Goal: Task Accomplishment & Management: Use online tool/utility

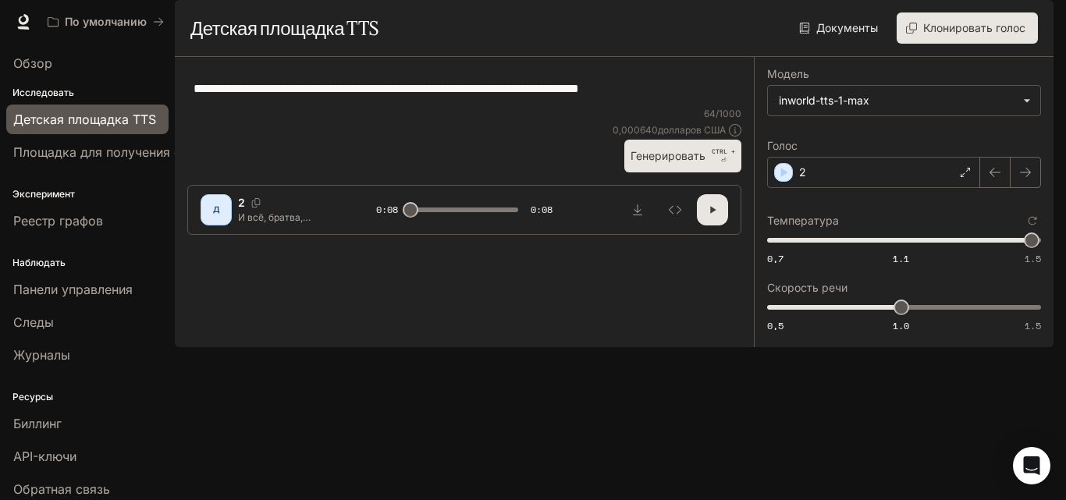
scroll to position [41, 0]
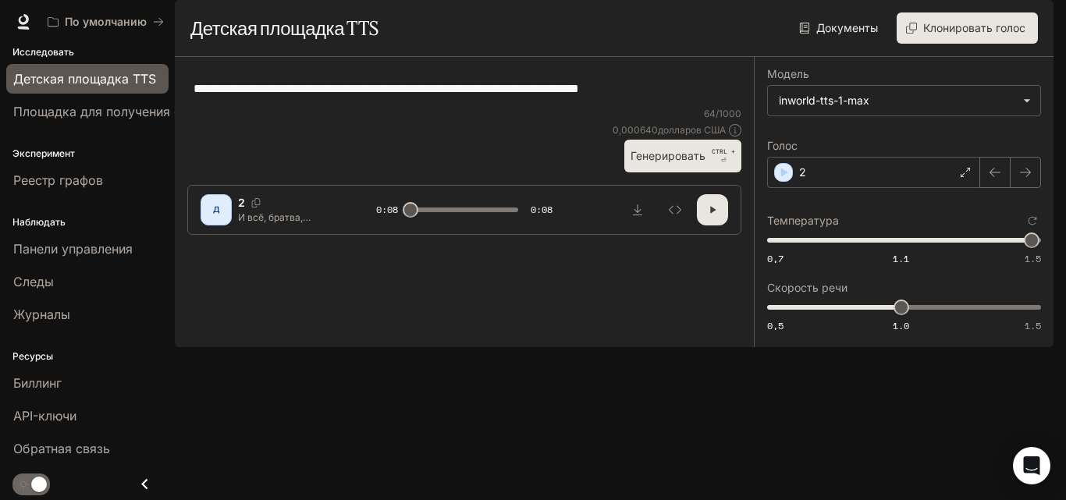
drag, startPoint x: 717, startPoint y: 135, endPoint x: 99, endPoint y: 84, distance: 620.4
click at [175, 84] on main "**********" at bounding box center [614, 173] width 879 height 347
drag, startPoint x: 343, startPoint y: 158, endPoint x: 660, endPoint y: 133, distance: 317.9
click at [660, 98] on textarea "**********" at bounding box center [465, 89] width 542 height 18
drag, startPoint x: 710, startPoint y: 133, endPoint x: 240, endPoint y: 91, distance: 471.9
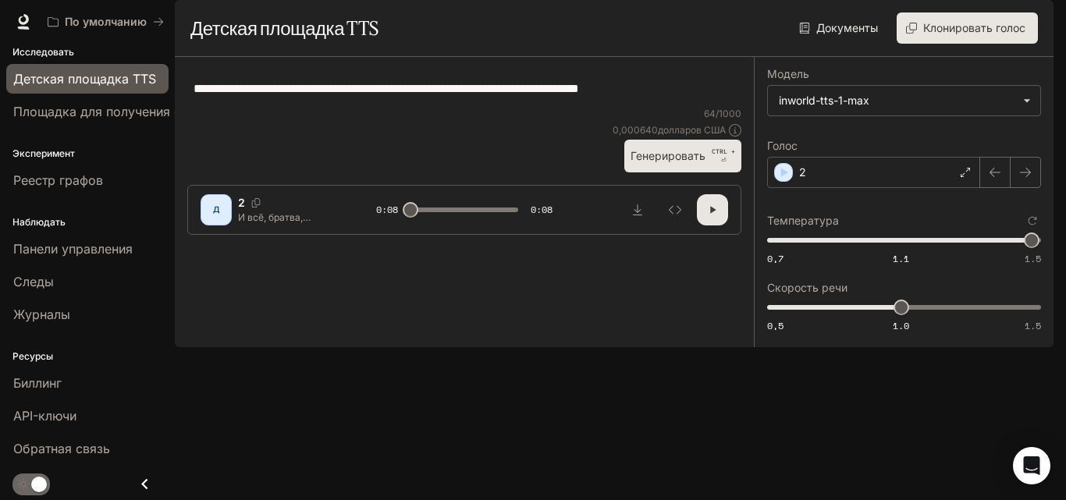
click at [243, 92] on main "**********" at bounding box center [614, 173] width 879 height 347
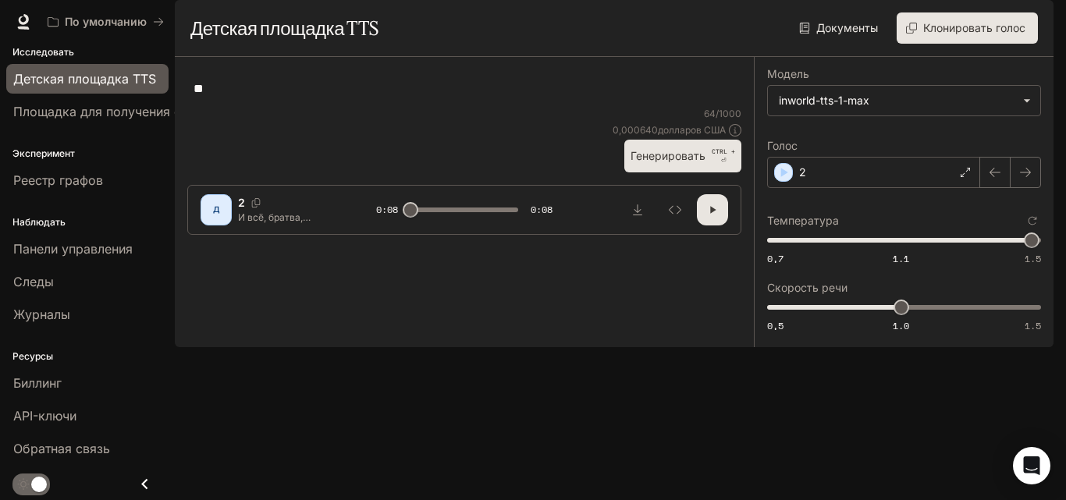
type textarea "*"
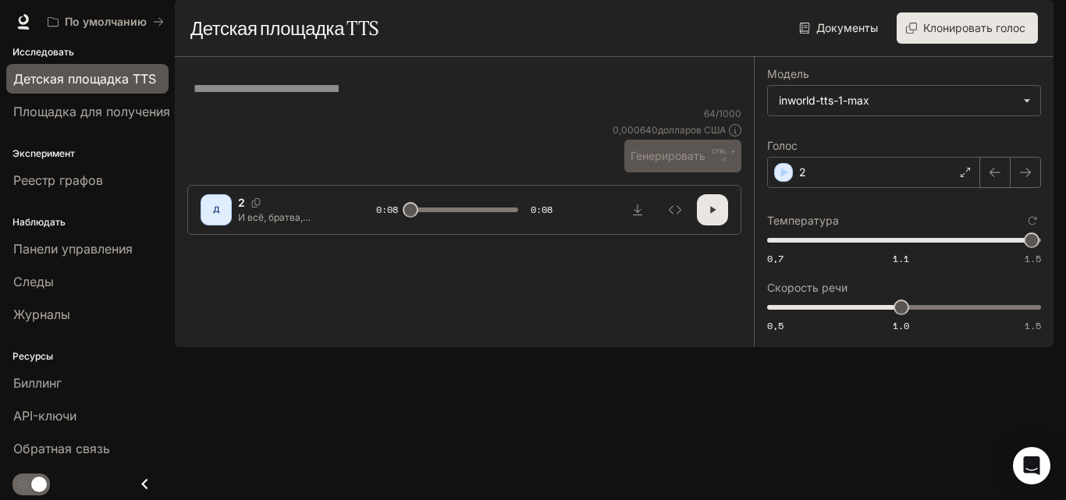
paste textarea "**********"
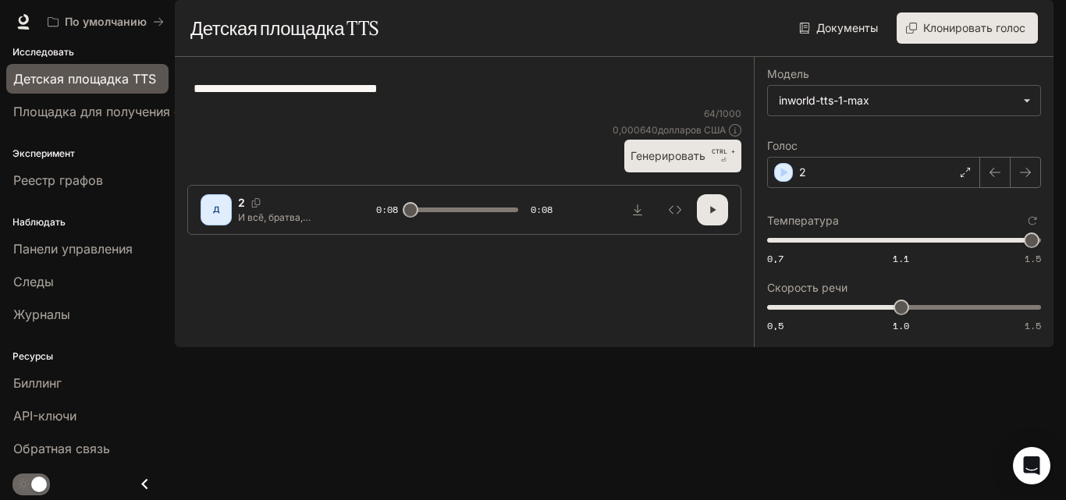
type textarea "**********"
click at [651, 162] on font "Генерировать" at bounding box center [668, 155] width 75 height 13
click at [816, 188] on div "2" at bounding box center [873, 172] width 213 height 31
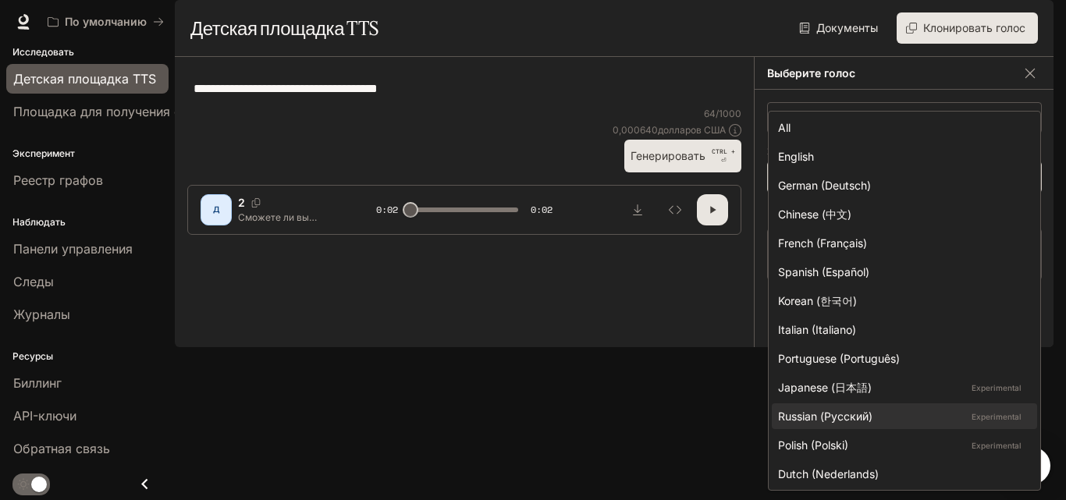
click at [839, 213] on body "Исходный текст Оцените этот перевод Ваш отзыв поможет нам улучшить Google Перев…" at bounding box center [533, 250] width 1066 height 500
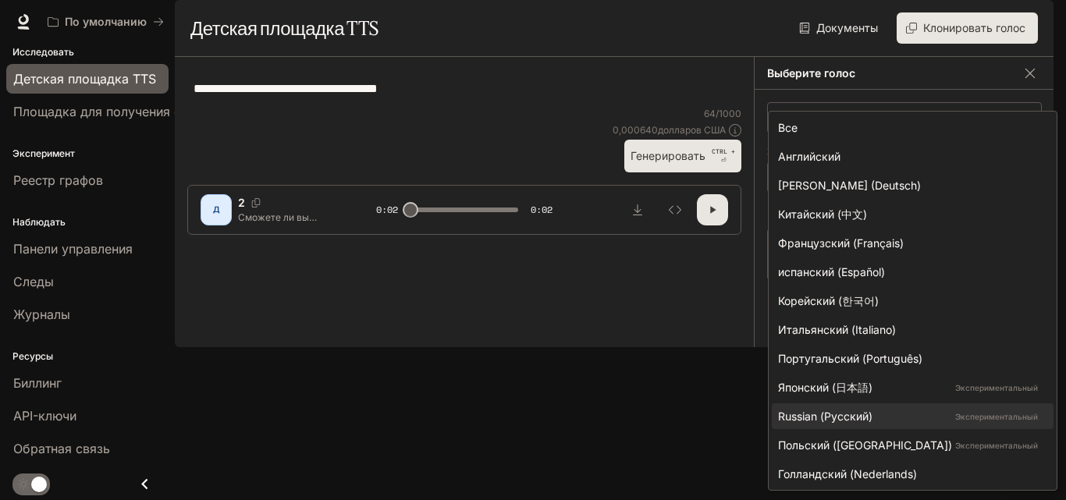
click at [716, 209] on div at bounding box center [533, 250] width 1066 height 500
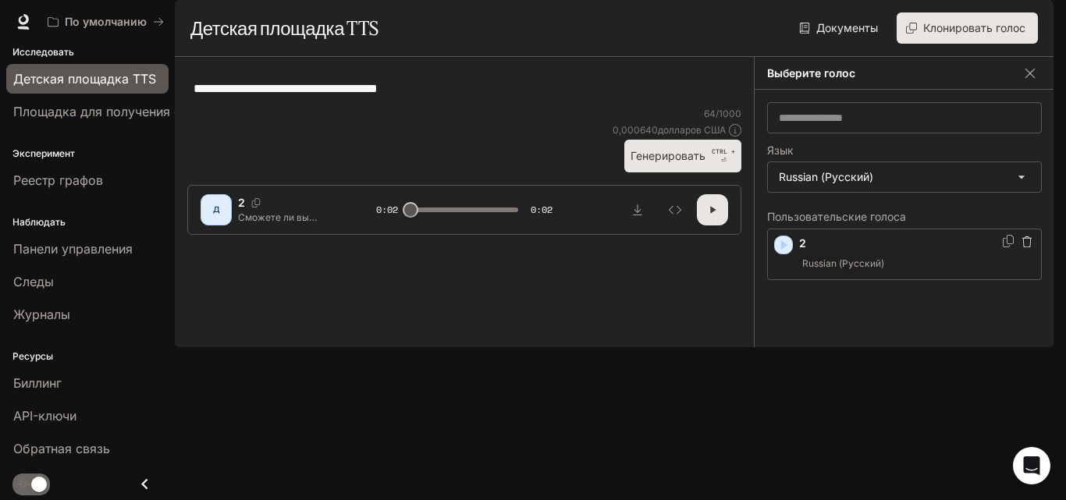
click at [854, 251] on p "2" at bounding box center [917, 244] width 236 height 16
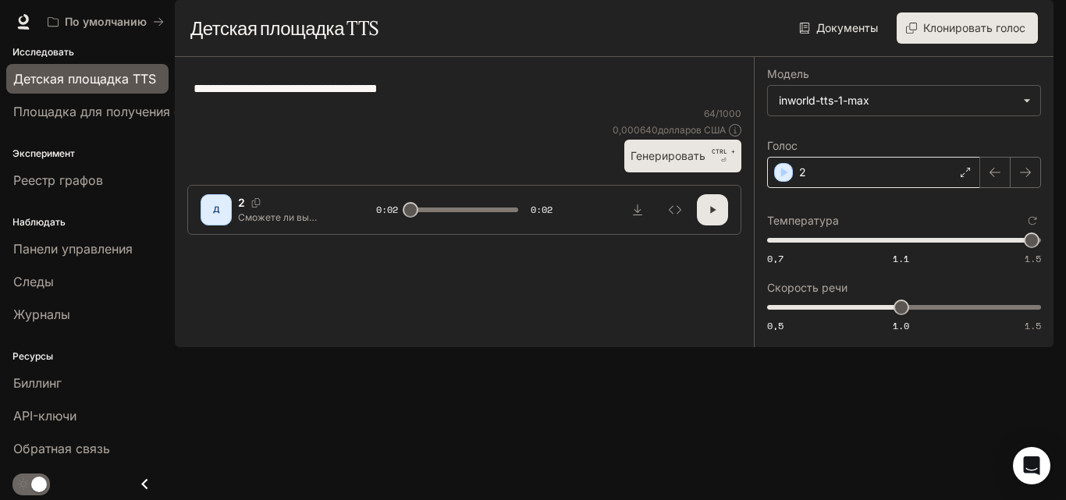
click at [888, 188] on div "2" at bounding box center [873, 172] width 213 height 31
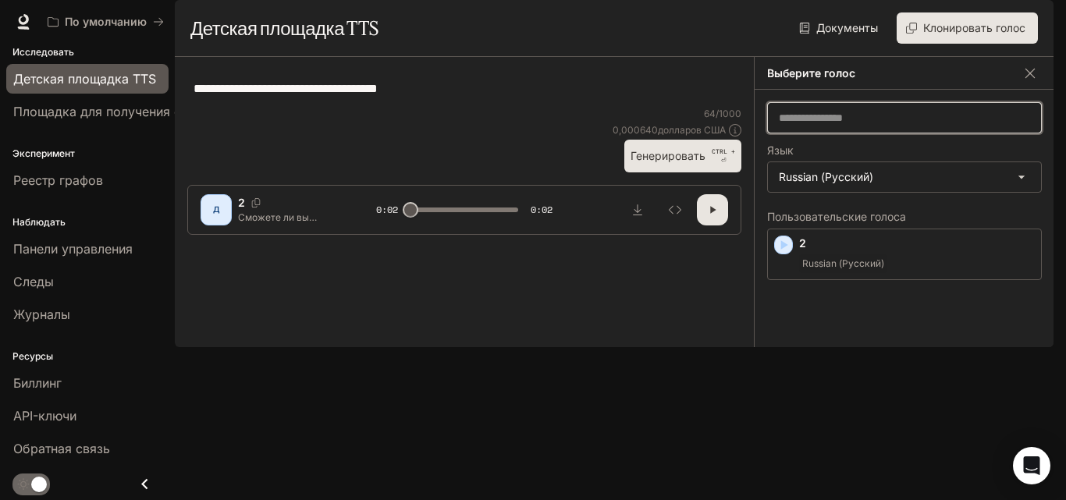
click at [859, 126] on input "text" at bounding box center [904, 118] width 273 height 16
click at [916, 126] on input "text" at bounding box center [904, 118] width 273 height 16
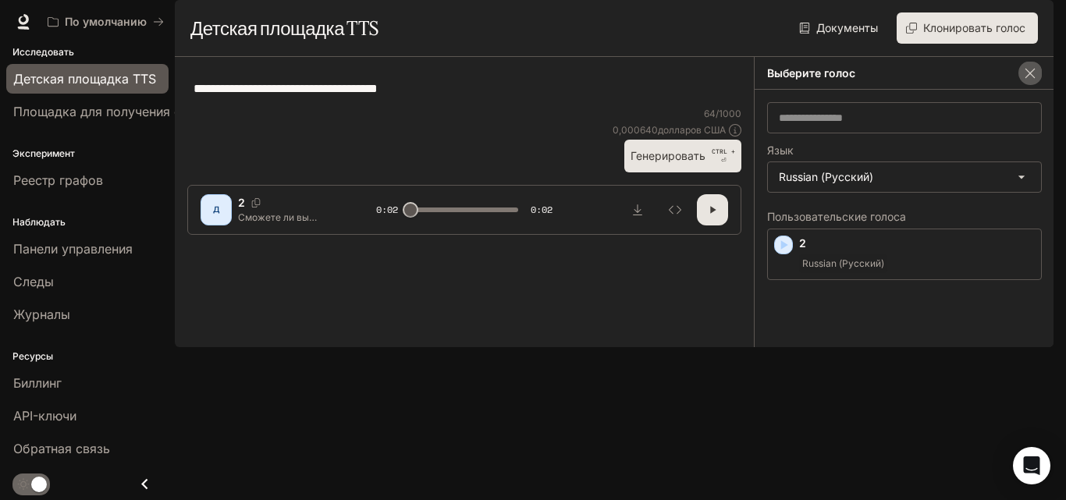
click at [1023, 81] on icon "button" at bounding box center [1031, 74] width 16 height 16
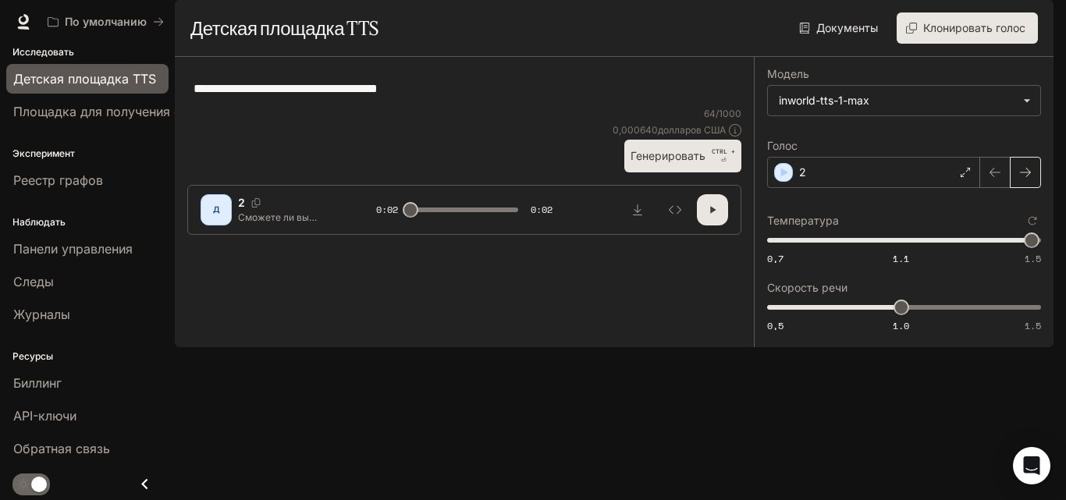
click at [1014, 188] on button "button" at bounding box center [1025, 172] width 31 height 31
click at [1010, 188] on button "button" at bounding box center [1025, 172] width 31 height 31
click at [1024, 179] on icon "button" at bounding box center [1026, 172] width 12 height 12
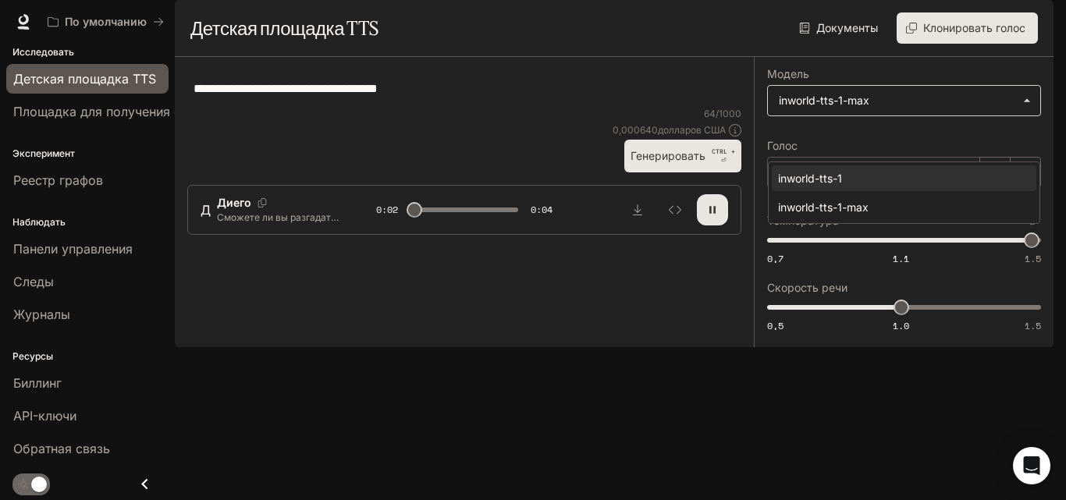
click at [874, 148] on body "Исходный текст Оцените этот перевод Ваш отзыв поможет нам улучшить Google Перев…" at bounding box center [533, 250] width 1066 height 500
click at [868, 150] on div at bounding box center [533, 250] width 1066 height 500
click at [858, 188] on div "Диего" at bounding box center [873, 172] width 213 height 31
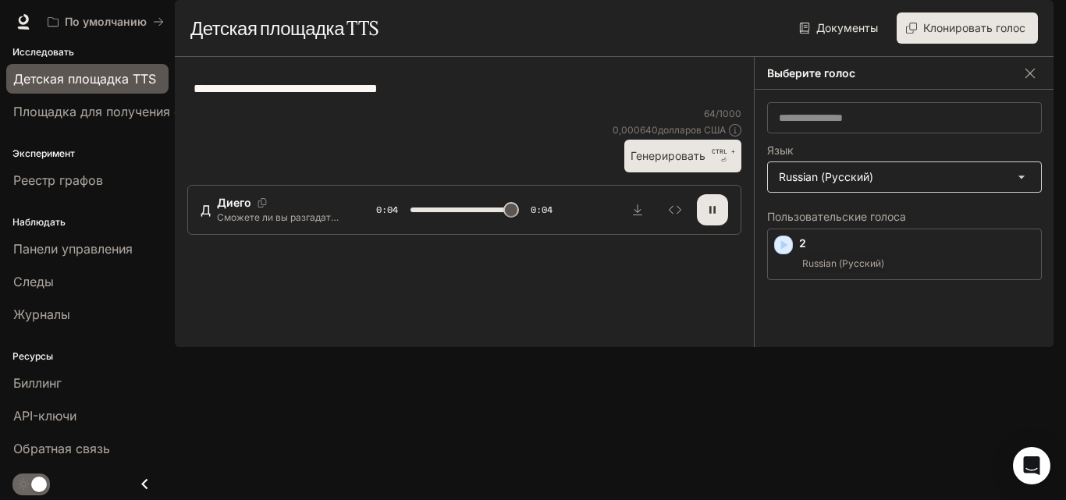
click at [859, 216] on body "Исходный текст Оцените этот перевод Ваш отзыв поможет нам улучшить Google Перев…" at bounding box center [533, 250] width 1066 height 500
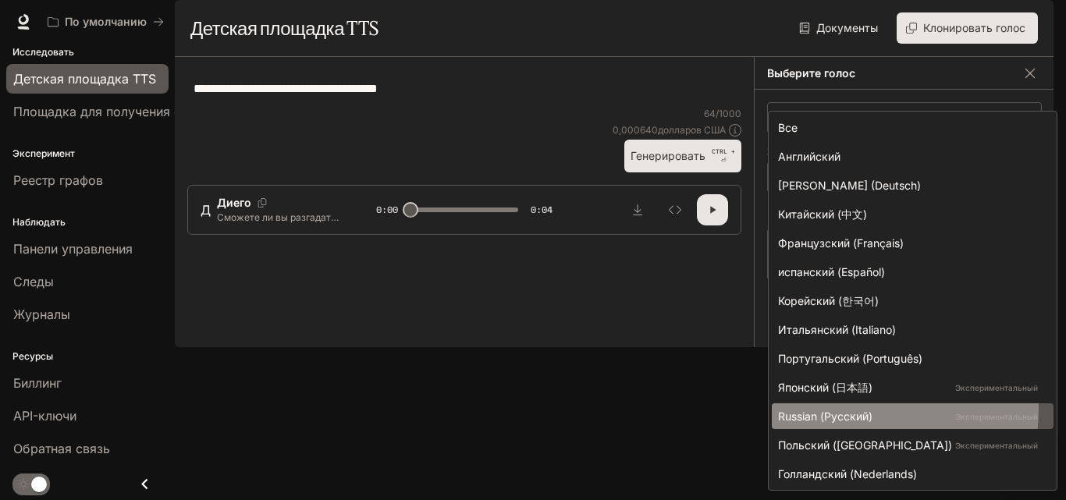
click at [834, 408] on font "Russian (Русский)" at bounding box center [825, 416] width 94 height 16
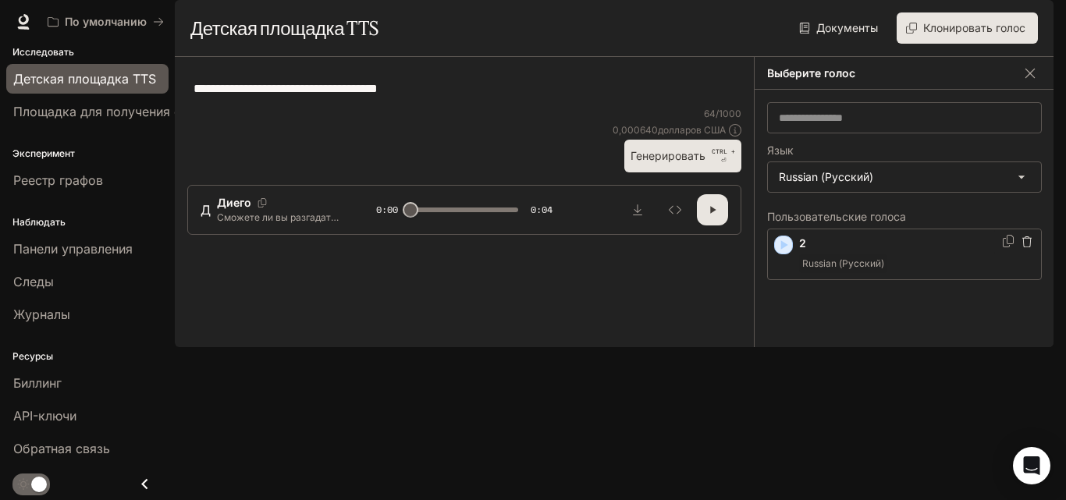
click at [868, 335] on div "Пользовательские голоса 2 Russian (Русский)" at bounding box center [904, 273] width 275 height 123
click at [895, 273] on div "Russian (Русский)" at bounding box center [917, 264] width 236 height 19
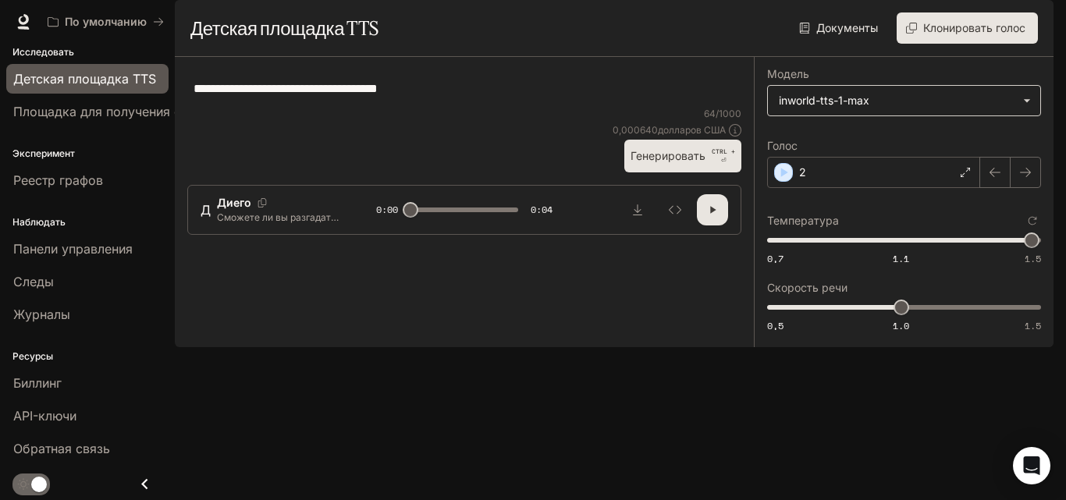
click at [892, 143] on body "Исходный текст Оцените этот перевод Ваш отзыв поможет нам улучшить Google Перев…" at bounding box center [533, 250] width 1066 height 500
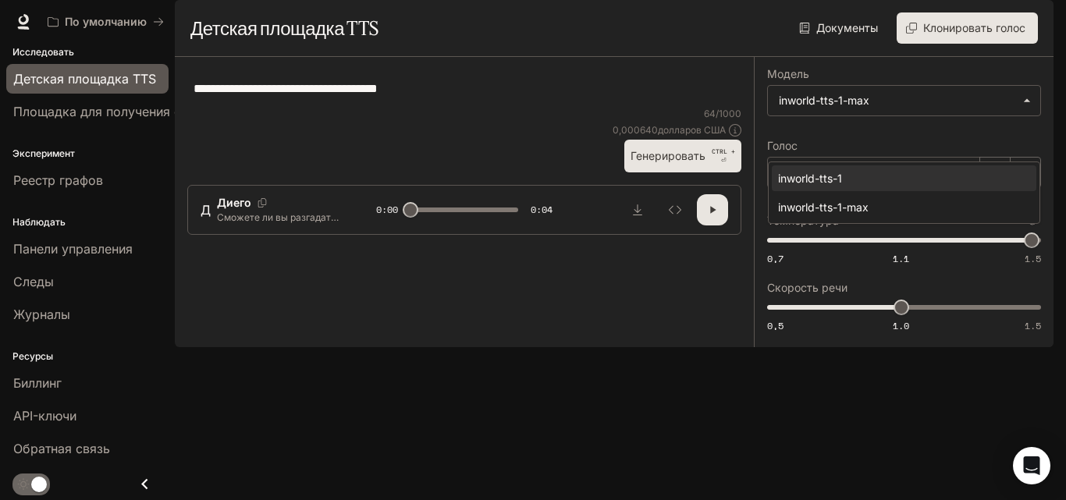
click at [865, 142] on div at bounding box center [533, 250] width 1066 height 500
click at [1024, 179] on icon "button" at bounding box center [1026, 172] width 12 height 12
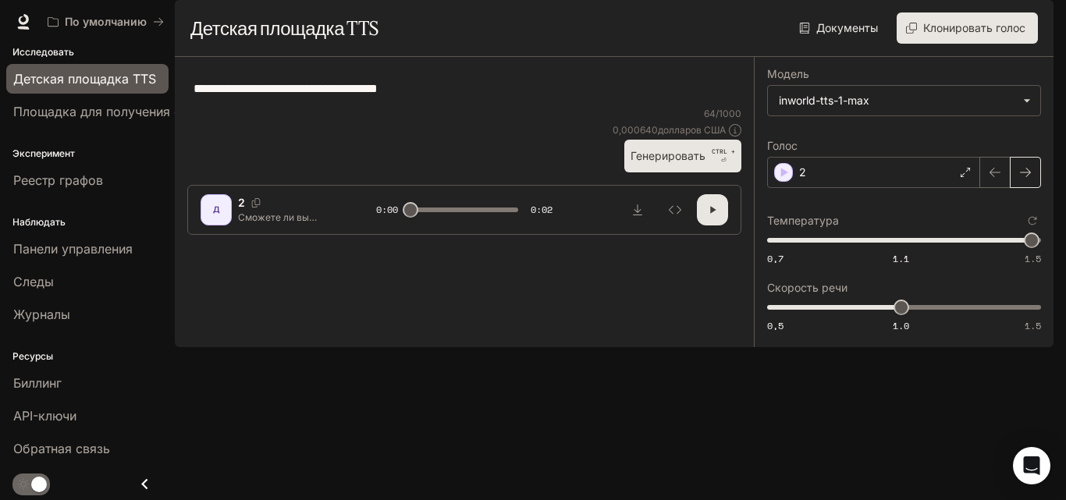
click at [1026, 179] on icon "button" at bounding box center [1026, 172] width 12 height 12
click at [1025, 179] on icon "button" at bounding box center [1026, 172] width 12 height 12
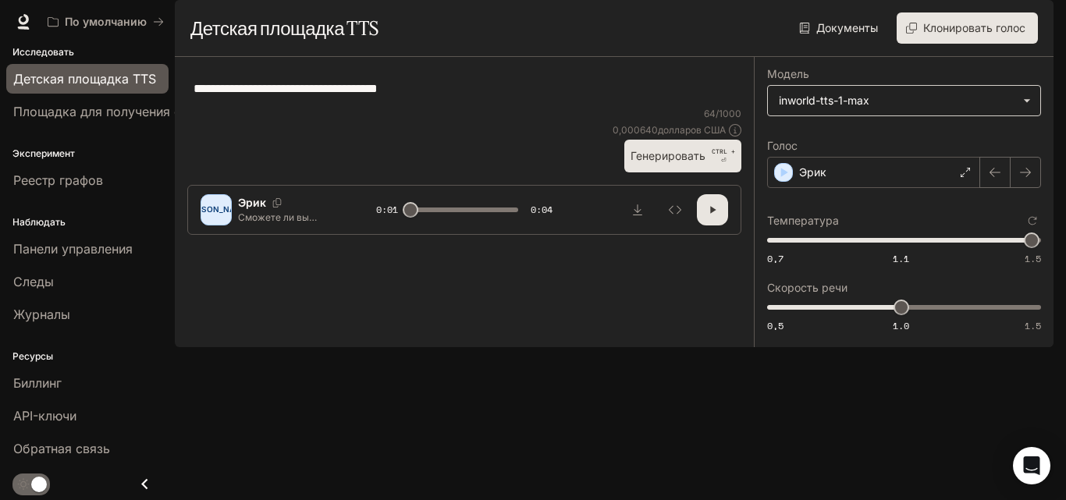
click at [931, 138] on body "Исходный текст Оцените этот перевод Ваш отзыв поможет нам улучшить Google Перев…" at bounding box center [533, 250] width 1066 height 500
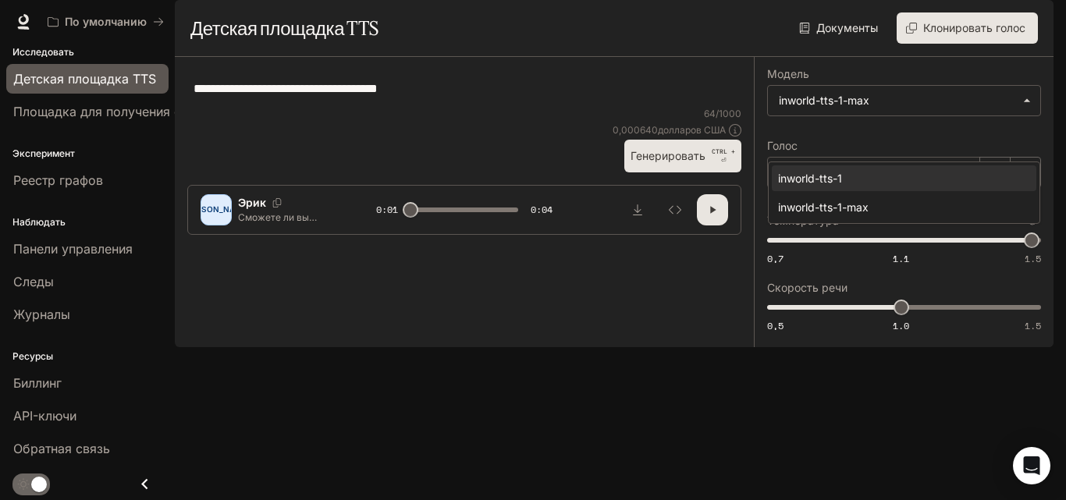
click at [919, 142] on div at bounding box center [533, 250] width 1066 height 500
click at [879, 188] on div "Эрик" at bounding box center [873, 172] width 213 height 31
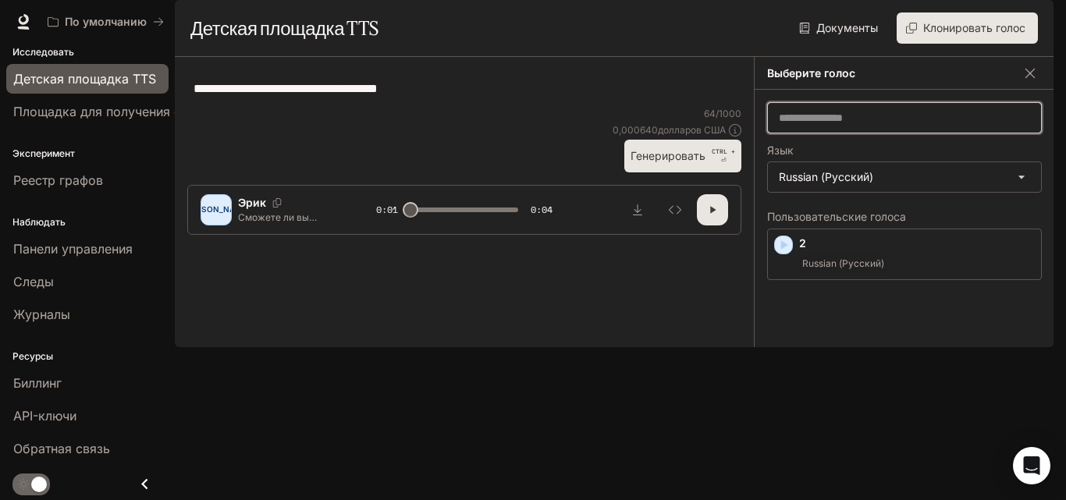
click at [834, 126] on input "text" at bounding box center [904, 118] width 273 height 16
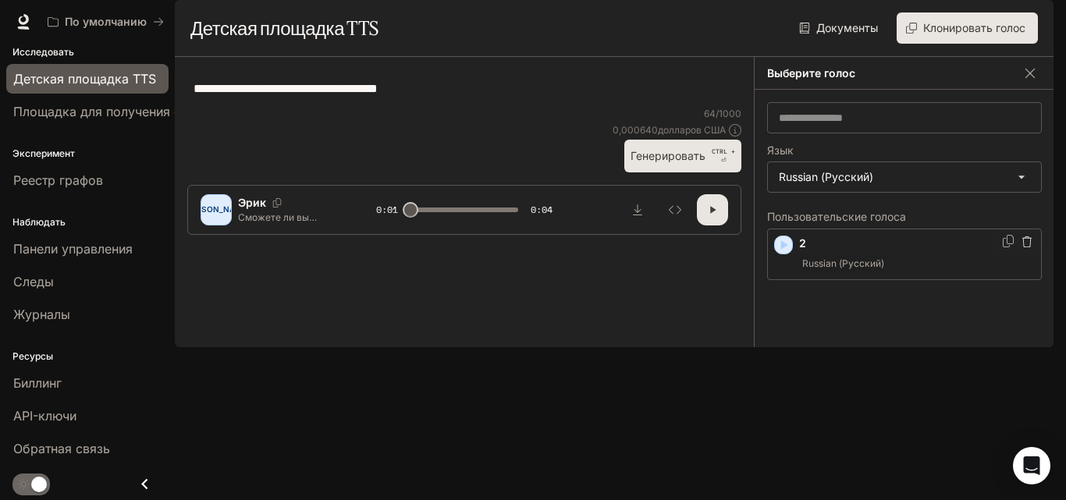
click at [949, 251] on p "2" at bounding box center [917, 244] width 236 height 16
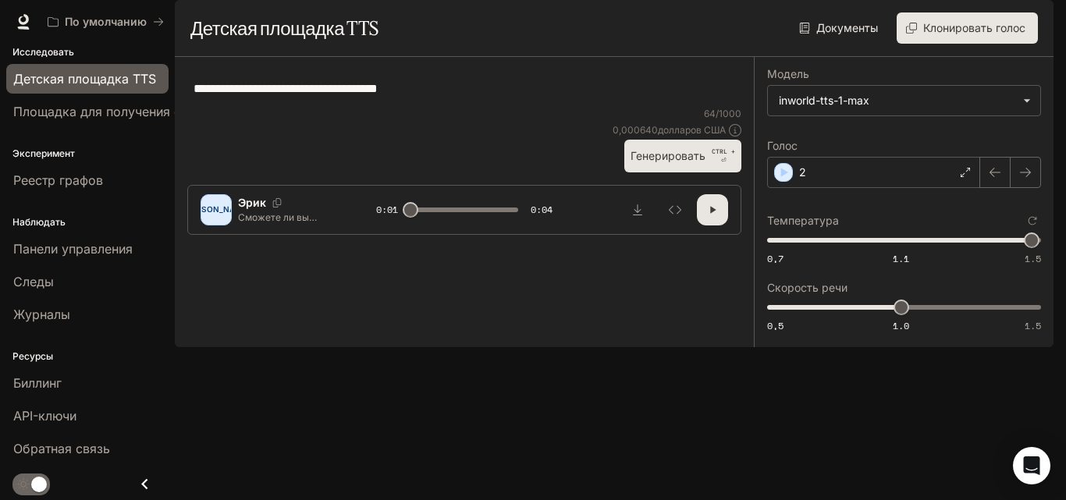
click at [959, 37] on font "Клонировать голос" at bounding box center [975, 28] width 102 height 20
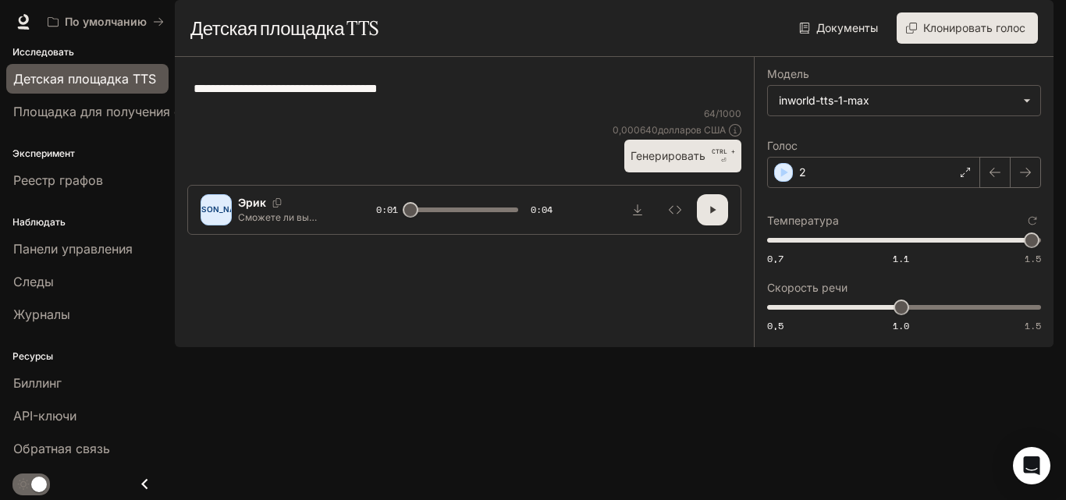
type input "*"
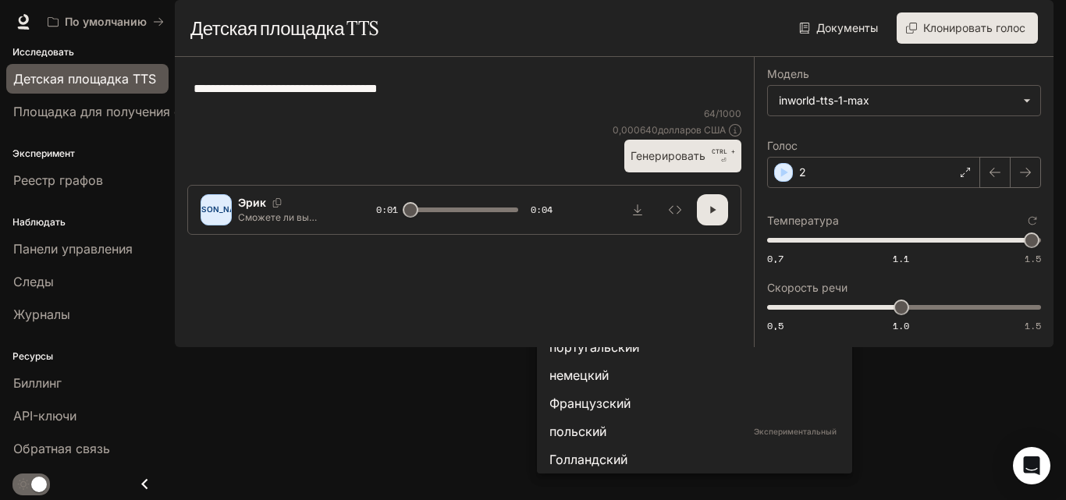
click at [591, 271] on font "Русский" at bounding box center [575, 263] width 50 height 16
type input "*****"
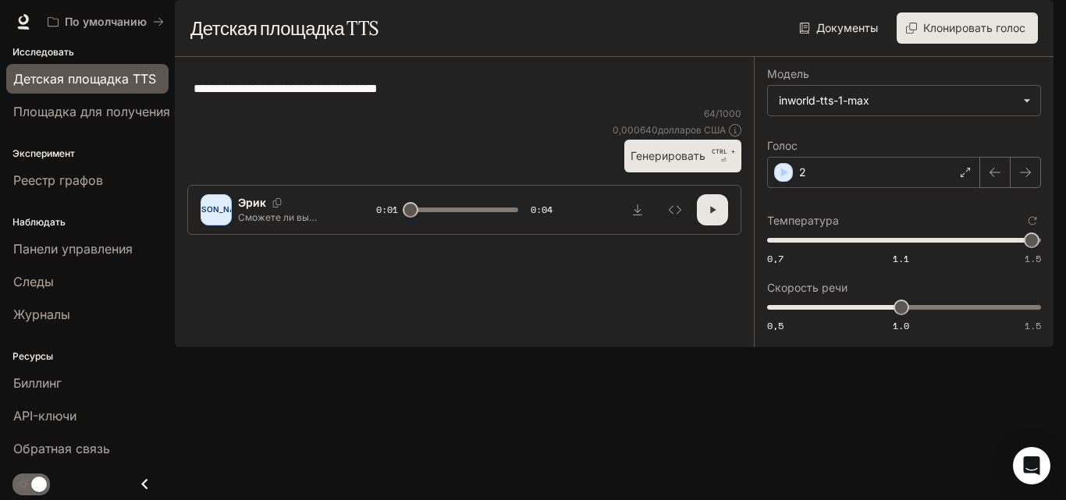
scroll to position [281, 0]
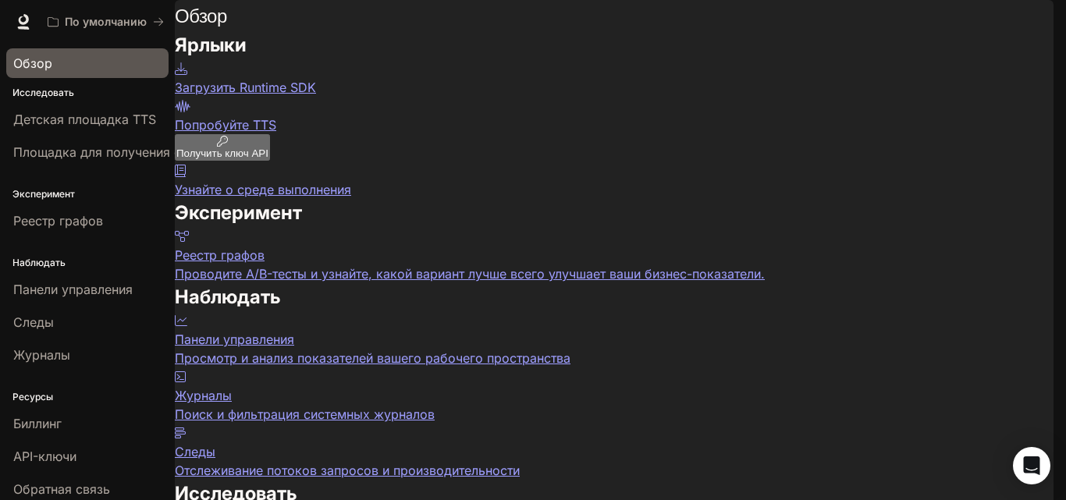
click at [38, 60] on font "Обзор" at bounding box center [32, 63] width 39 height 16
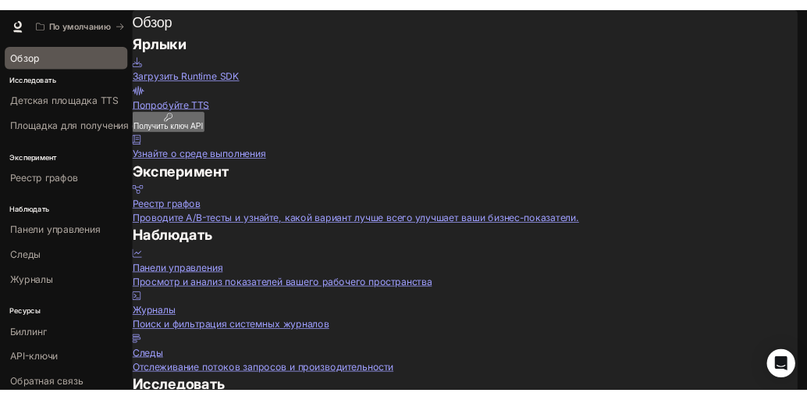
scroll to position [383, 0]
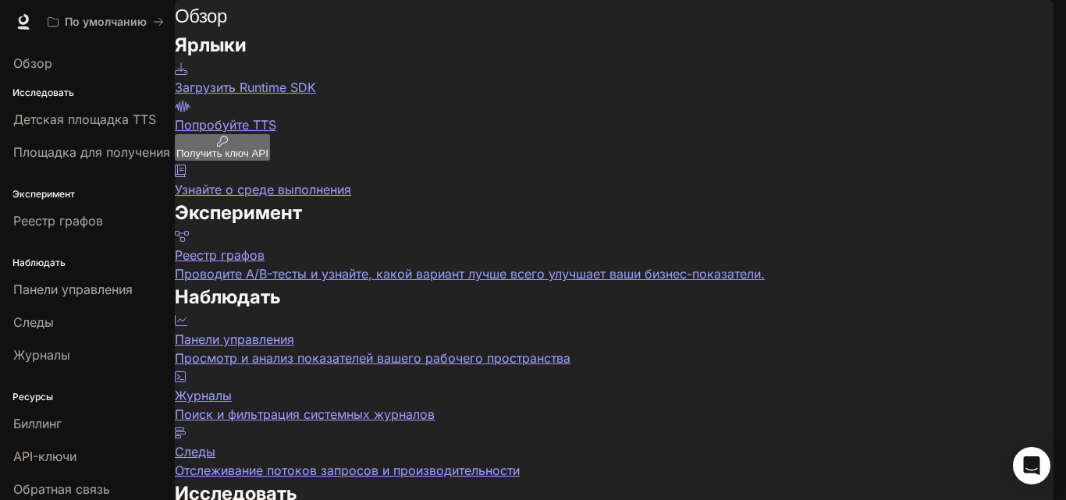
click at [276, 133] on font "Попробуйте TTS" at bounding box center [225, 125] width 101 height 16
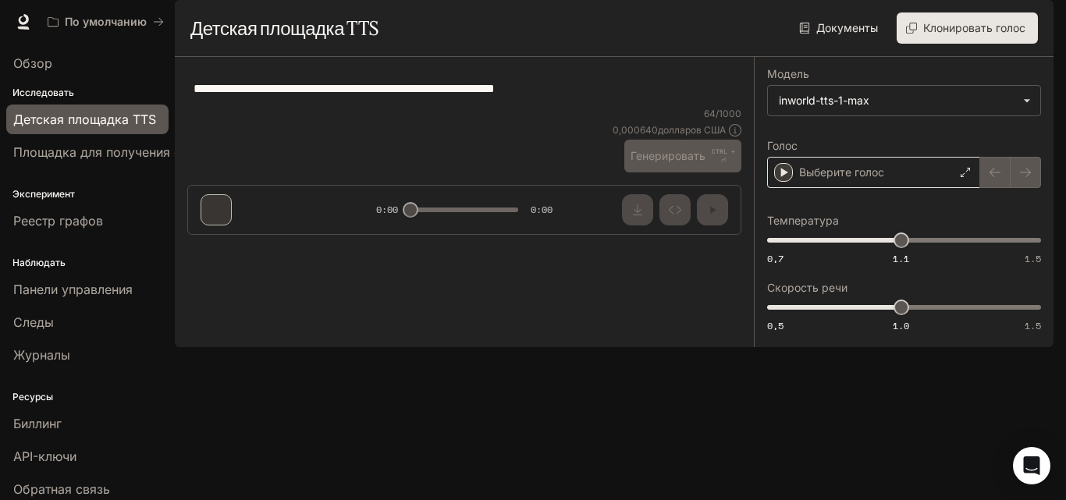
type textarea "**********"
type input "**********"
type input "****"
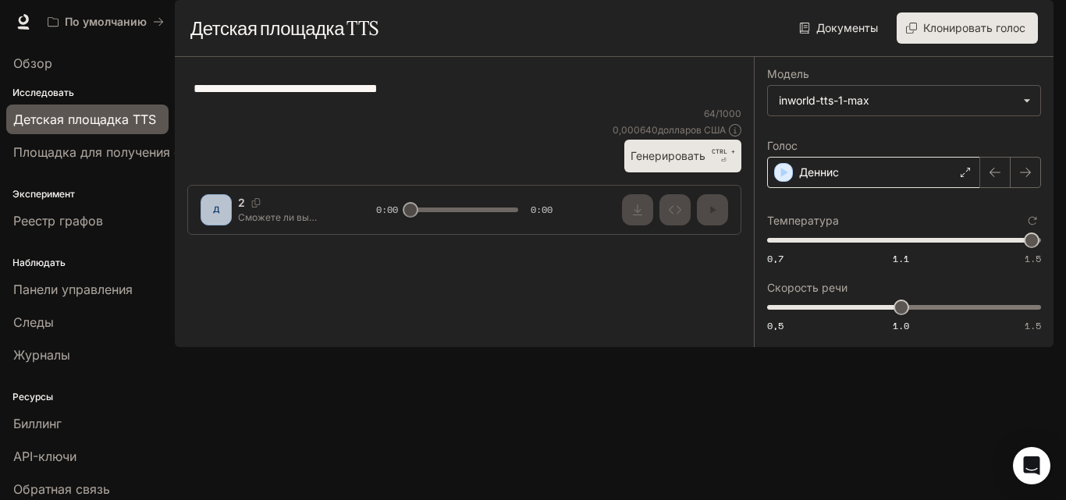
click at [943, 188] on div "Деннис" at bounding box center [873, 172] width 213 height 31
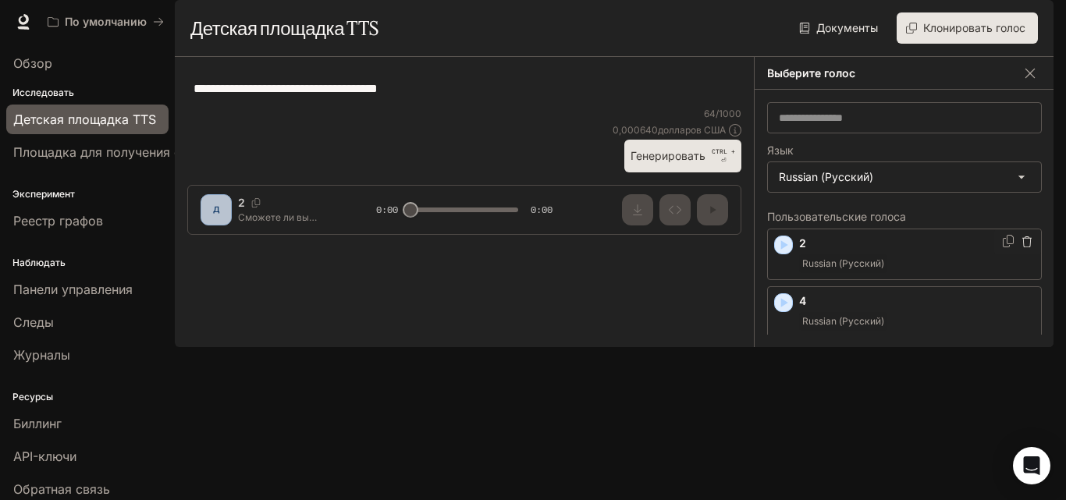
click at [842, 269] on font "Russian (Русский)" at bounding box center [844, 264] width 82 height 12
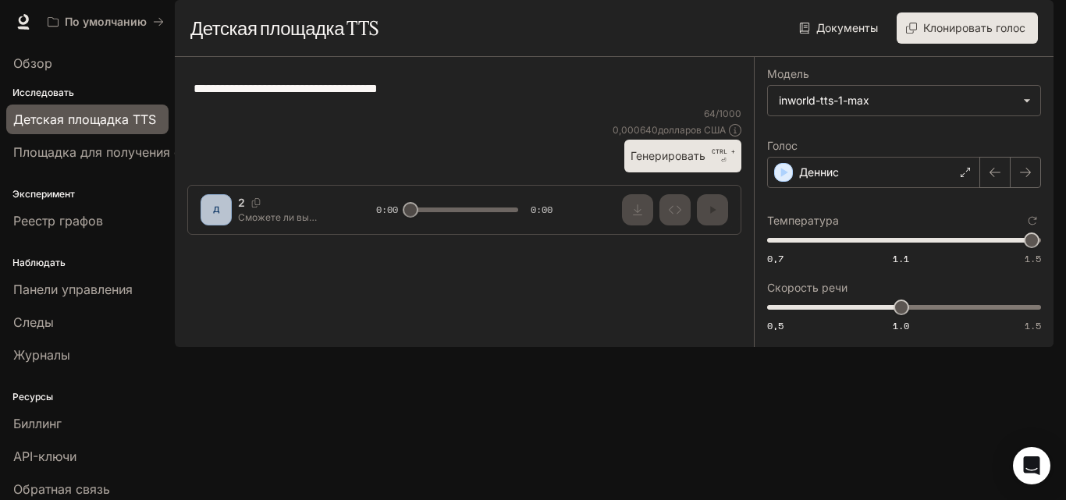
click at [640, 162] on font "Генерировать" at bounding box center [668, 155] width 75 height 13
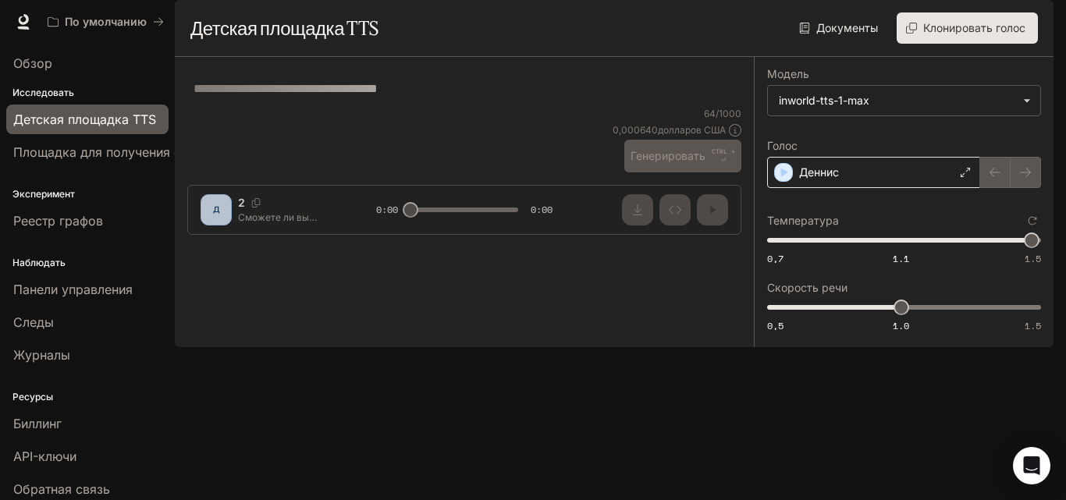
click at [885, 188] on div "Деннис" at bounding box center [873, 172] width 213 height 31
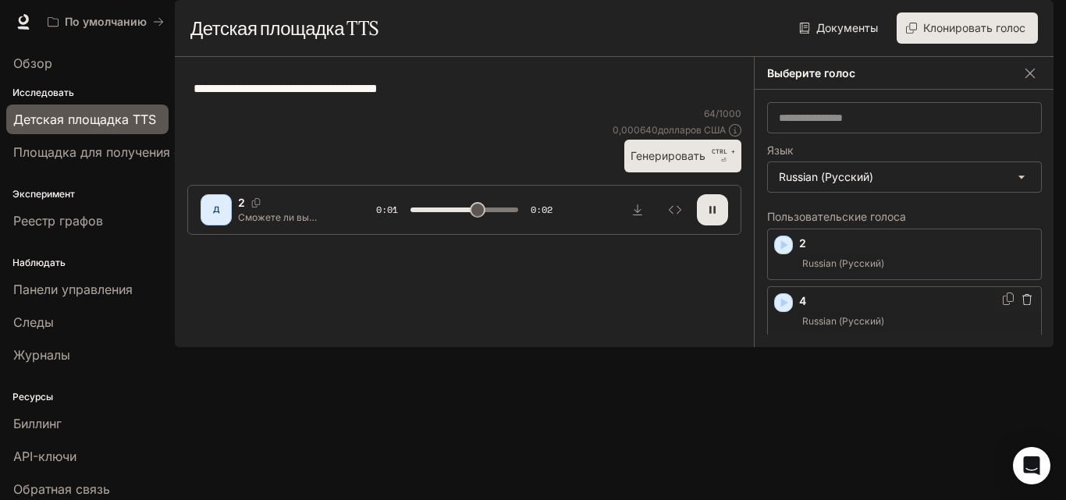
click at [846, 309] on p "4" at bounding box center [917, 302] width 236 height 16
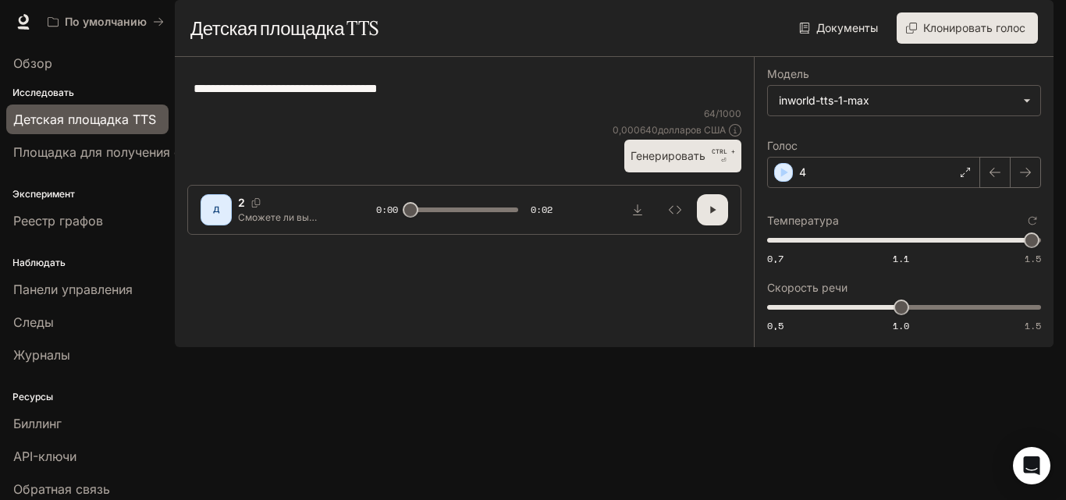
click at [690, 162] on font "Генерировать" at bounding box center [668, 155] width 75 height 13
click at [713, 216] on icon "button" at bounding box center [713, 210] width 12 height 12
click at [678, 162] on font "Генерировать" at bounding box center [668, 155] width 75 height 13
click at [710, 216] on icon "button" at bounding box center [713, 210] width 12 height 12
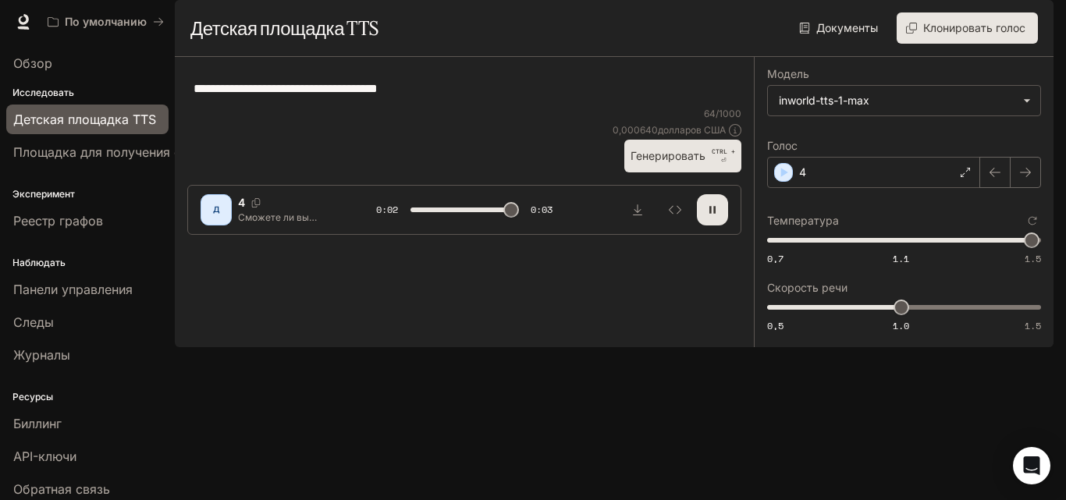
type input "*"
click at [859, 188] on div "4" at bounding box center [873, 172] width 213 height 31
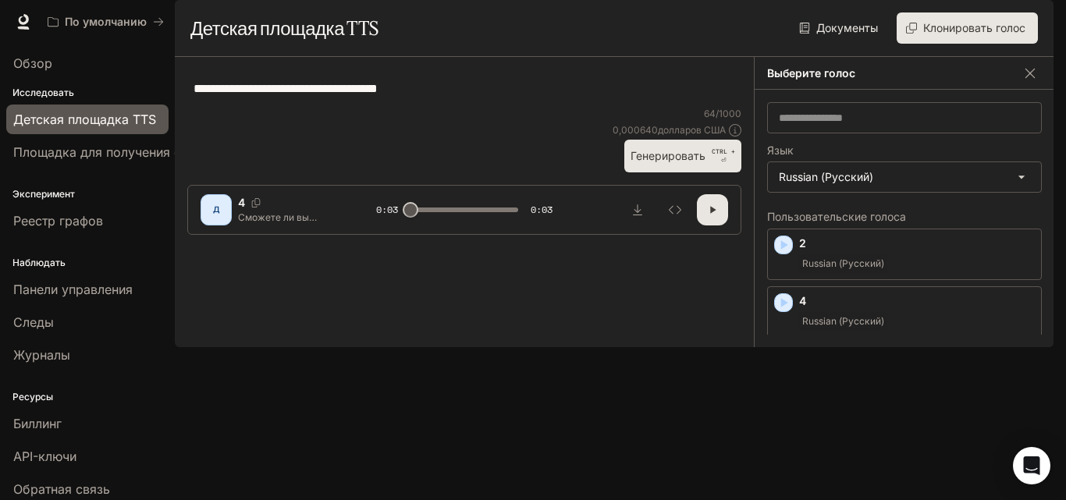
click at [587, 107] on div "**********" at bounding box center [464, 87] width 554 height 37
drag, startPoint x: 474, startPoint y: 141, endPoint x: 190, endPoint y: 135, distance: 283.4
click at [193, 107] on div "**********" at bounding box center [464, 87] width 554 height 37
drag, startPoint x: 285, startPoint y: 126, endPoint x: 269, endPoint y: 189, distance: 65.1
click at [269, 107] on div "**********" at bounding box center [464, 87] width 554 height 37
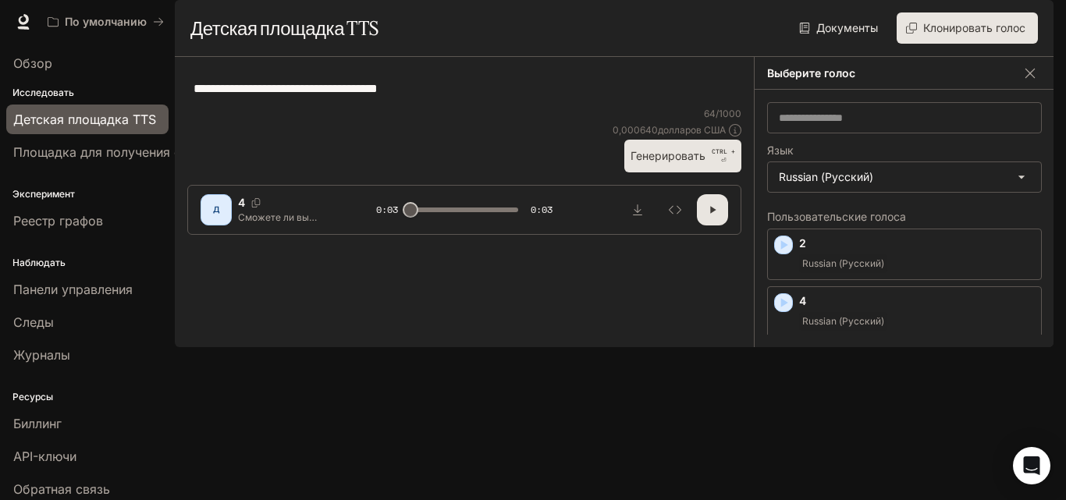
click at [269, 107] on div "**********" at bounding box center [464, 87] width 554 height 37
click at [445, 107] on div "**********" at bounding box center [465, 87] width 542 height 37
click at [444, 107] on div "**********" at bounding box center [465, 87] width 542 height 37
click at [443, 107] on div "**********" at bounding box center [465, 87] width 542 height 37
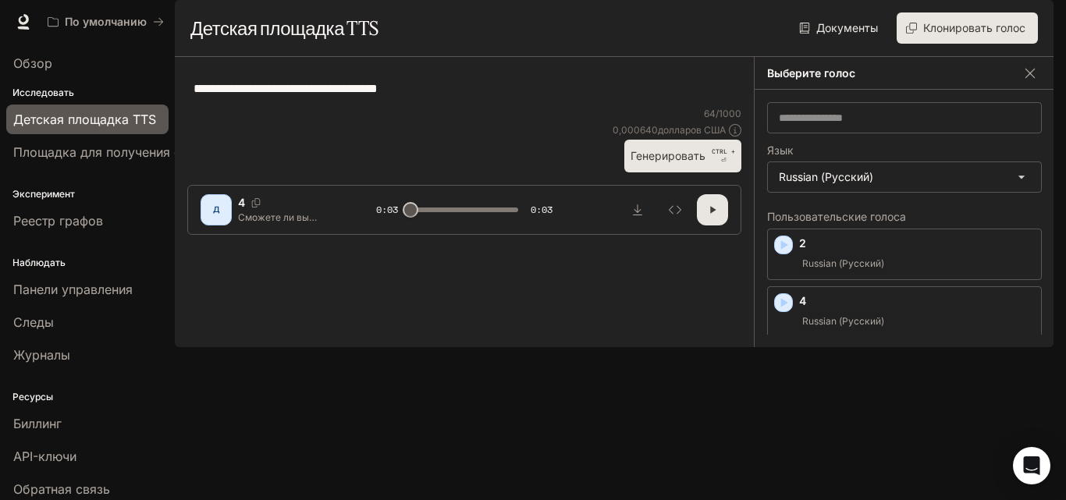
drag, startPoint x: 443, startPoint y: 147, endPoint x: 193, endPoint y: 132, distance: 251.0
click at [175, 133] on main "**********" at bounding box center [614, 173] width 879 height 347
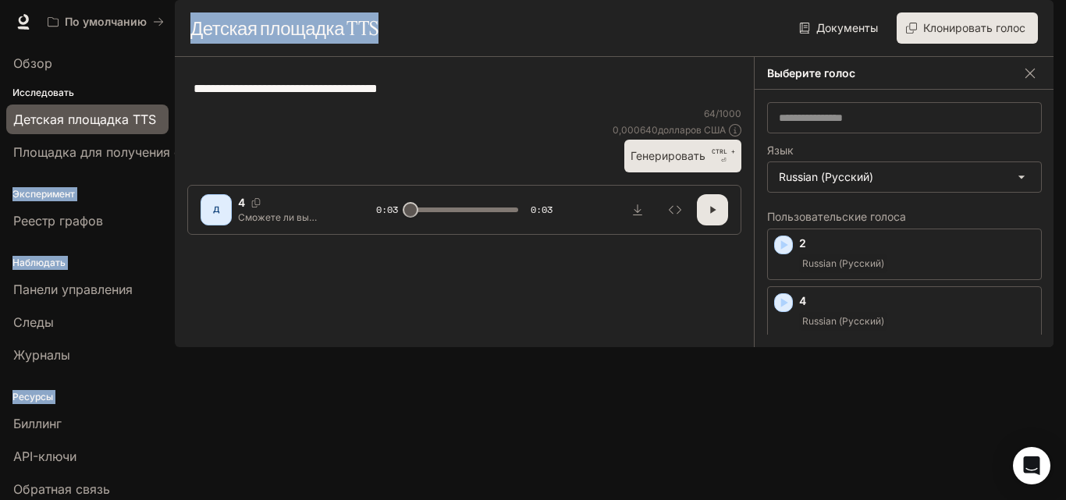
click at [418, 107] on div "**********" at bounding box center [465, 87] width 542 height 37
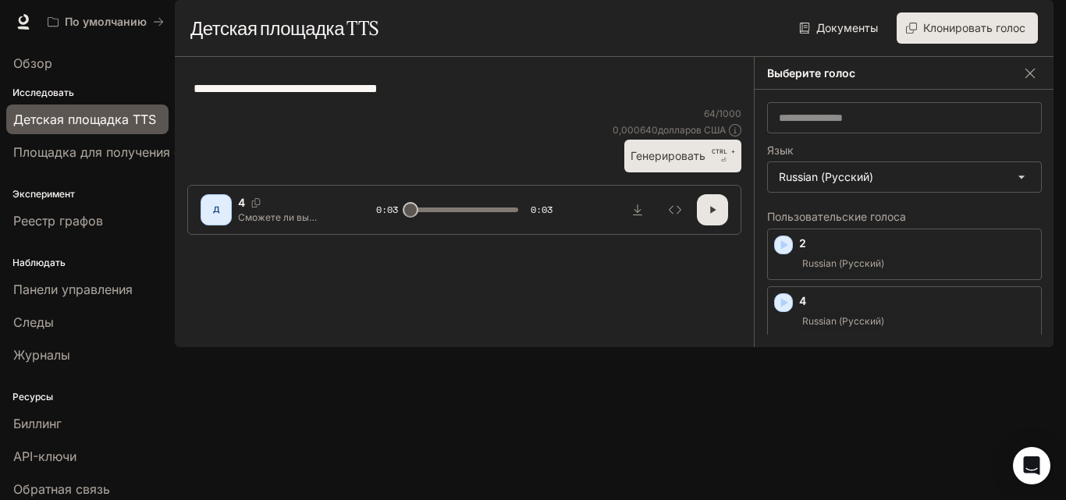
drag, startPoint x: 486, startPoint y: 138, endPoint x: 155, endPoint y: 126, distance: 330.5
click at [175, 126] on main "**********" at bounding box center [614, 173] width 879 height 347
paste textarea "**********"
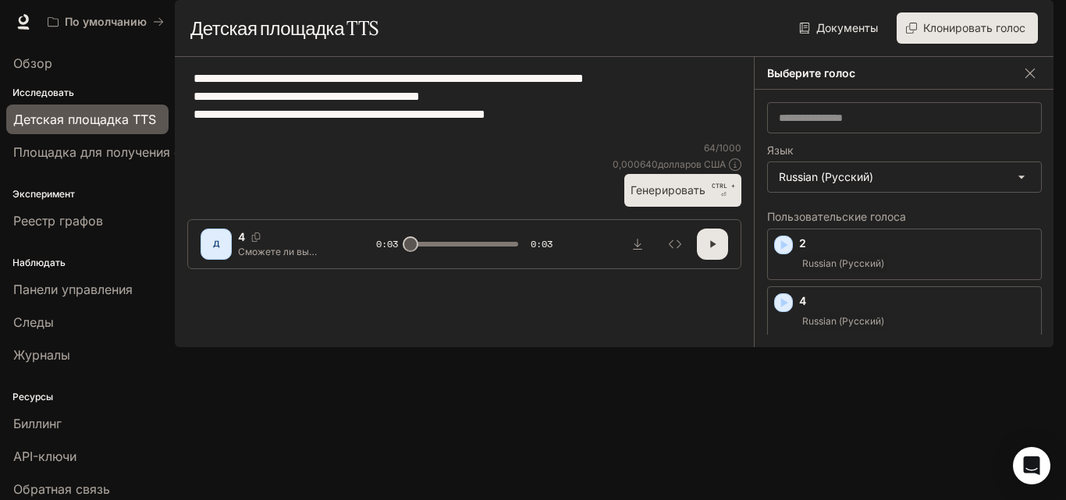
type textarea "**********"
click at [692, 197] on font "Генерировать" at bounding box center [668, 189] width 75 height 13
click at [713, 251] on icon "button" at bounding box center [713, 244] width 12 height 12
click at [671, 206] on button "Генерировать CTRL + ⏎" at bounding box center [683, 190] width 117 height 32
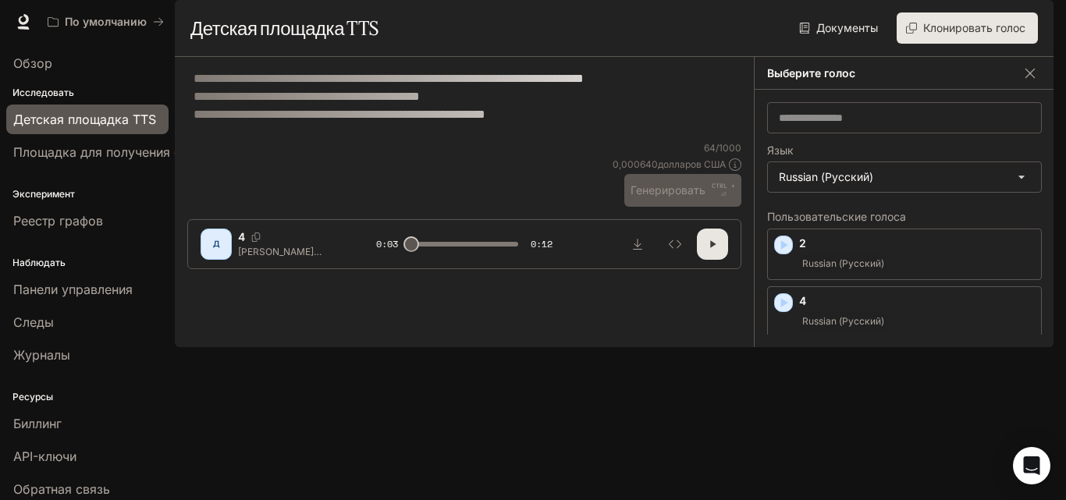
click at [712, 247] on icon "button" at bounding box center [712, 243] width 5 height 7
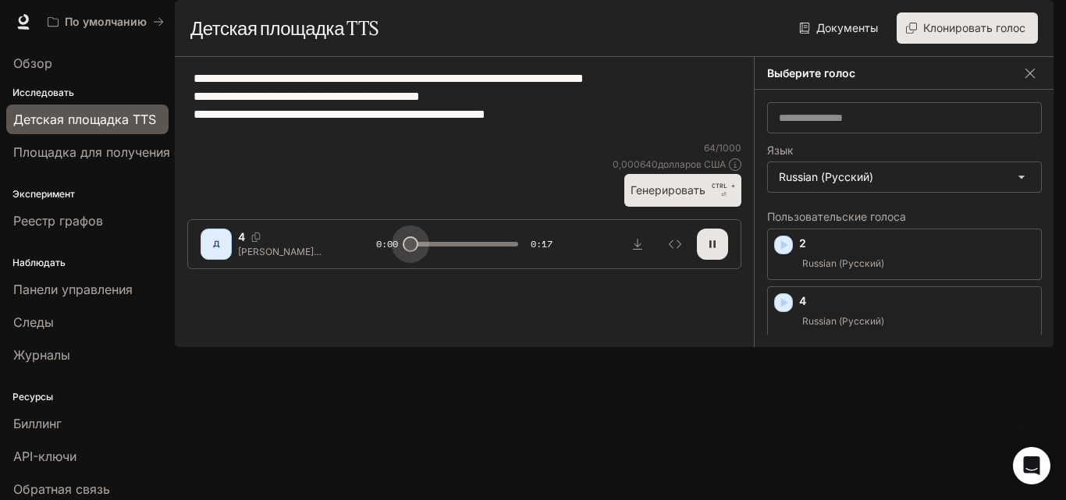
drag, startPoint x: 425, startPoint y: 440, endPoint x: 357, endPoint y: 443, distance: 68.0
click at [358, 260] on div "Д 4 Полицейский вошёл в дом и увидел мужчину, который увидел на верёвке комнаты…" at bounding box center [465, 244] width 528 height 31
click at [839, 309] on p "4" at bounding box center [917, 302] width 236 height 16
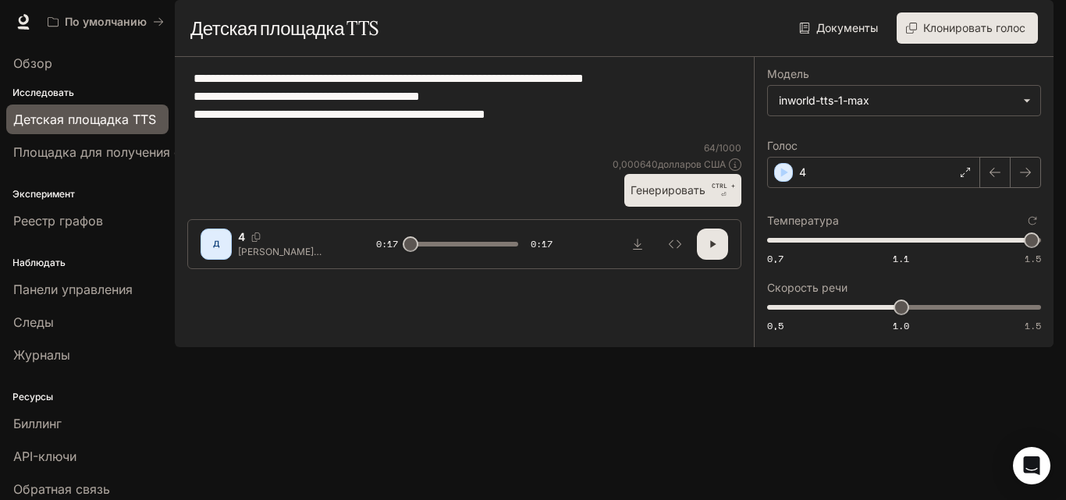
click at [677, 197] on font "Генерировать" at bounding box center [668, 189] width 75 height 13
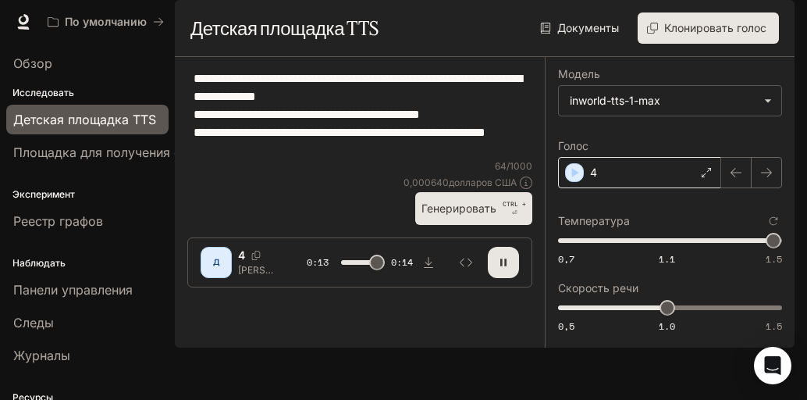
click at [684, 188] on div "4" at bounding box center [639, 172] width 163 height 31
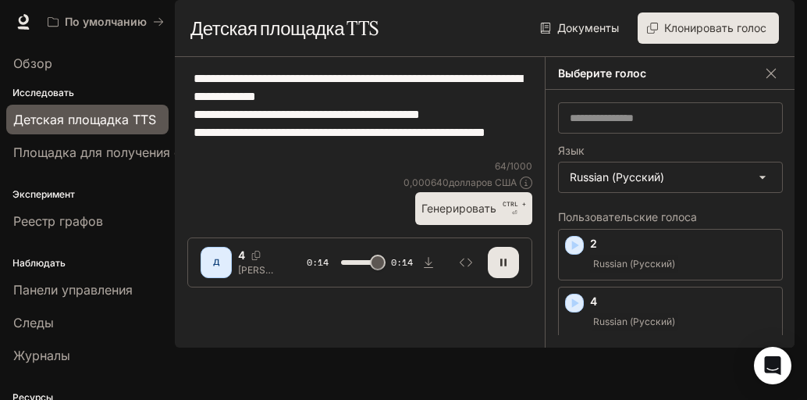
type input "*"
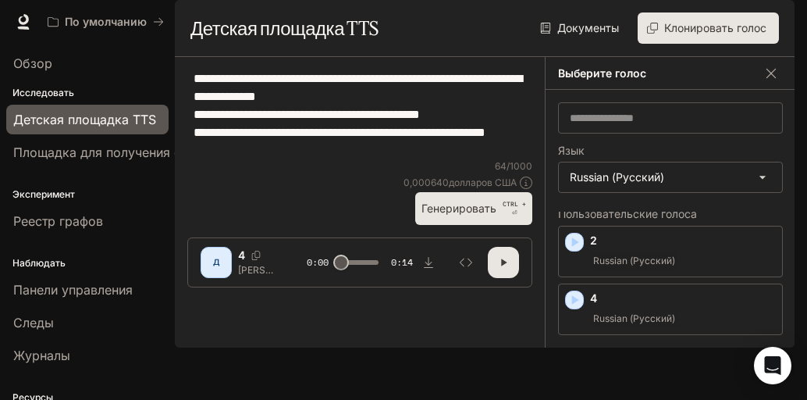
click at [695, 34] on font "Клонировать голос" at bounding box center [715, 27] width 102 height 13
type input "*"
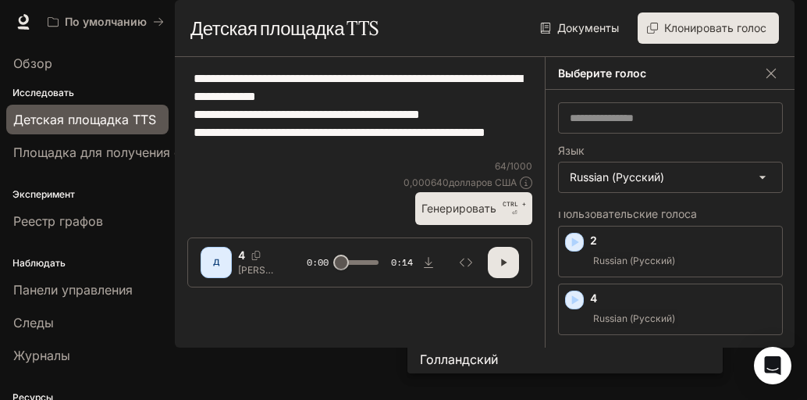
click at [320, 79] on div at bounding box center [403, 200] width 807 height 400
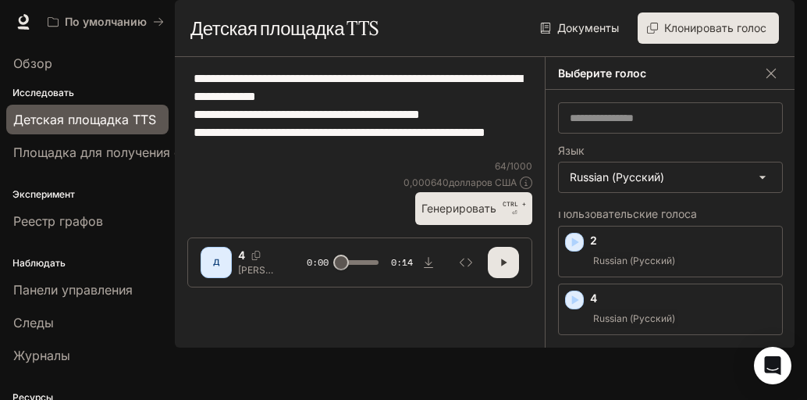
scroll to position [371, 0]
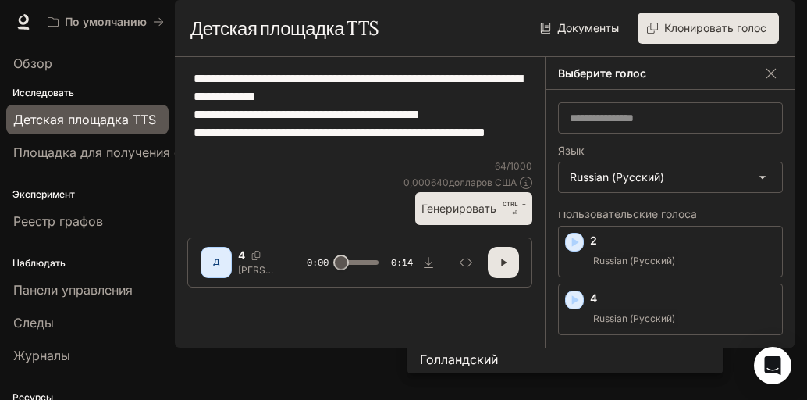
click at [466, 172] on div "Русский Экспериментальный" at bounding box center [565, 162] width 290 height 19
type input "*****"
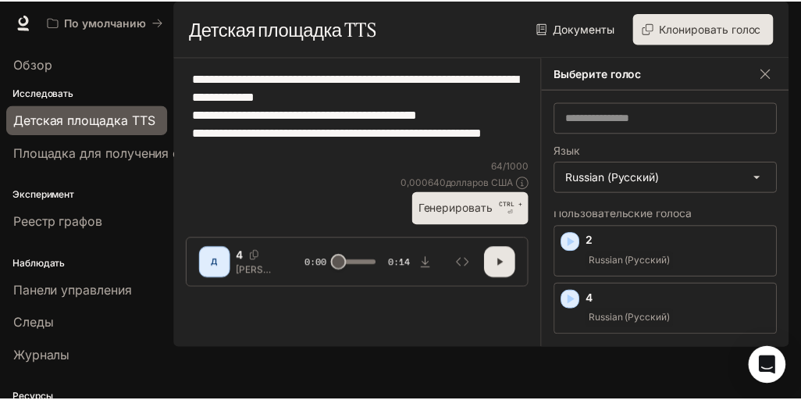
scroll to position [371, 0]
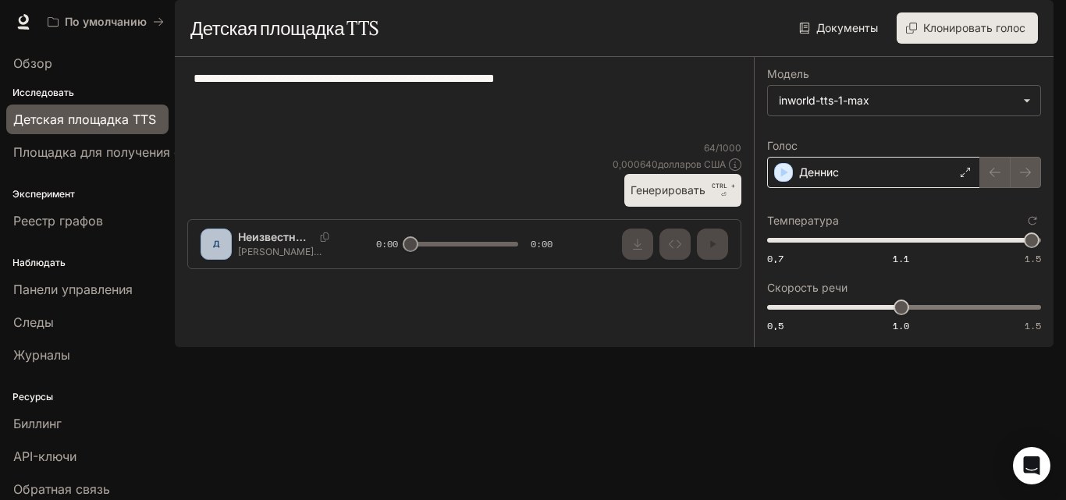
click at [859, 188] on div "Деннис" at bounding box center [873, 172] width 213 height 31
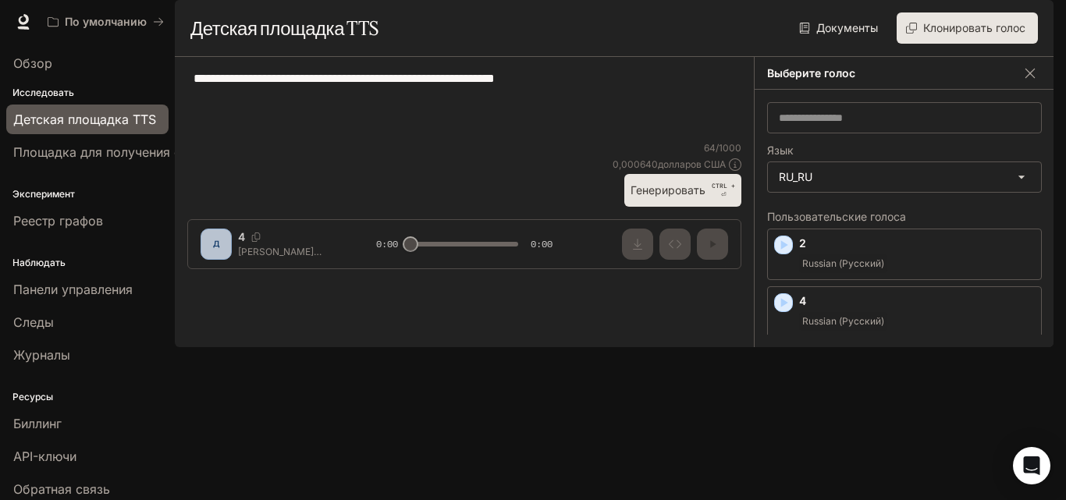
click at [849, 389] on span "Russian (Русский)" at bounding box center [843, 379] width 88 height 19
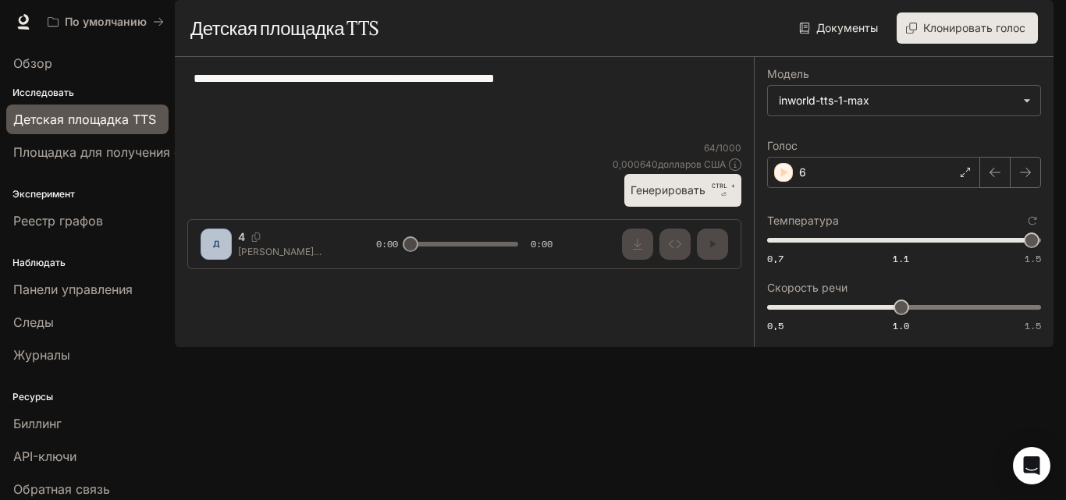
click at [692, 197] on font "Генерировать" at bounding box center [668, 189] width 75 height 13
click at [886, 188] on div "6" at bounding box center [873, 172] width 213 height 31
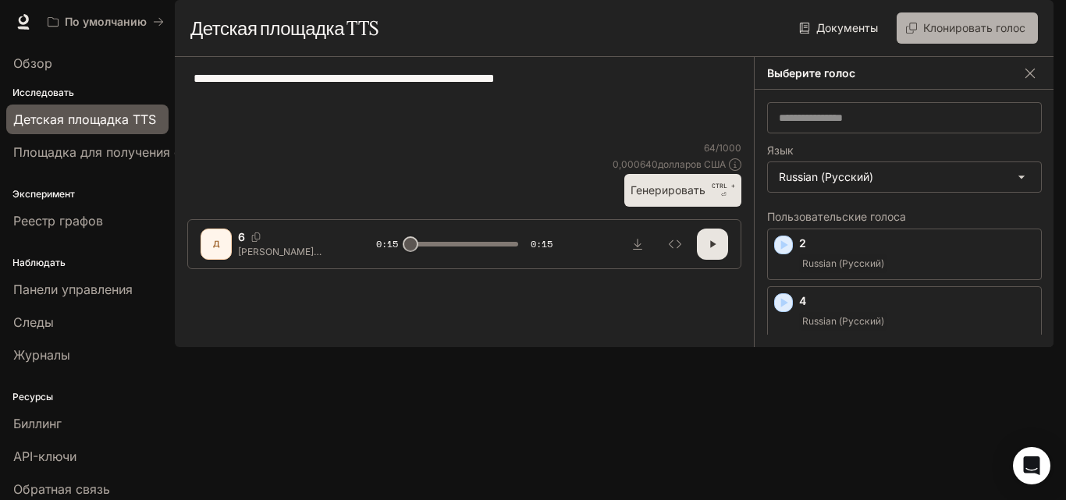
click at [966, 34] on font "Клонировать голос" at bounding box center [975, 27] width 102 height 13
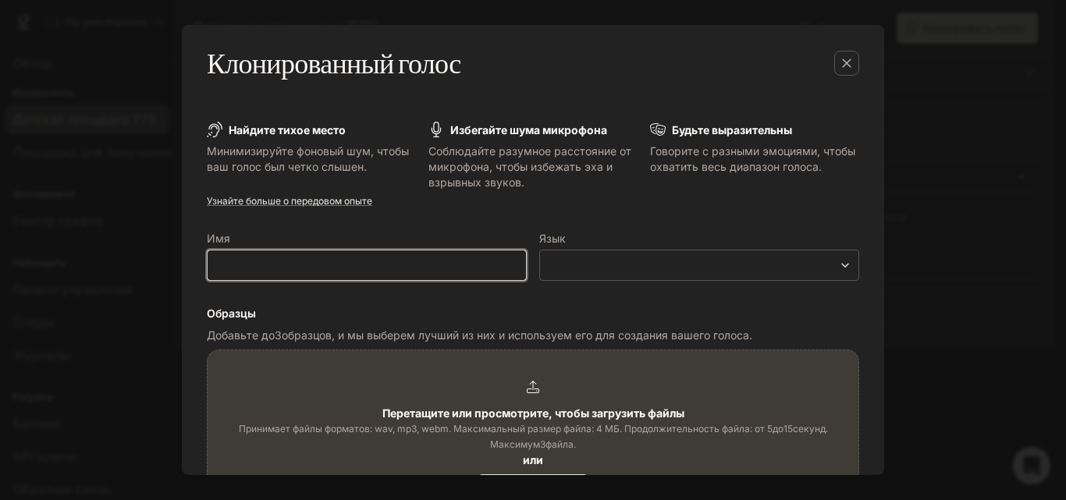
click at [351, 262] on input "text" at bounding box center [367, 266] width 319 height 16
type input "*"
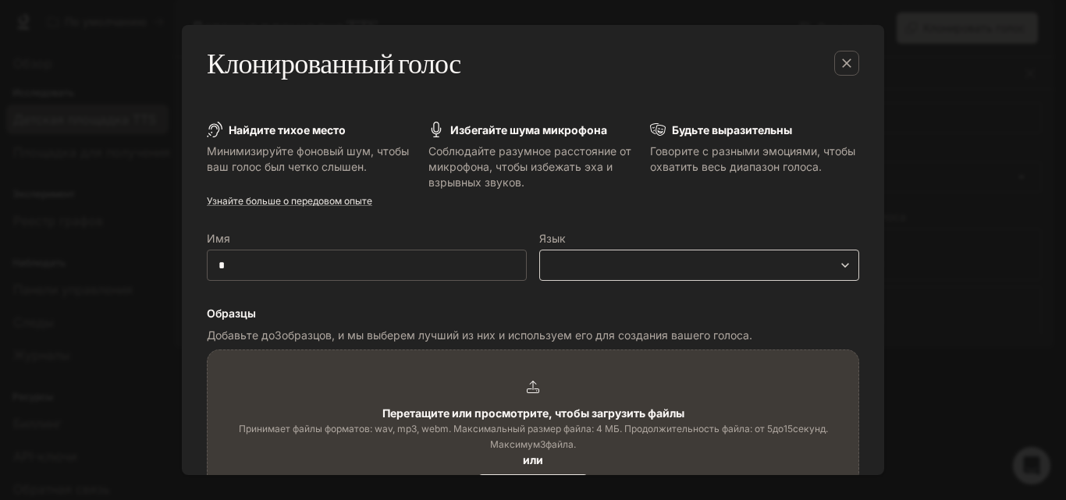
click at [561, 265] on body "Исходный текст Оцените этот перевод Ваш отзыв поможет нам улучшить Google Перев…" at bounding box center [533, 250] width 1066 height 500
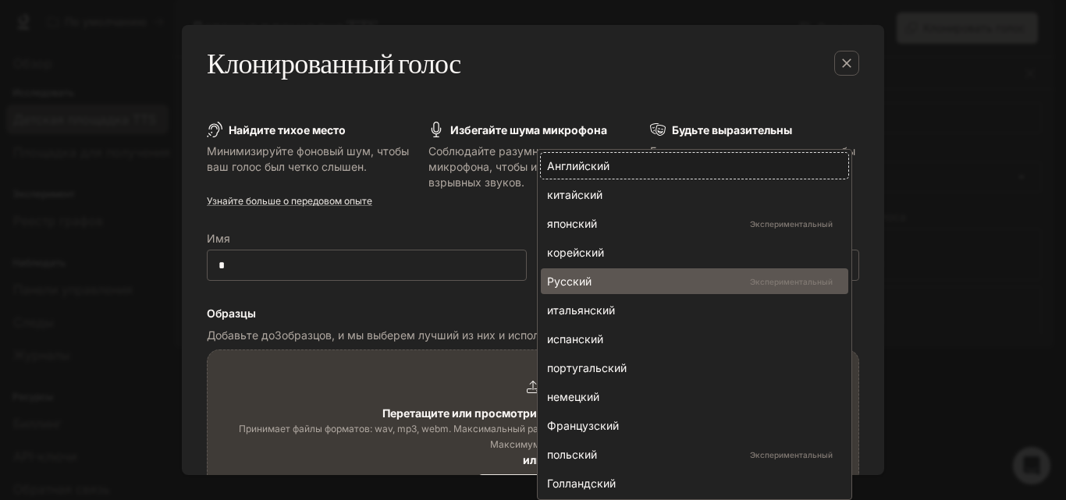
click at [570, 282] on font "Русский" at bounding box center [569, 281] width 44 height 13
type input "*****"
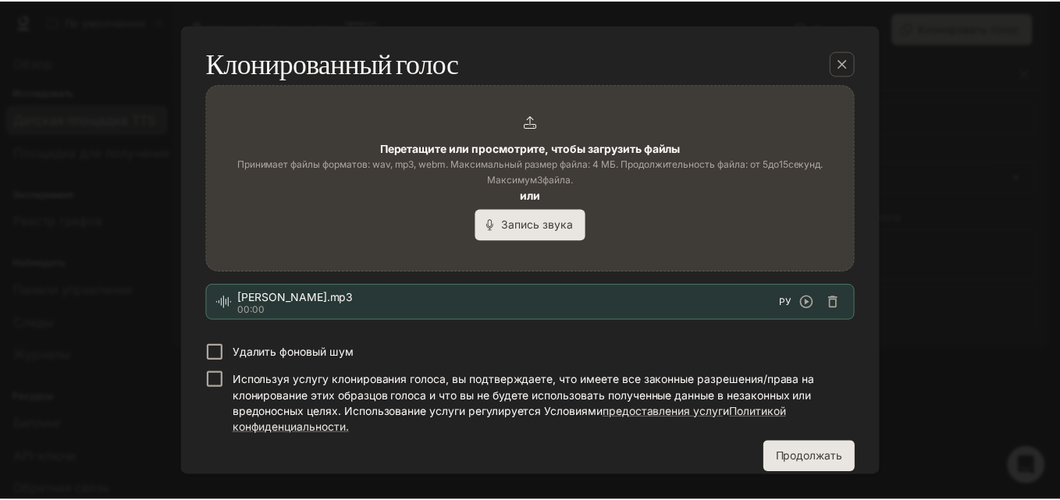
scroll to position [281, 0]
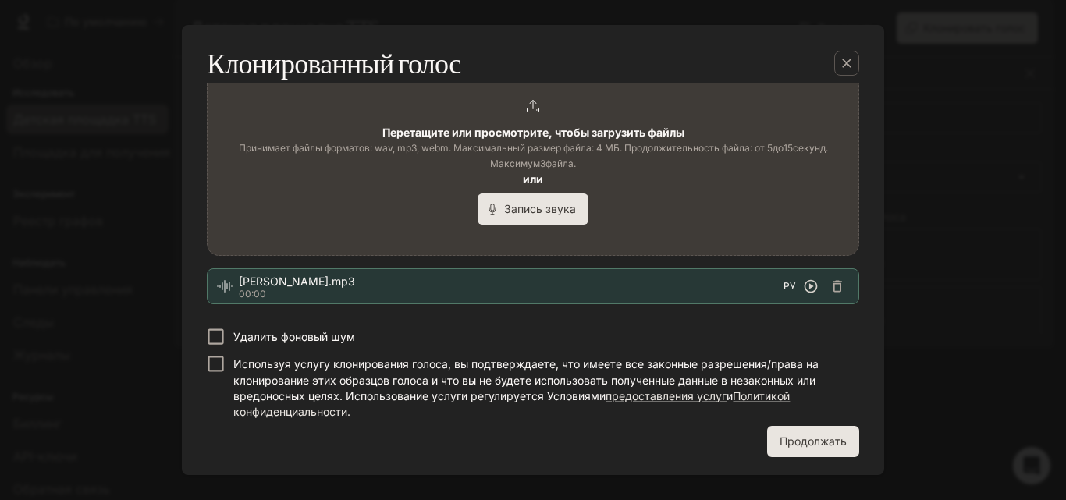
click at [806, 283] on icon "button" at bounding box center [811, 287] width 16 height 16
click at [805, 283] on icon "button" at bounding box center [811, 287] width 16 height 16
click at [799, 439] on font "Продолжать" at bounding box center [813, 441] width 67 height 13
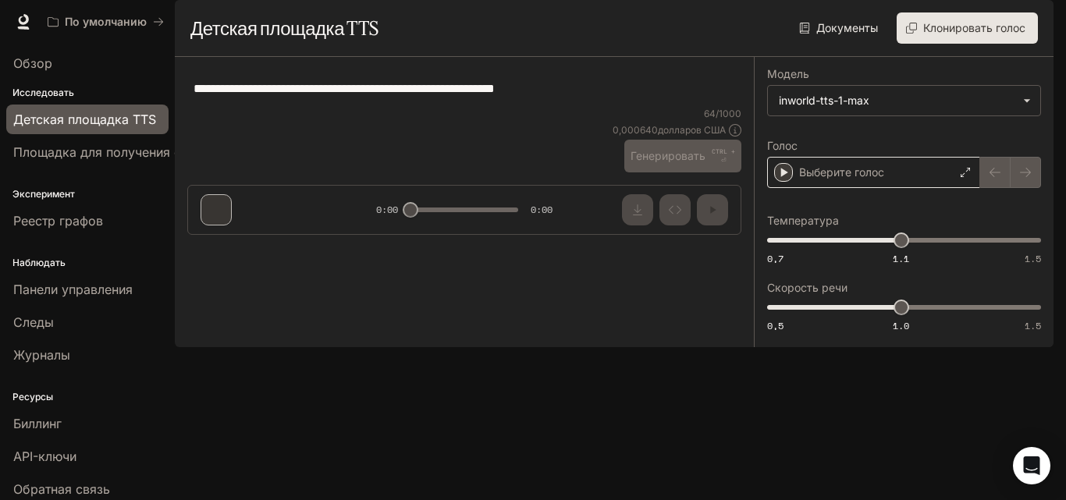
click at [853, 179] on font "Выберите голос" at bounding box center [841, 172] width 85 height 13
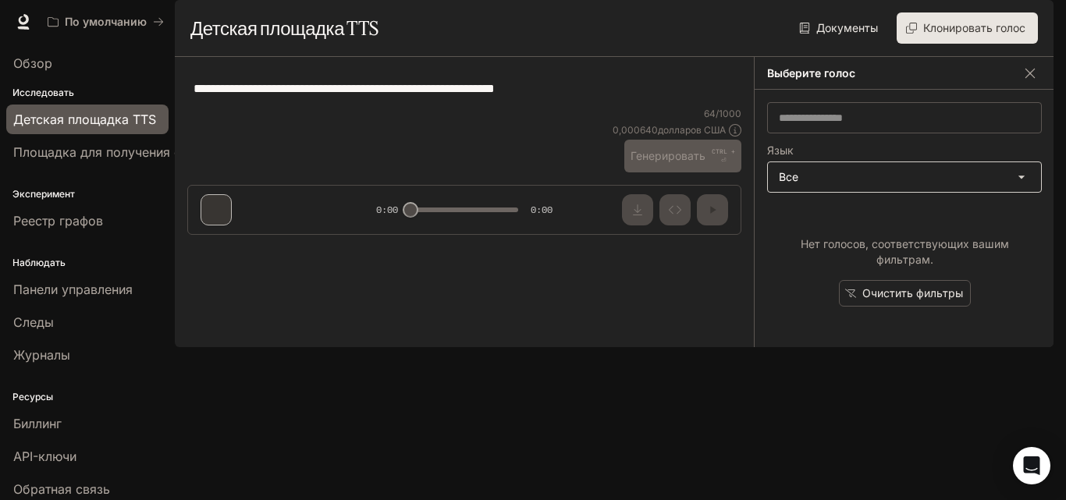
click at [800, 219] on body "Исходный текст Оцените этот перевод Ваш отзыв поможет нам улучшить Google Перев…" at bounding box center [533, 250] width 1066 height 500
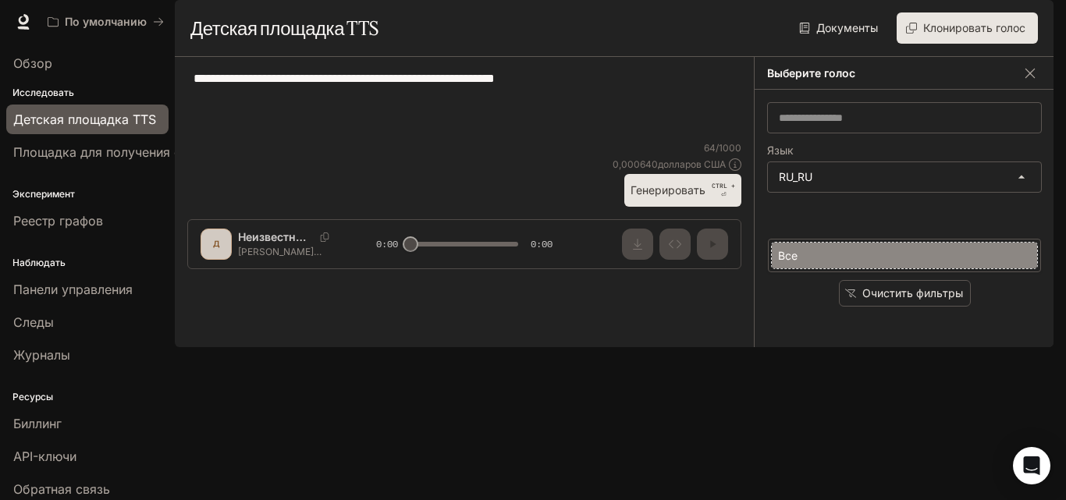
click at [816, 252] on div "Все" at bounding box center [901, 255] width 247 height 16
type input "**********"
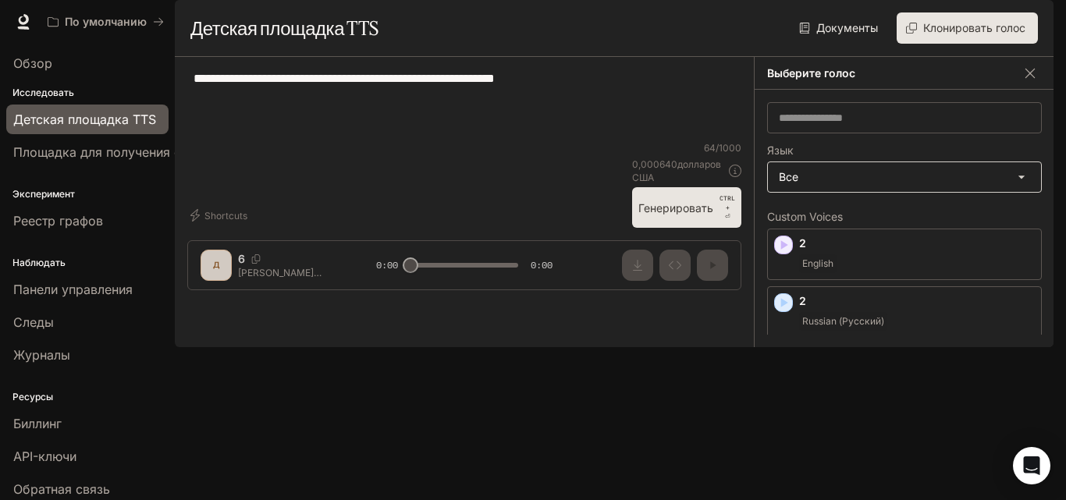
click at [823, 230] on body "Исходный текст Оцените этот перевод Ваш отзыв поможет нам улучшить Google Перев…" at bounding box center [533, 250] width 1066 height 500
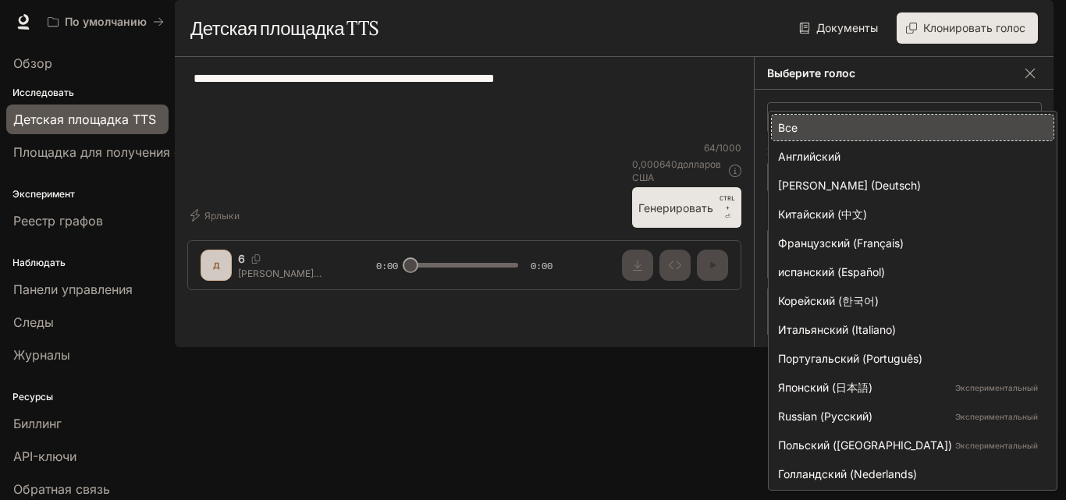
click at [710, 265] on div at bounding box center [533, 250] width 1066 height 500
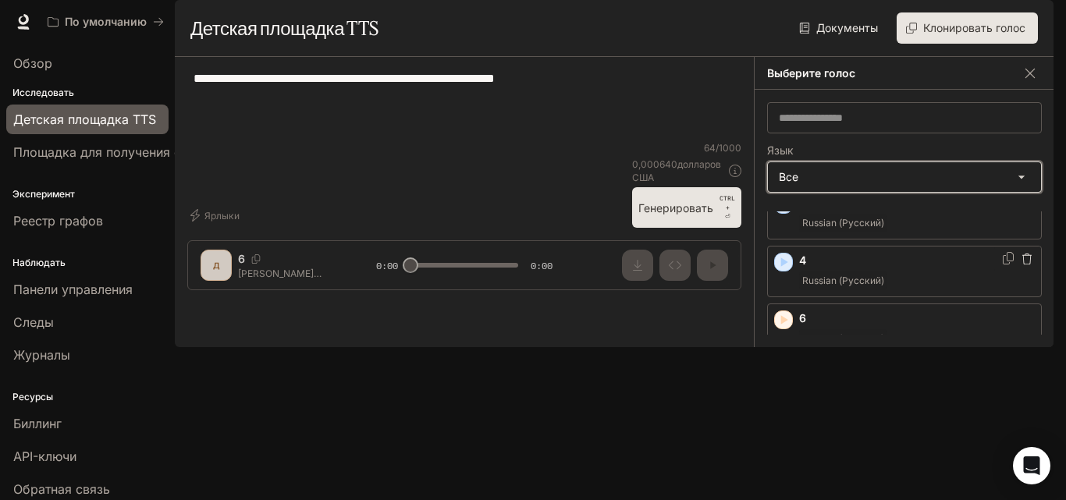
scroll to position [156, 0]
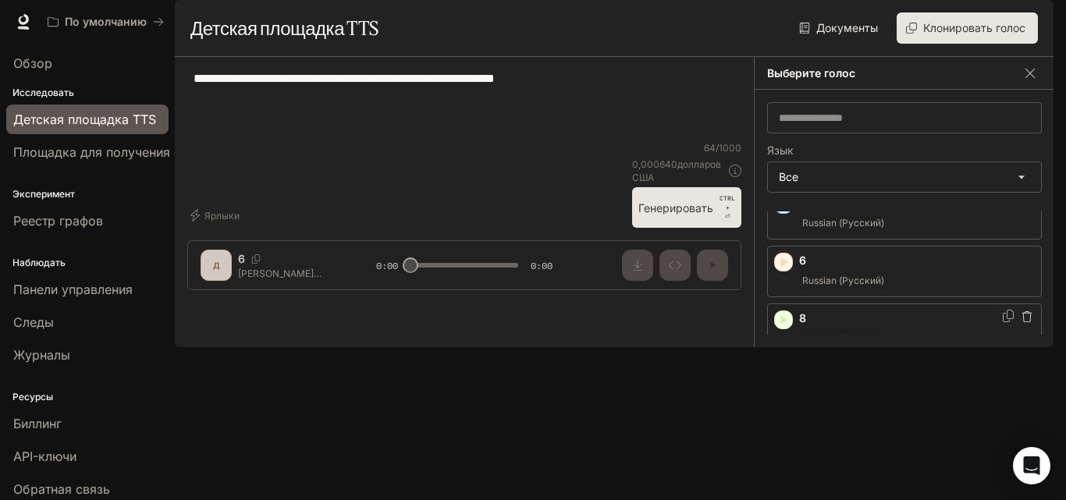
click at [862, 326] on p "8" at bounding box center [917, 319] width 236 height 16
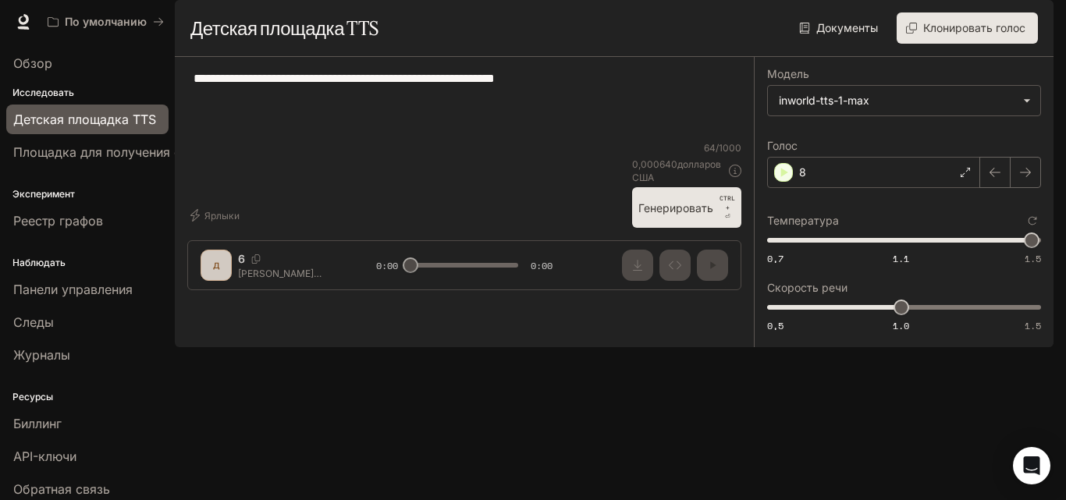
click at [673, 218] on font "Генерировать" at bounding box center [676, 208] width 75 height 20
click at [695, 215] on font "Генерировать" at bounding box center [676, 207] width 75 height 13
click at [711, 215] on font "Генерировать" at bounding box center [676, 207] width 75 height 13
click at [550, 141] on textarea "**********" at bounding box center [465, 105] width 542 height 72
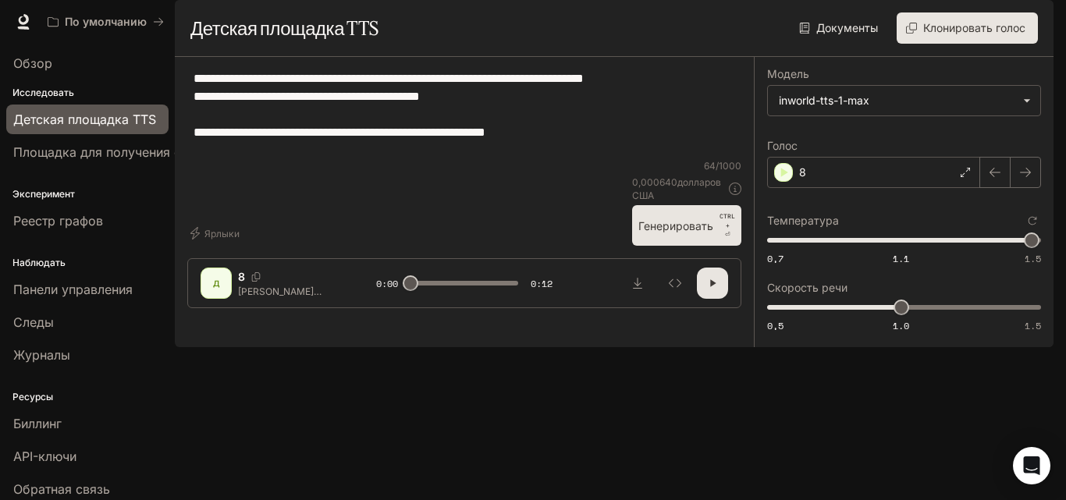
type textarea "**********"
click at [702, 246] on button "Генерировать CTRL + ⏎" at bounding box center [686, 225] width 109 height 41
click at [829, 188] on div "8" at bounding box center [873, 172] width 213 height 31
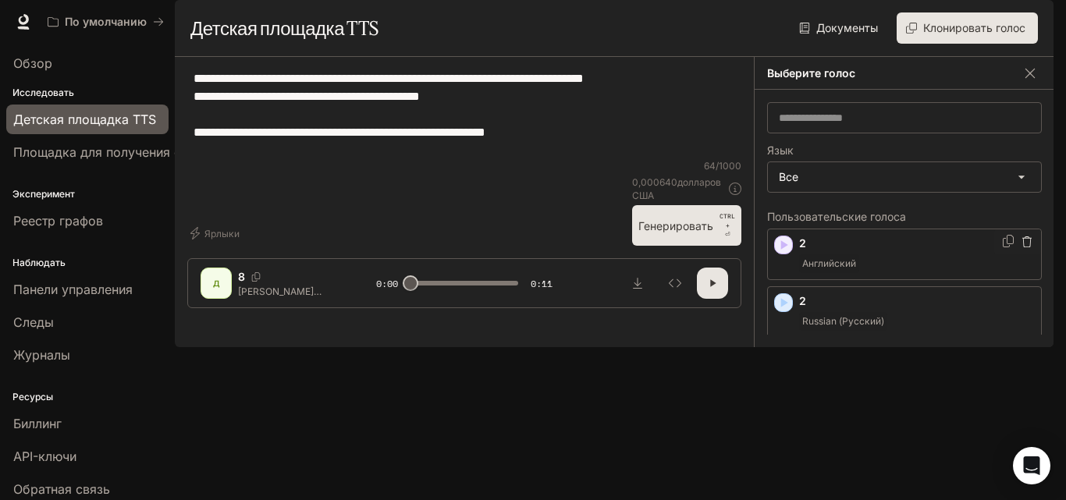
click at [854, 269] on font "Английский" at bounding box center [830, 264] width 54 height 12
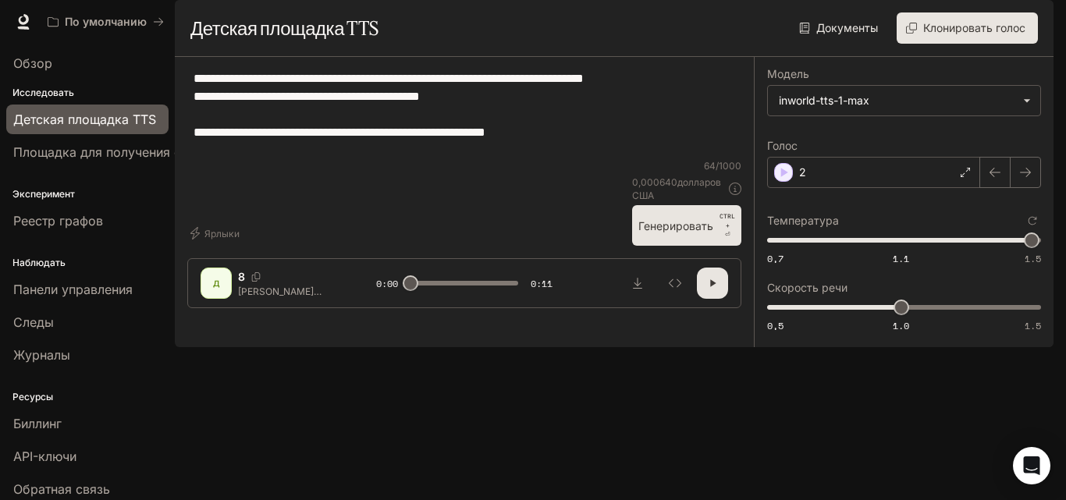
click at [685, 233] on font "Генерировать" at bounding box center [676, 225] width 75 height 13
click at [859, 188] on div "2" at bounding box center [873, 172] width 213 height 31
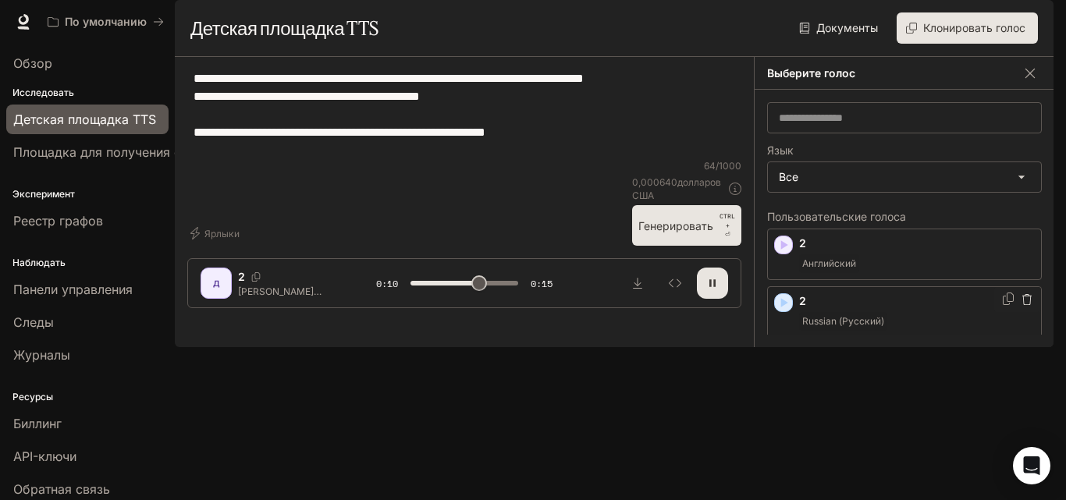
click at [854, 327] on font "Russian (Русский)" at bounding box center [844, 321] width 82 height 12
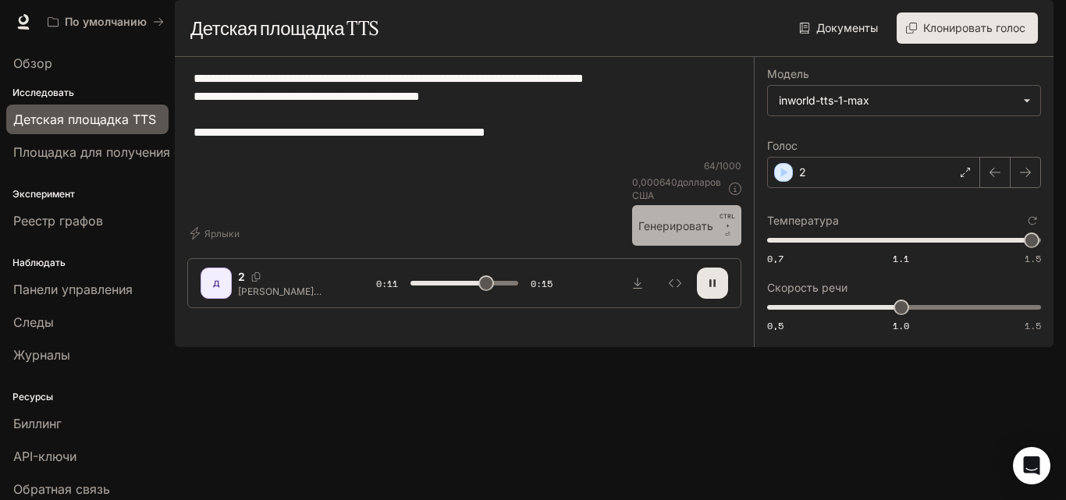
click at [683, 233] on font "Генерировать" at bounding box center [676, 225] width 75 height 13
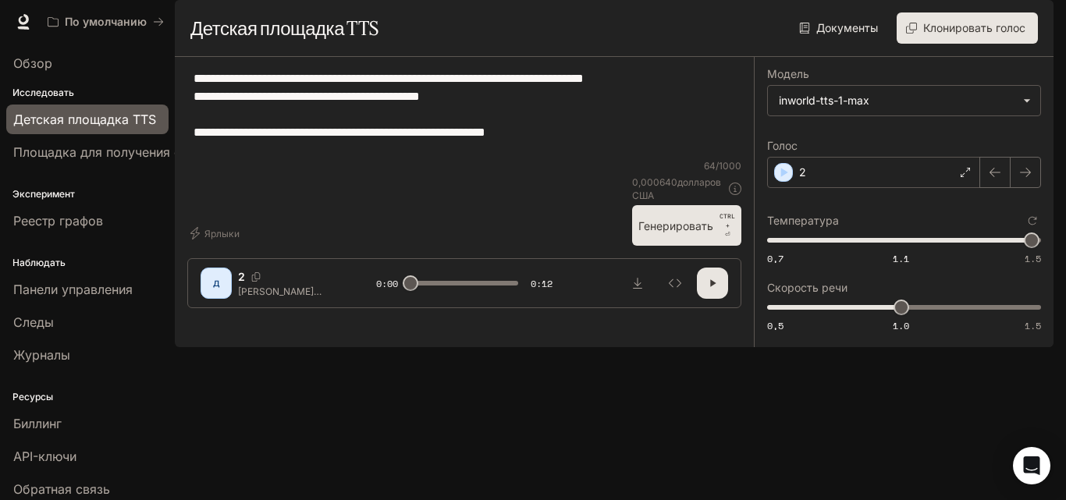
click at [685, 236] on font "Генерировать" at bounding box center [676, 226] width 75 height 20
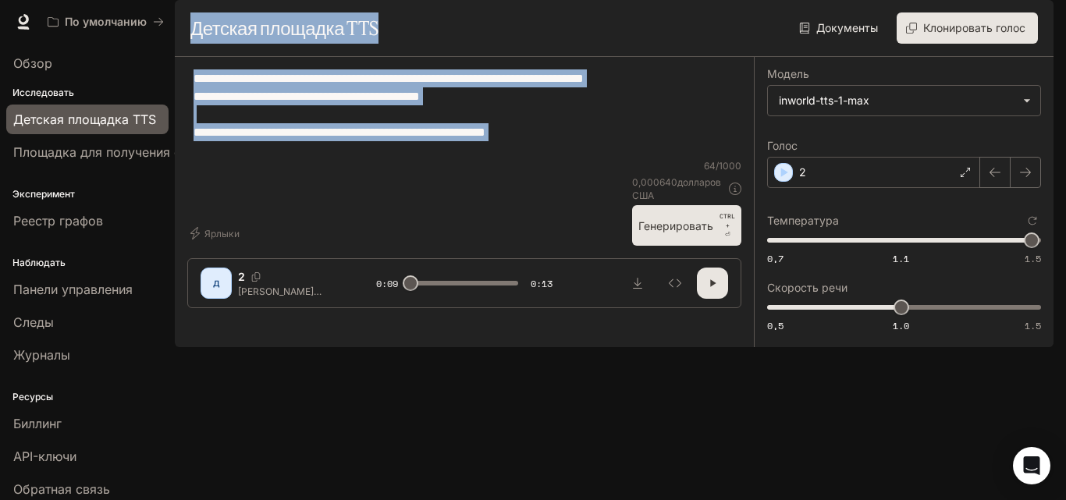
drag, startPoint x: 593, startPoint y: 212, endPoint x: 175, endPoint y: 72, distance: 441.4
click at [175, 72] on main "Портал Обзор Исследовать Детская площадка TTS Площадка для получения степени ма…" at bounding box center [614, 173] width 879 height 347
click at [240, 118] on textarea "**********" at bounding box center [465, 114] width 542 height 90
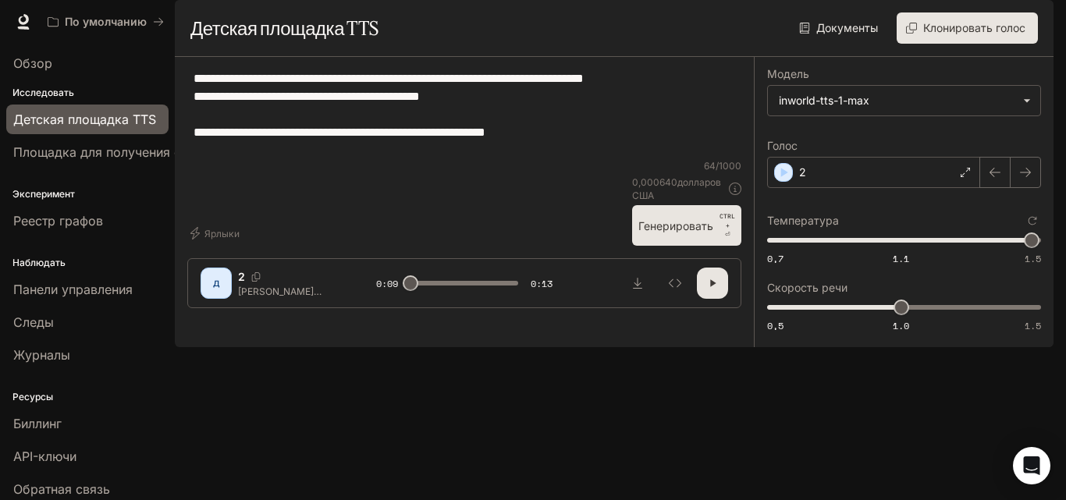
drag, startPoint x: 634, startPoint y: 201, endPoint x: 157, endPoint y: 93, distance: 489.0
click at [175, 93] on main "Портал Обзор Исследовать Детская площадка TTS Площадка для получения степени ма…" at bounding box center [614, 173] width 879 height 347
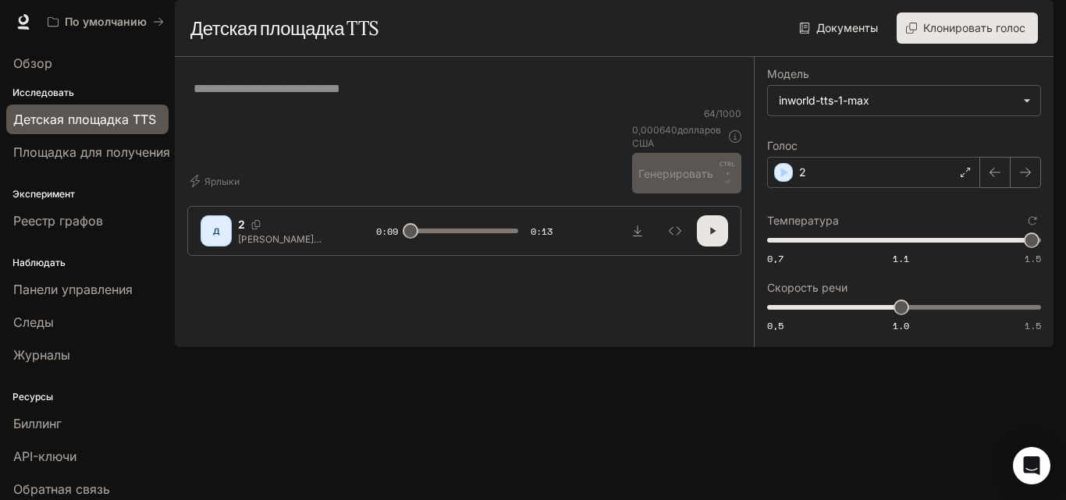
drag, startPoint x: 231, startPoint y: 119, endPoint x: 518, endPoint y: 159, distance: 289.4
click at [596, 107] on div "* ​" at bounding box center [464, 87] width 554 height 37
click at [326, 107] on div "* ​" at bounding box center [465, 87] width 542 height 37
drag, startPoint x: 326, startPoint y: 141, endPoint x: 250, endPoint y: 130, distance: 76.6
click at [250, 98] on textarea at bounding box center [465, 89] width 542 height 18
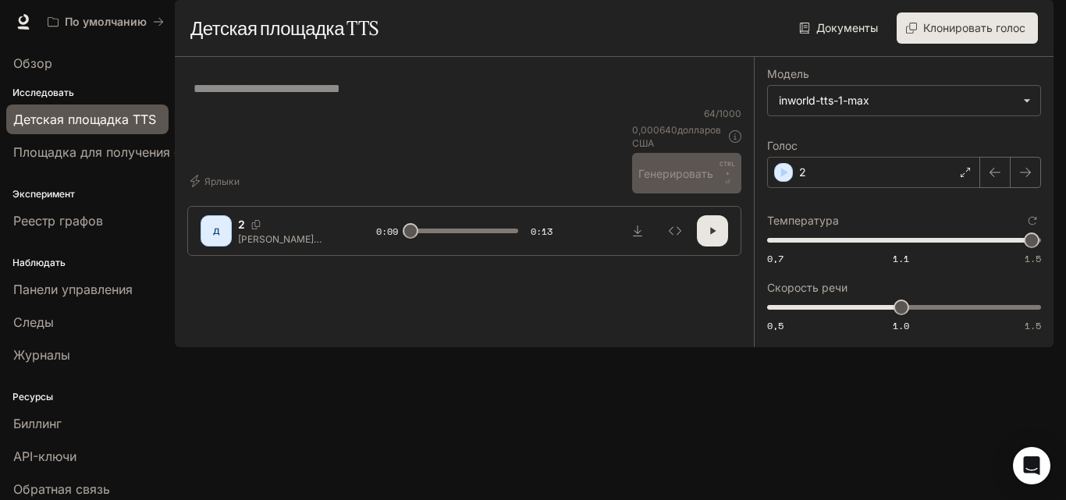
click at [250, 98] on textarea at bounding box center [465, 89] width 542 height 18
paste textarea "**********"
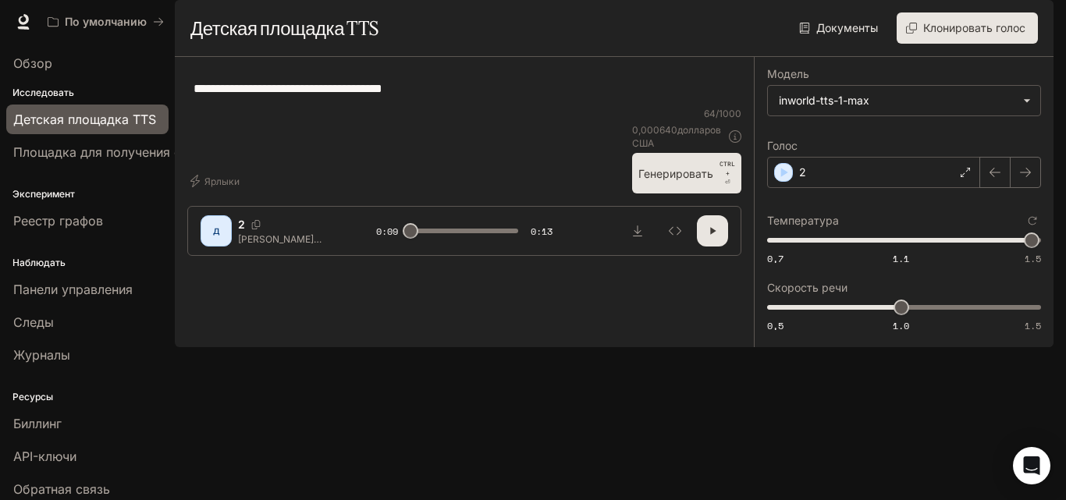
type textarea "**********"
click at [639, 194] on button "Генерировать CTRL + ⏎" at bounding box center [686, 173] width 109 height 41
click at [830, 188] on div "2" at bounding box center [873, 172] width 213 height 31
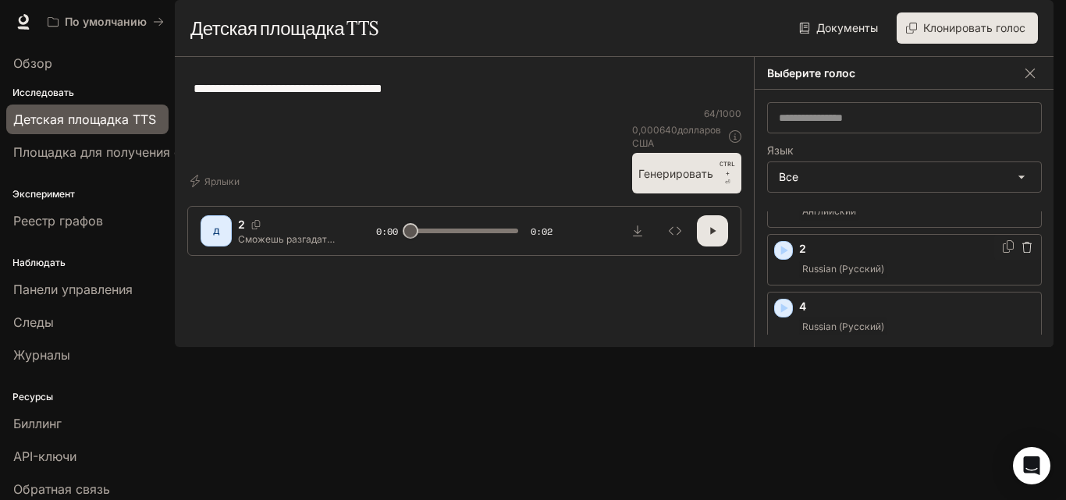
scroll to position [78, 0]
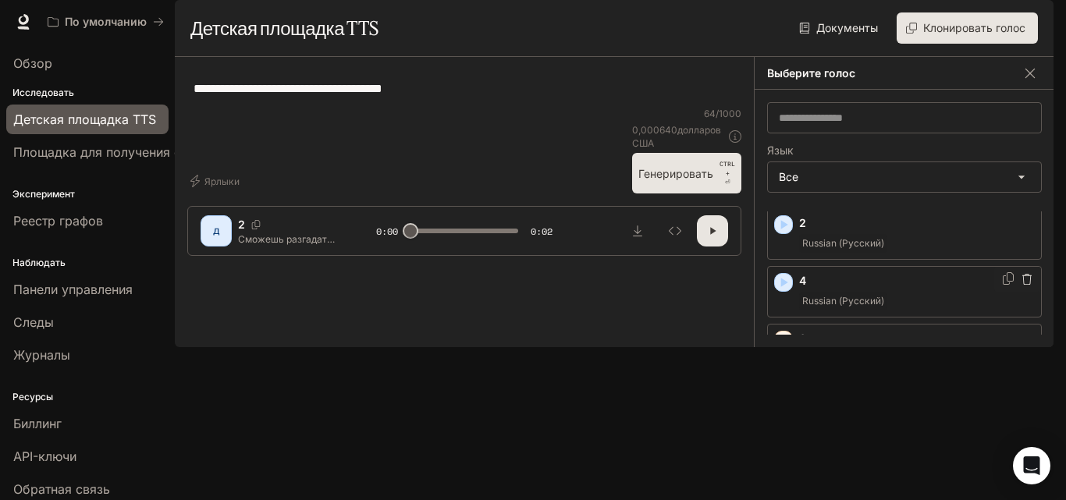
click at [853, 311] on span "Russian (Русский)" at bounding box center [843, 301] width 88 height 19
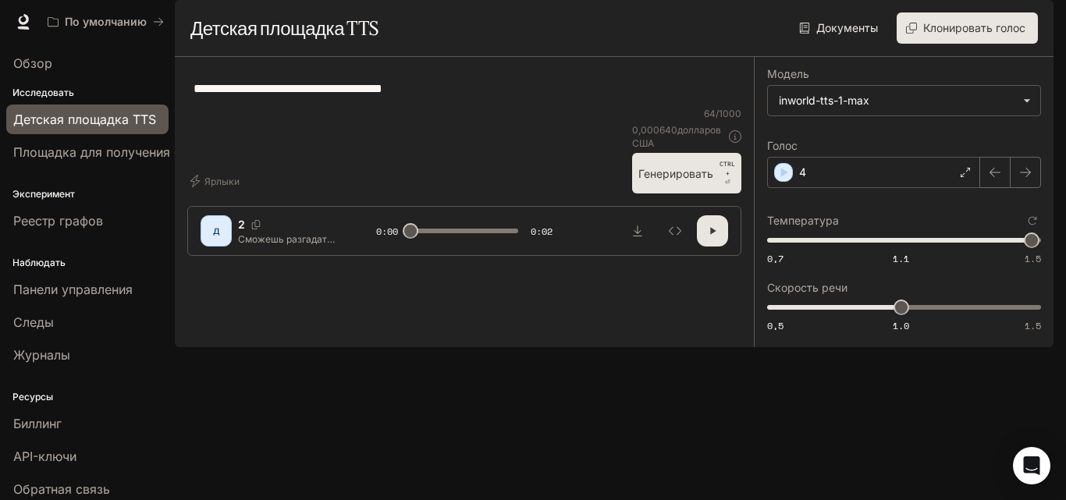
click at [699, 183] on font "Генерировать" at bounding box center [676, 174] width 75 height 20
click at [831, 188] on div "4" at bounding box center [873, 172] width 213 height 31
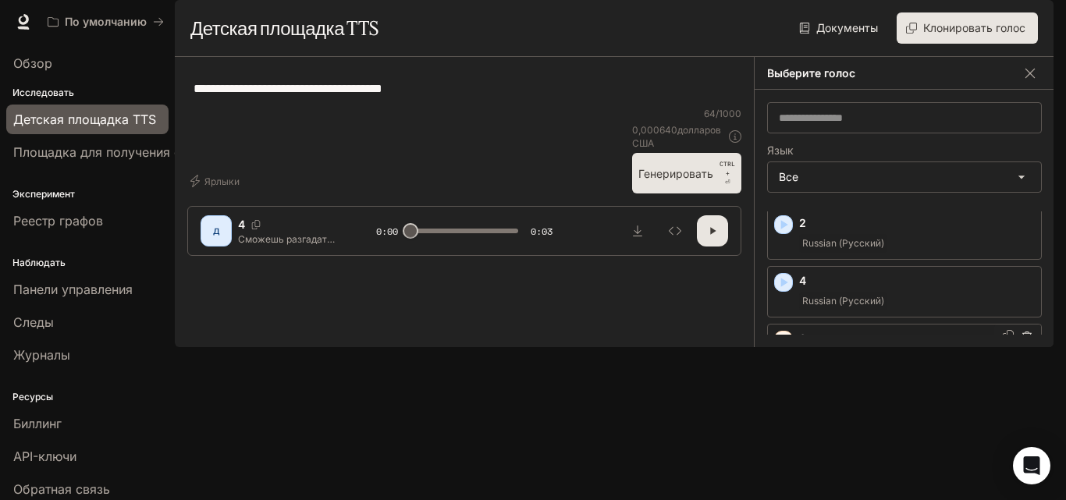
click at [849, 368] on span "Russian (Русский)" at bounding box center [843, 359] width 88 height 19
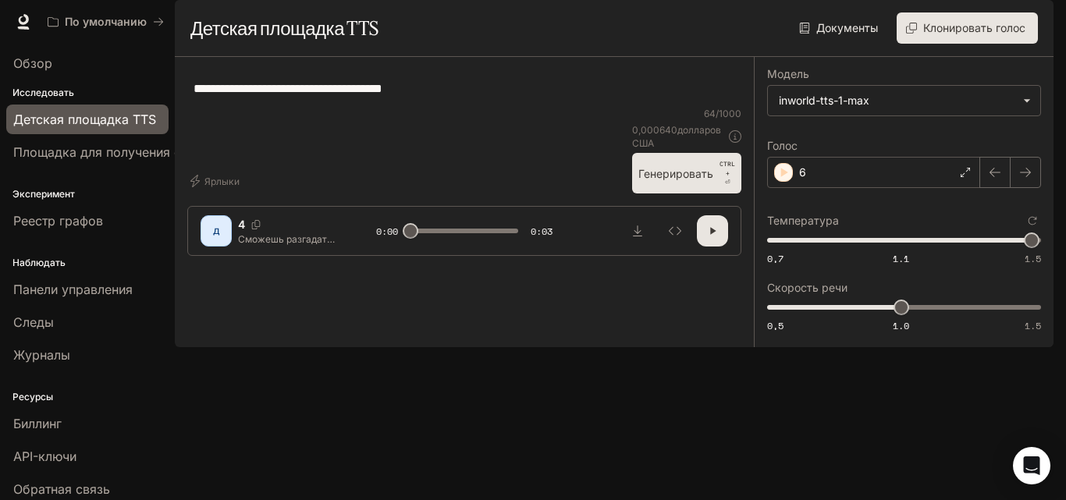
click at [678, 180] on font "Генерировать" at bounding box center [676, 173] width 75 height 13
click at [840, 188] on div "6" at bounding box center [873, 172] width 213 height 31
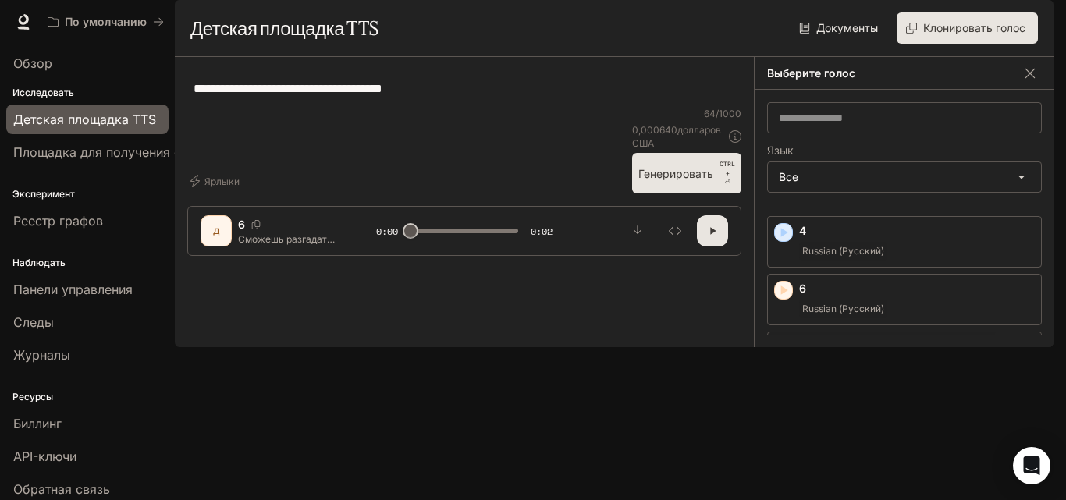
scroll to position [156, 0]
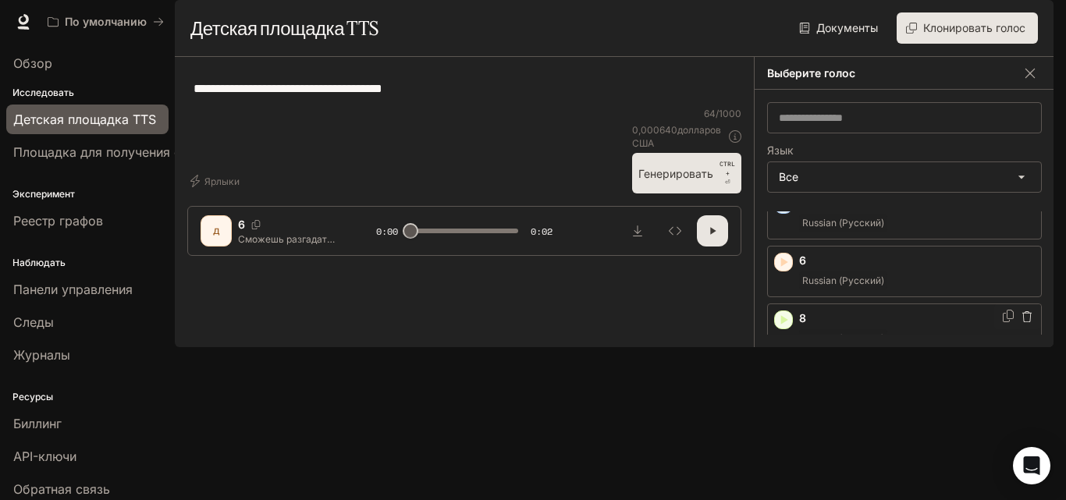
click at [833, 348] on div "8 Russian (Русский)" at bounding box center [917, 329] width 236 height 37
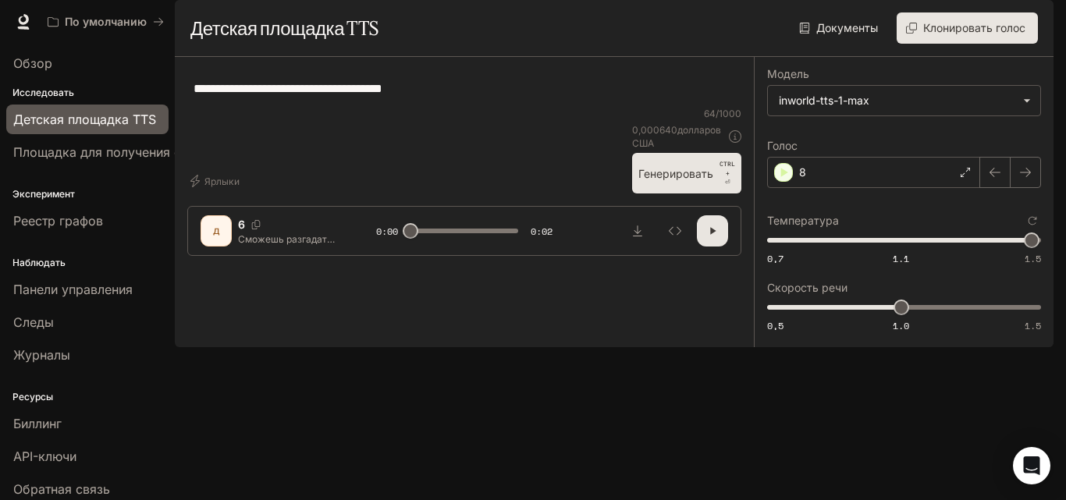
click at [690, 180] on font "Генерировать" at bounding box center [676, 173] width 75 height 13
click at [835, 188] on div "8" at bounding box center [873, 172] width 213 height 31
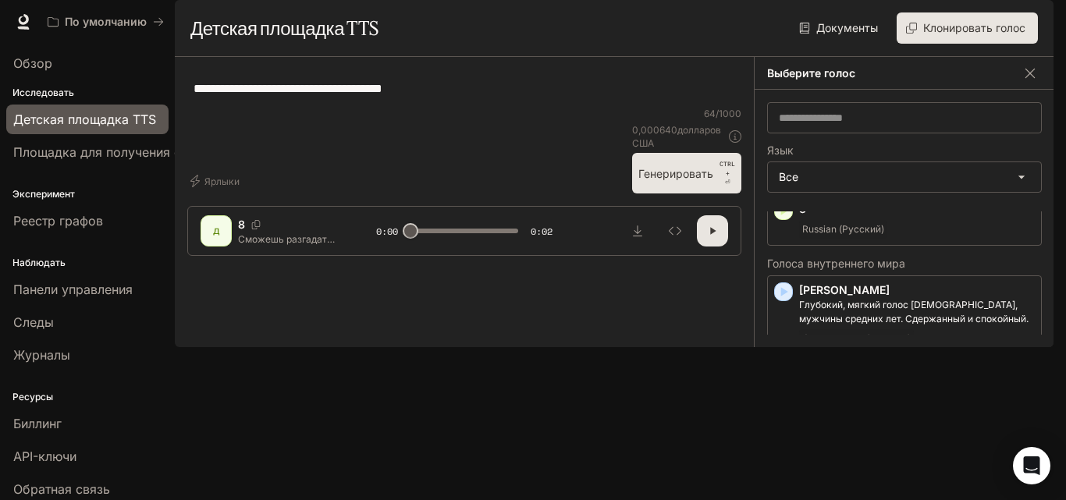
scroll to position [312, 0]
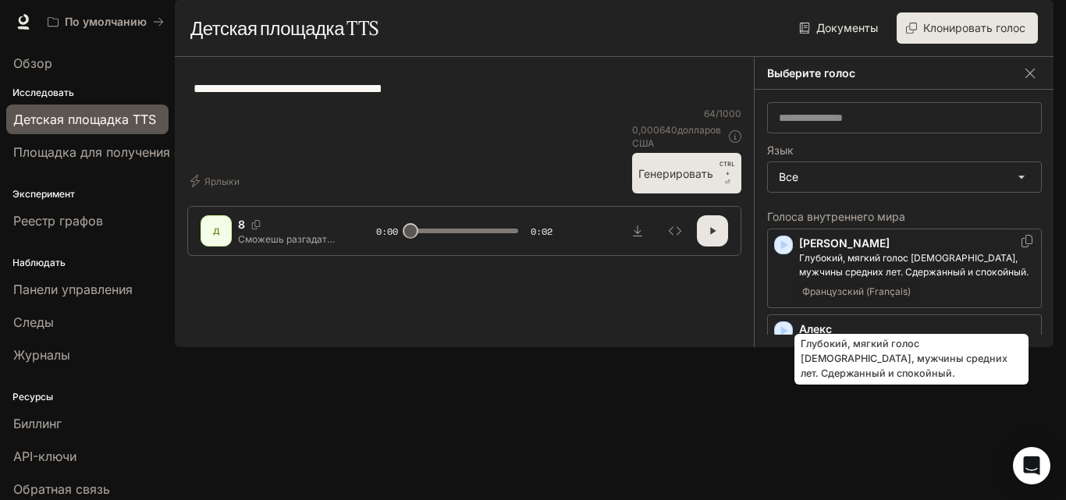
click at [843, 278] on font "Глубокий, мягкий голос [DEMOGRAPHIC_DATA], мужчины средних лет. Сдержанный и сп…" at bounding box center [914, 265] width 230 height 26
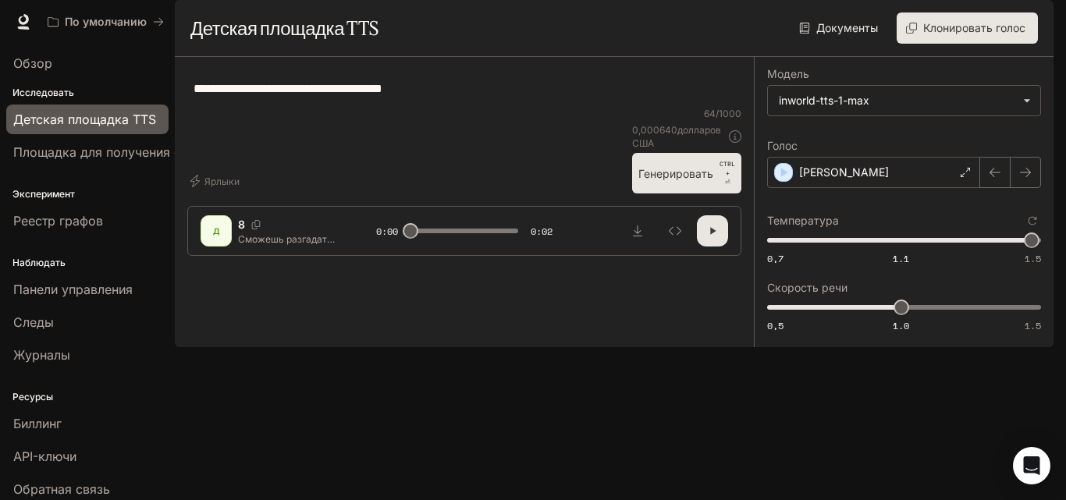
click at [682, 194] on button "Генерировать CTRL + ⏎" at bounding box center [686, 173] width 109 height 41
click at [839, 188] on div "[PERSON_NAME]" at bounding box center [873, 172] width 213 height 31
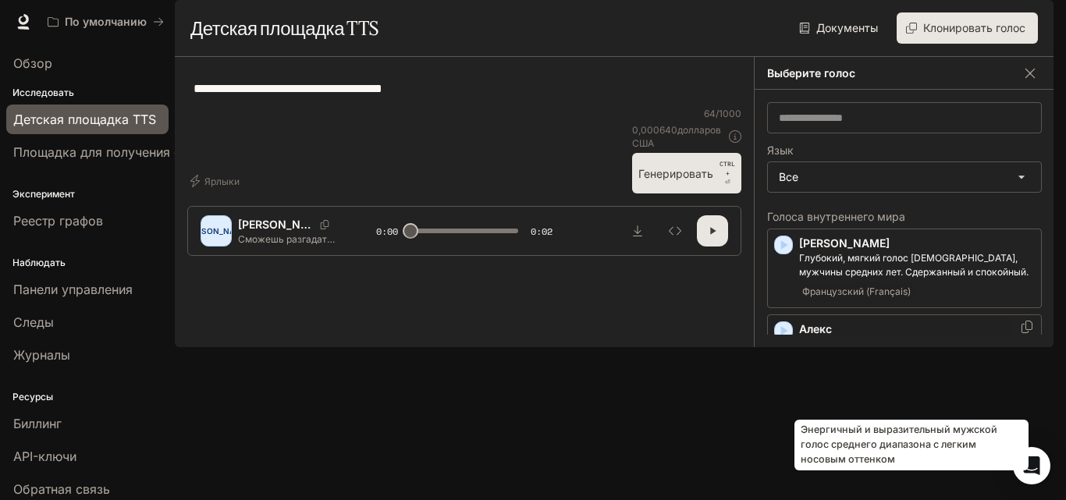
click at [850, 337] on p "Алекс" at bounding box center [917, 330] width 236 height 16
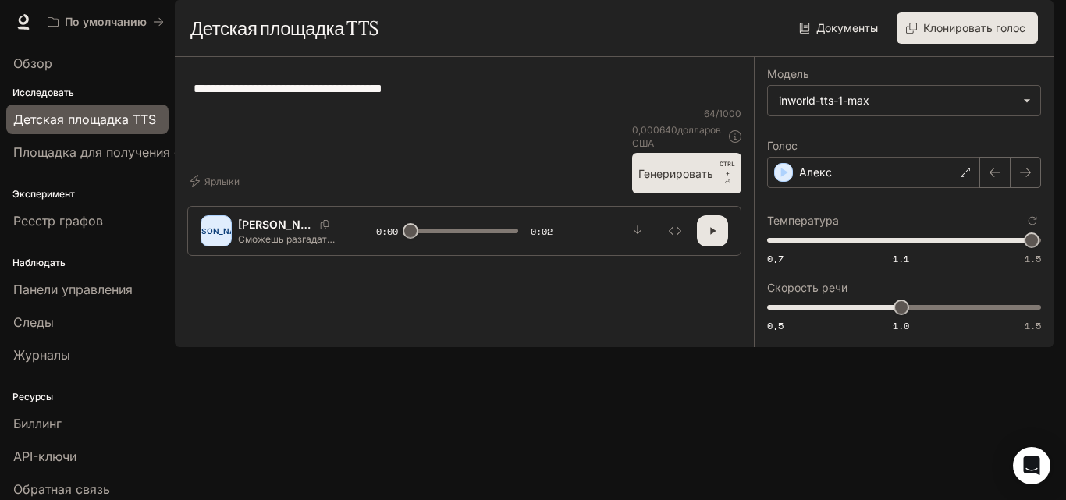
click at [637, 194] on button "Генерировать CTRL + ⏎" at bounding box center [686, 173] width 109 height 41
click at [842, 188] on div "Алекс" at bounding box center [873, 172] width 213 height 31
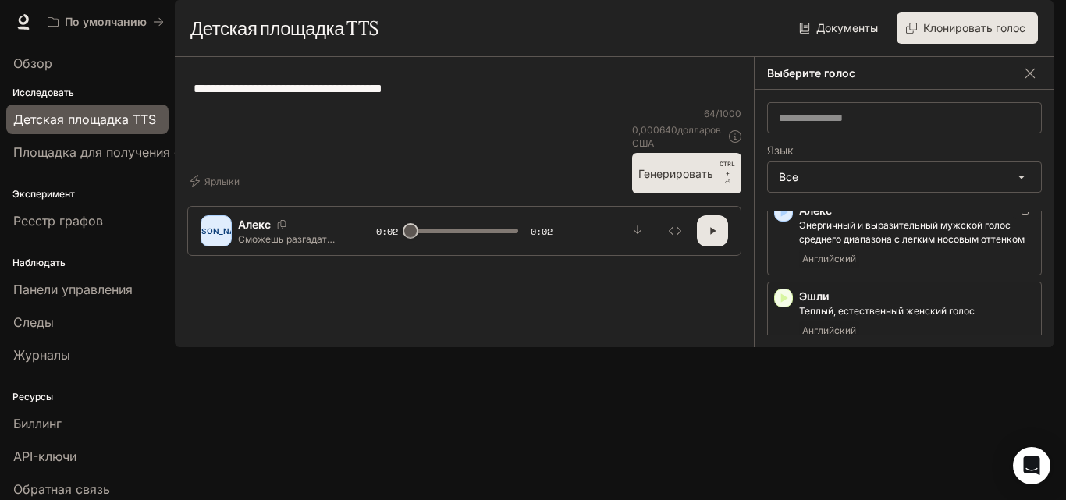
scroll to position [468, 0]
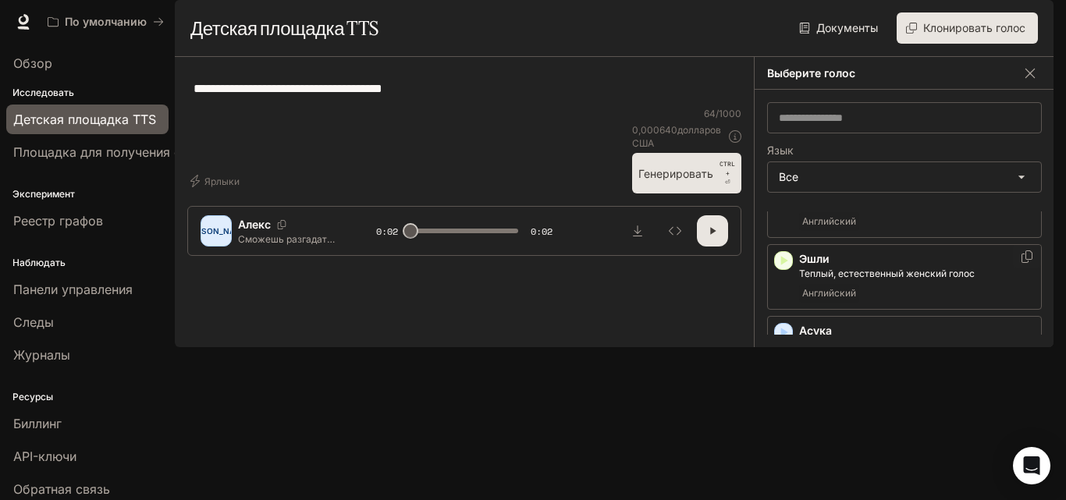
click at [844, 299] on font "Английский" at bounding box center [830, 293] width 54 height 12
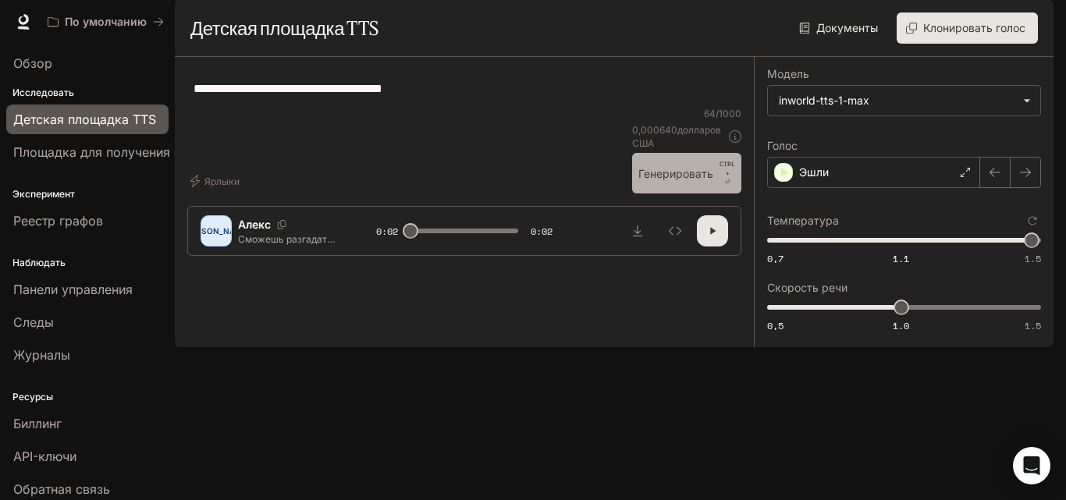
click at [650, 180] on font "Генерировать" at bounding box center [676, 173] width 75 height 13
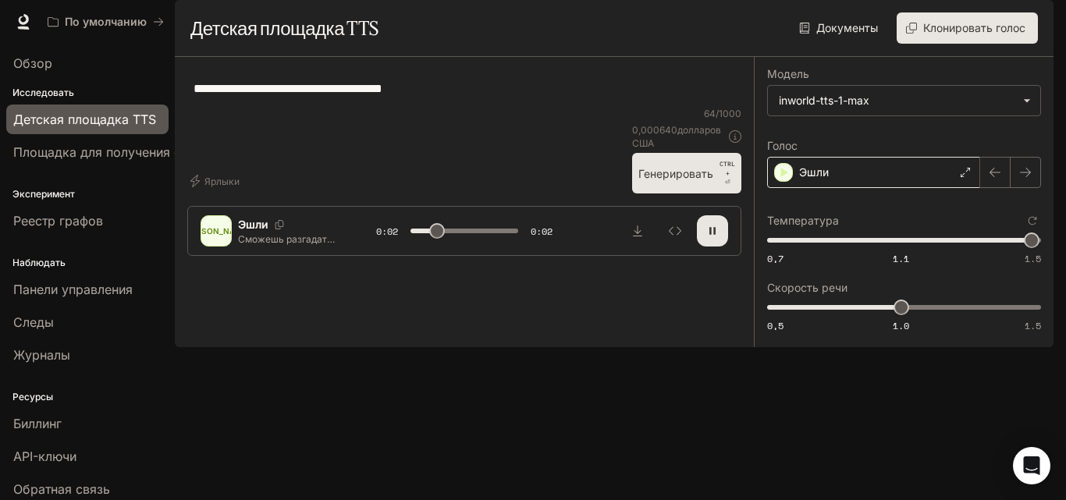
click at [844, 188] on div "Эшли" at bounding box center [873, 172] width 213 height 31
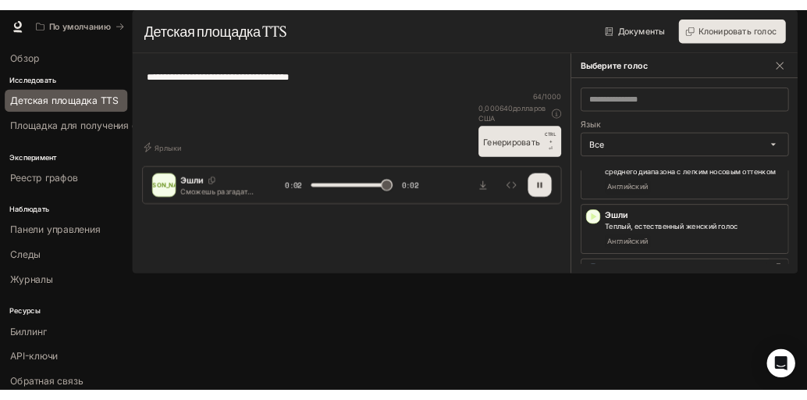
scroll to position [625, 0]
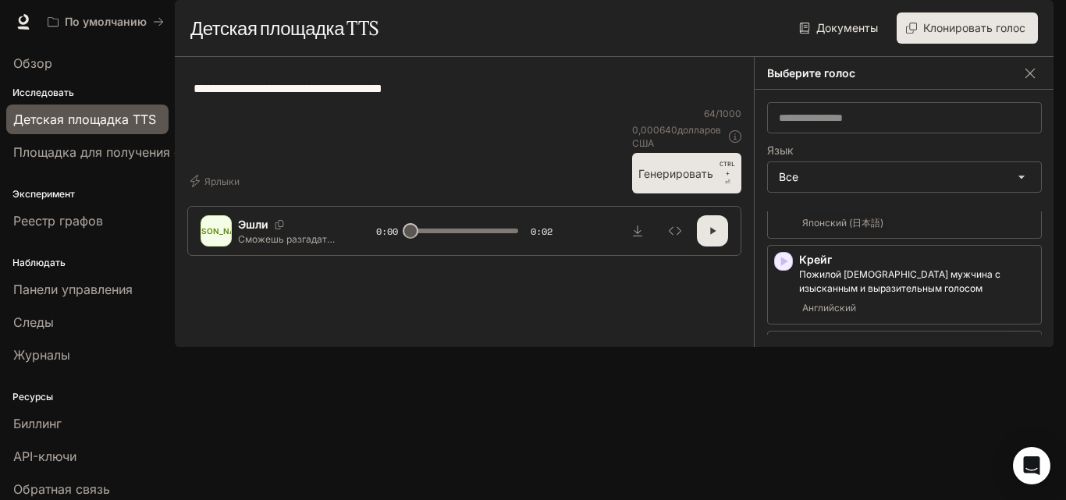
click at [851, 366] on font "Нежный и элегантный женский голос" at bounding box center [885, 360] width 173 height 12
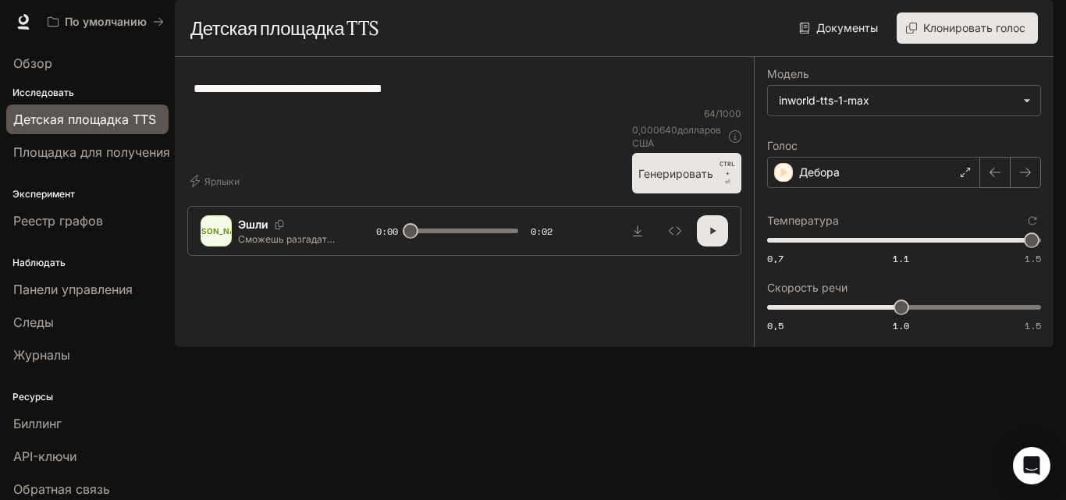
click at [687, 183] on font "Генерировать" at bounding box center [676, 174] width 75 height 20
click at [844, 188] on div "Дебора" at bounding box center [873, 172] width 213 height 31
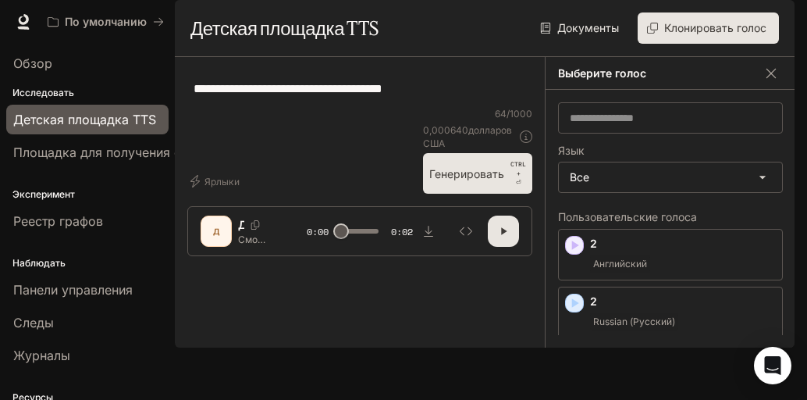
click at [725, 34] on font "Клонировать голос" at bounding box center [715, 27] width 102 height 13
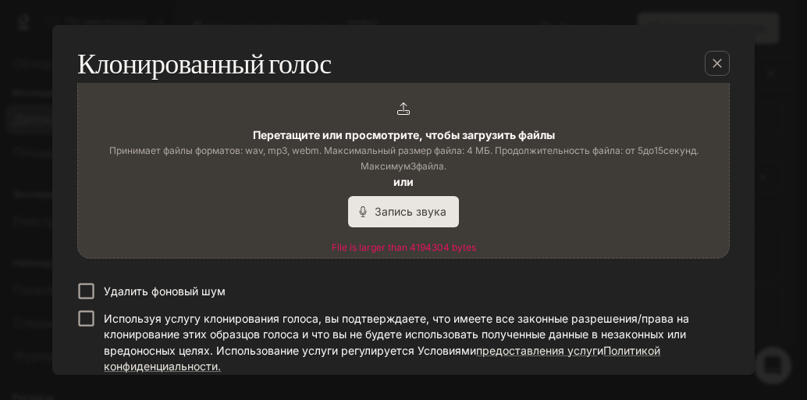
scroll to position [177, 0]
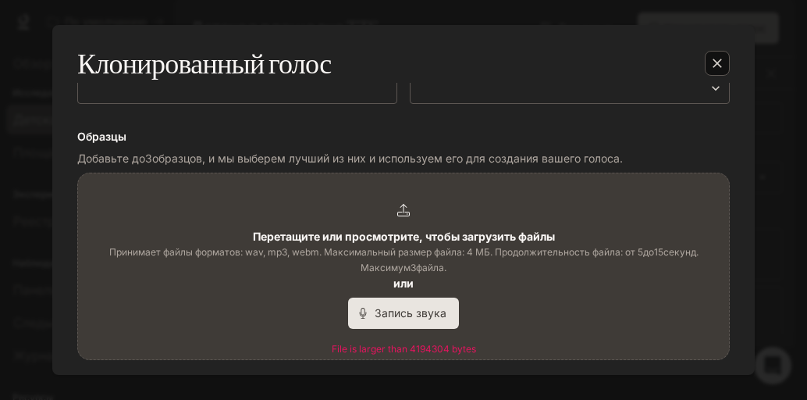
click at [725, 59] on div "button" at bounding box center [717, 63] width 25 height 25
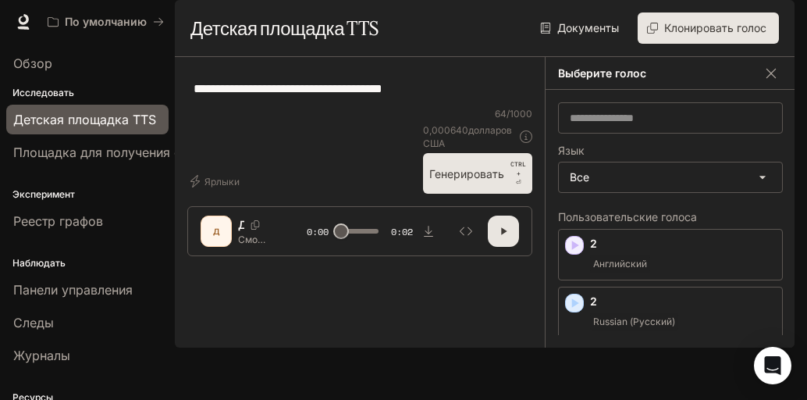
click at [690, 34] on font "Клонировать голос" at bounding box center [715, 27] width 102 height 13
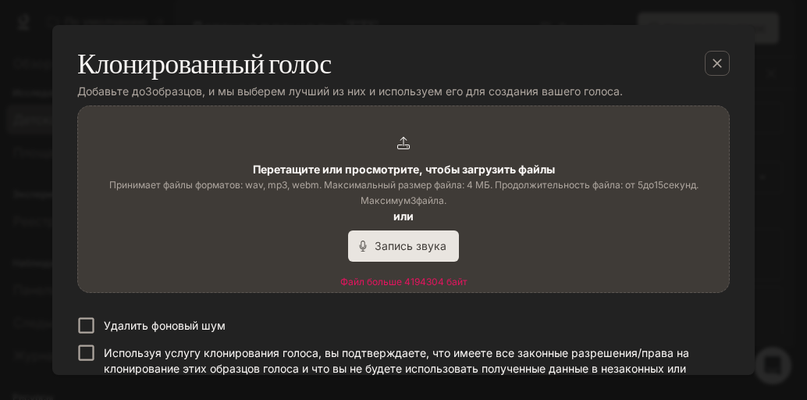
scroll to position [333, 0]
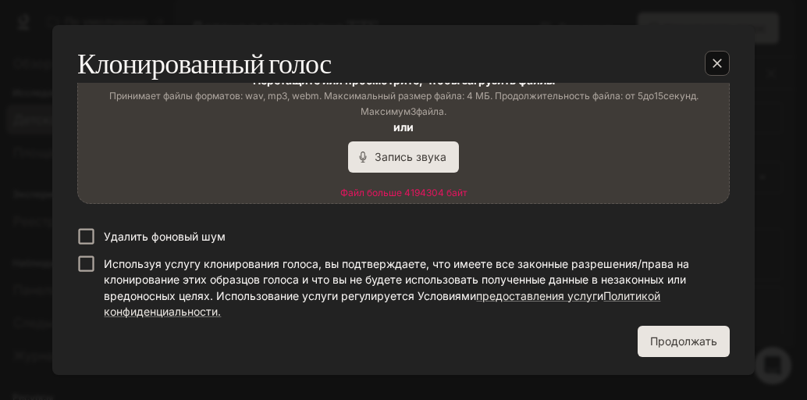
click at [720, 53] on div "button" at bounding box center [717, 63] width 25 height 25
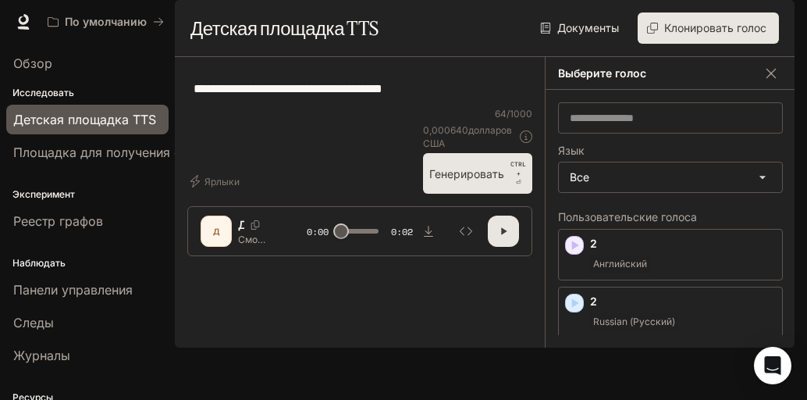
click at [694, 34] on font "Клонировать голос" at bounding box center [715, 27] width 102 height 13
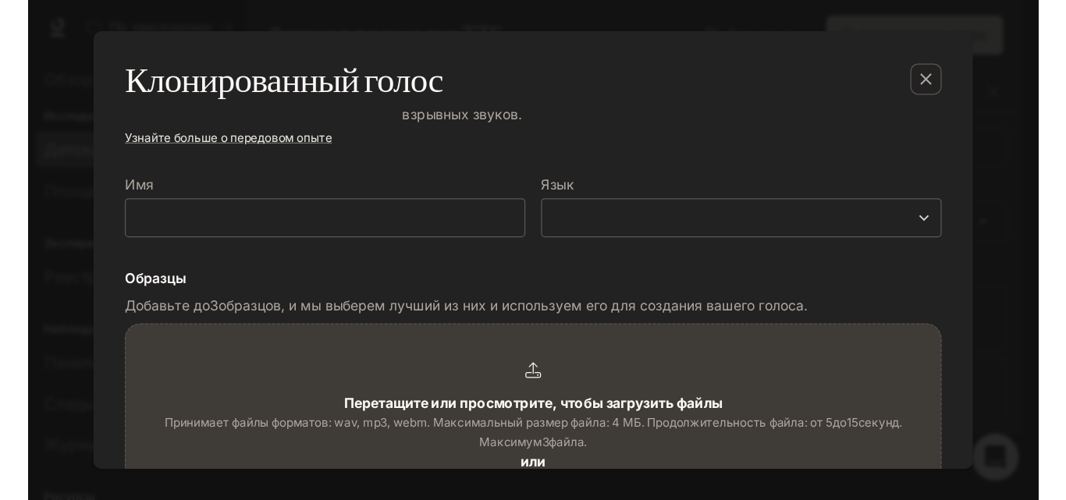
scroll to position [234, 0]
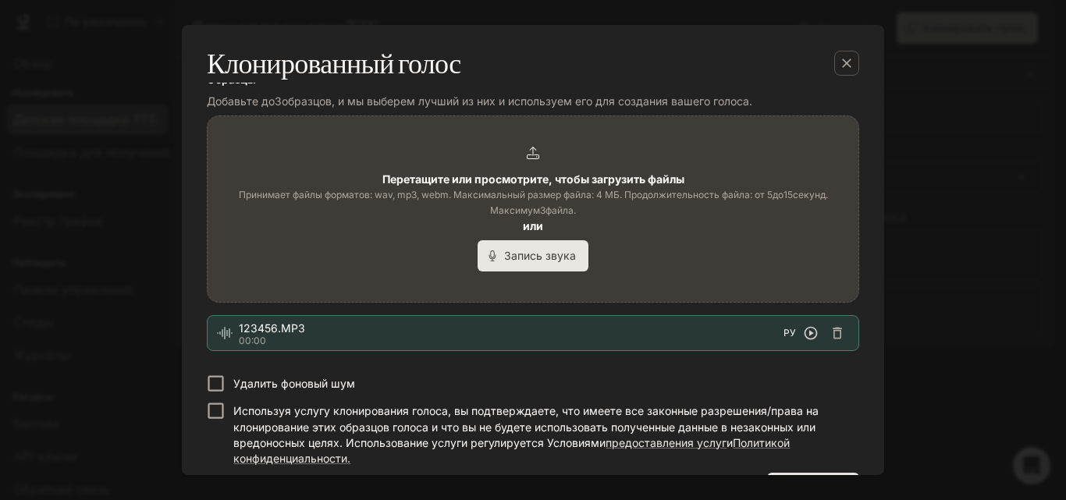
click at [806, 340] on icon "button" at bounding box center [811, 333] width 13 height 13
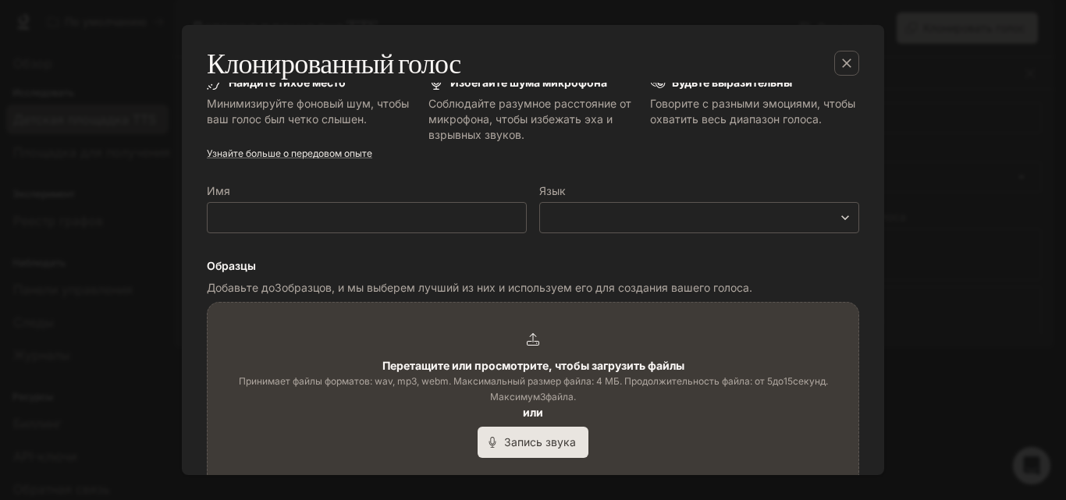
scroll to position [47, 0]
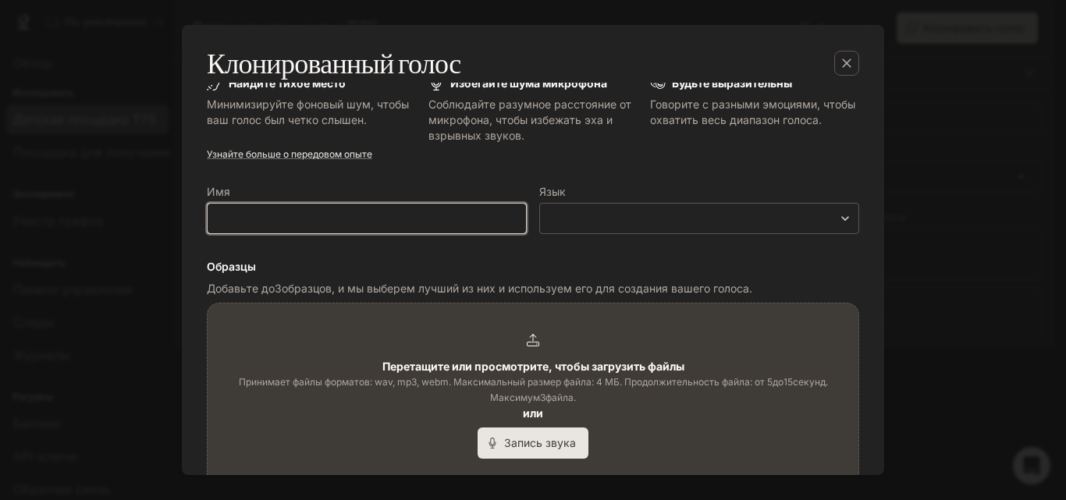
click at [423, 213] on input "text" at bounding box center [367, 219] width 319 height 16
type input "**"
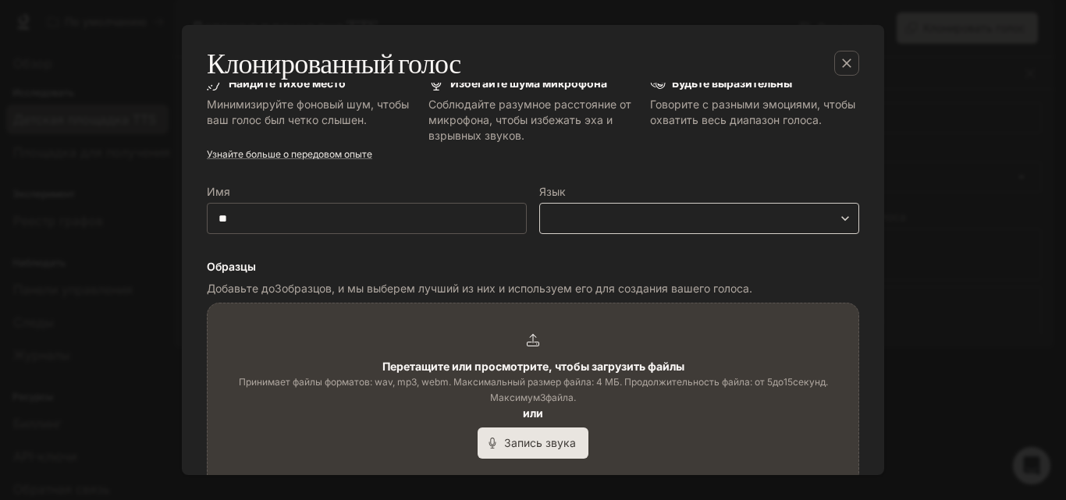
click at [607, 218] on body "Исходный текст Оцените этот перевод Ваш отзыв поможет нам улучшить Google Перев…" at bounding box center [533, 250] width 1066 height 500
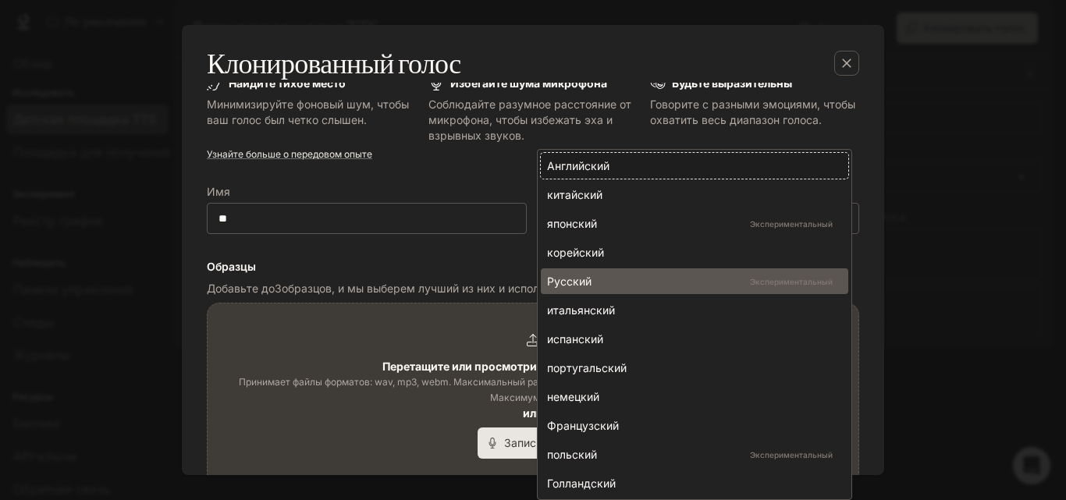
click at [586, 286] on font "Русский" at bounding box center [569, 281] width 44 height 13
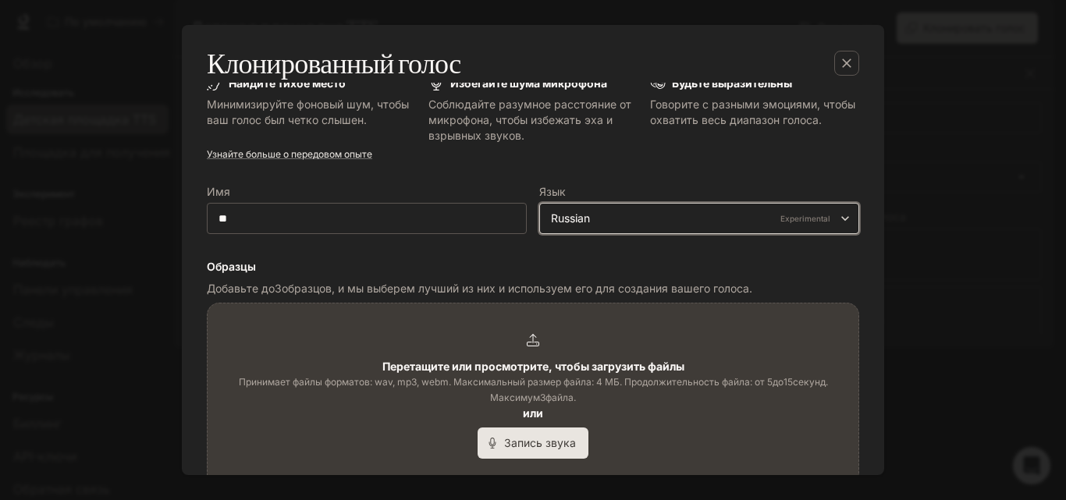
type input "*****"
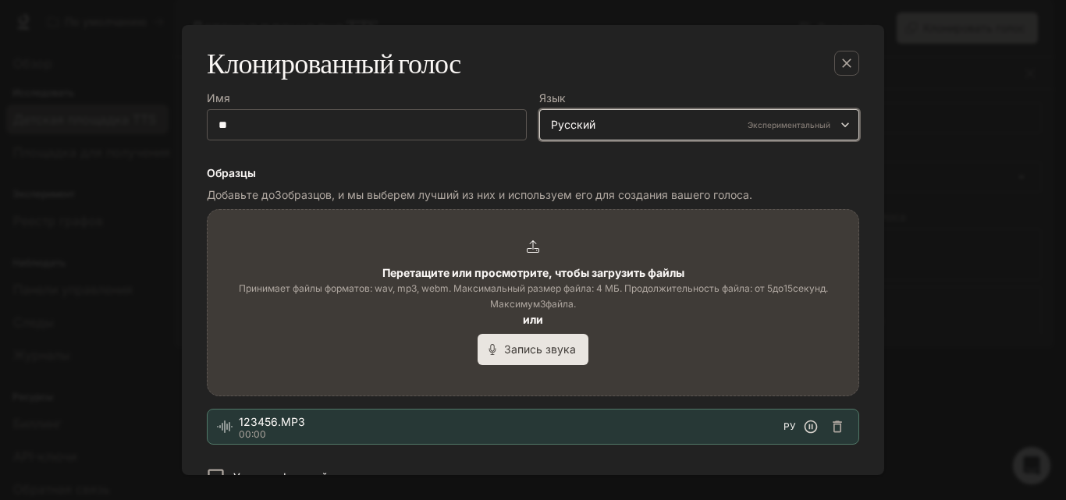
scroll to position [281, 0]
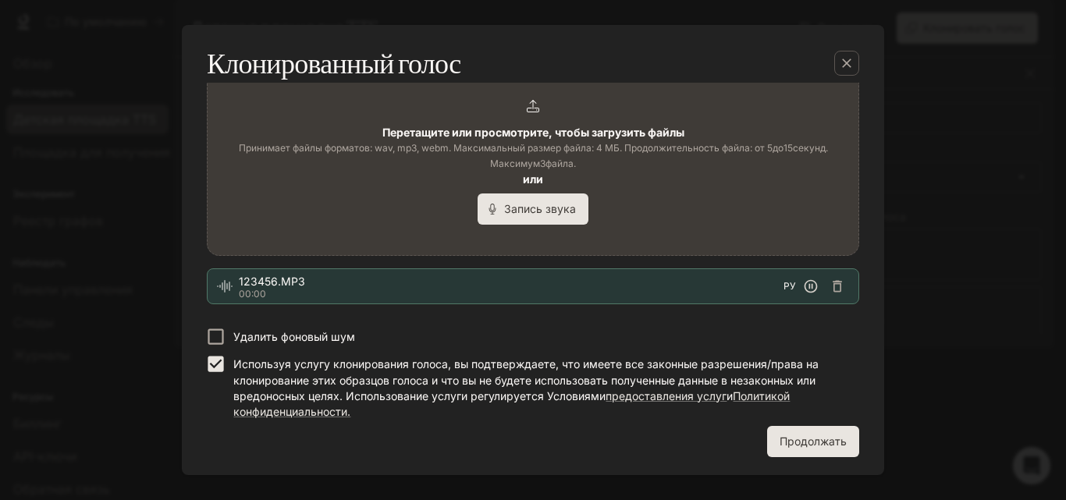
click at [820, 442] on font "Продолжать" at bounding box center [813, 441] width 67 height 13
click at [802, 446] on font "Продолжать" at bounding box center [813, 441] width 67 height 13
click at [806, 287] on icon "button" at bounding box center [811, 286] width 13 height 13
click at [786, 444] on font "Продолжать" at bounding box center [813, 441] width 67 height 13
click at [820, 443] on font "Продолжать" at bounding box center [813, 441] width 67 height 13
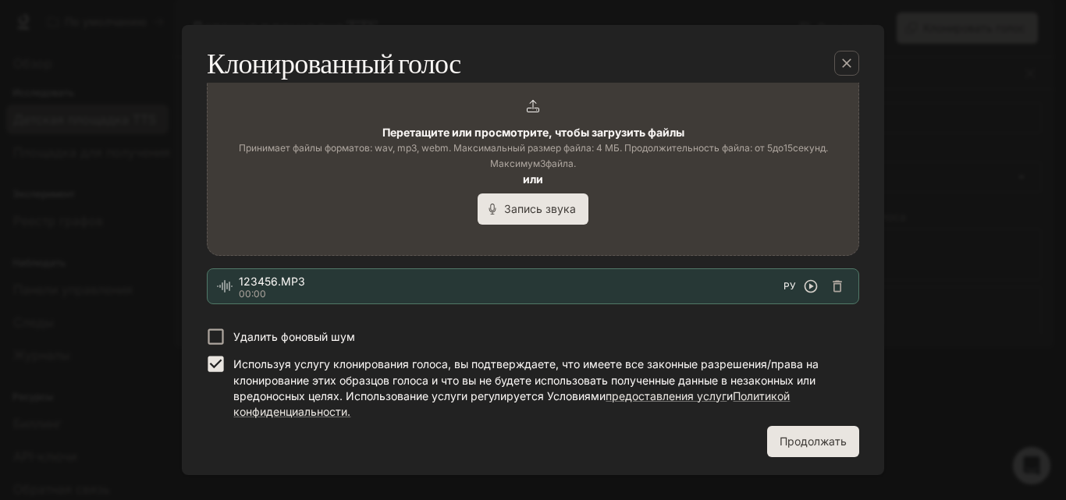
click at [820, 443] on font "Продолжать" at bounding box center [813, 441] width 67 height 13
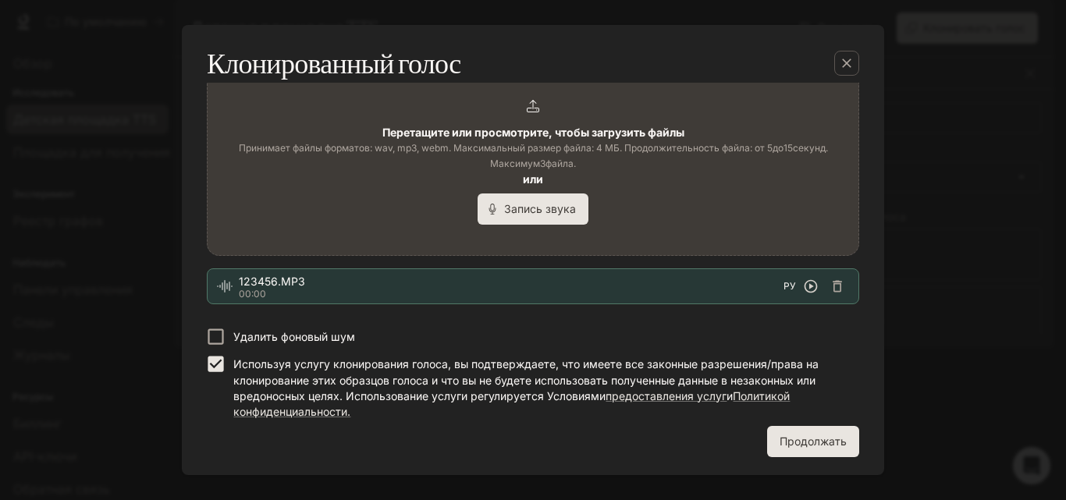
click at [312, 332] on font "Удалить фоновый шум" at bounding box center [294, 336] width 122 height 13
click at [817, 437] on font "Продолжать" at bounding box center [813, 441] width 67 height 13
click at [796, 440] on font "Продолжать" at bounding box center [813, 441] width 67 height 13
click at [792, 436] on font "Продолжать" at bounding box center [813, 441] width 67 height 13
click at [780, 440] on font "Продолжать" at bounding box center [813, 441] width 67 height 13
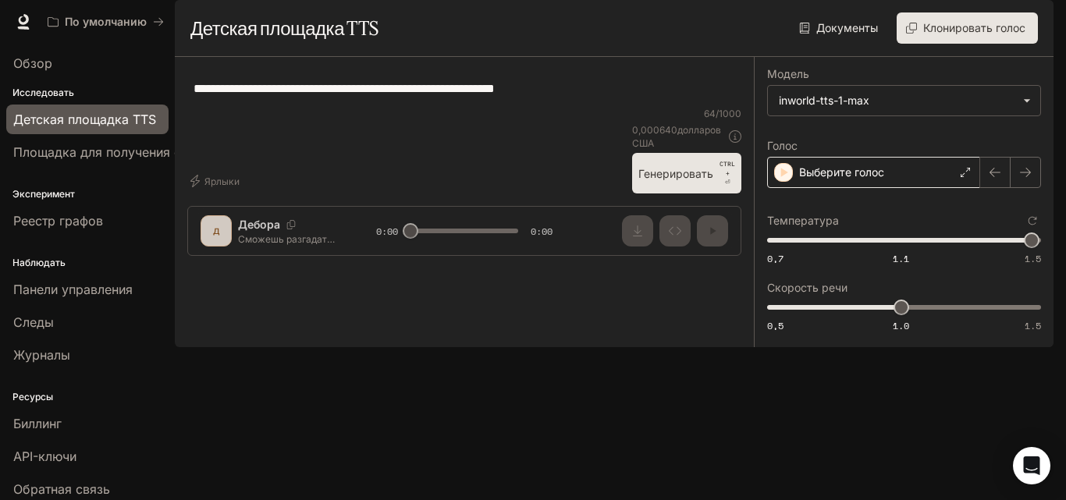
click at [840, 179] on font "Выберите голос" at bounding box center [841, 172] width 85 height 13
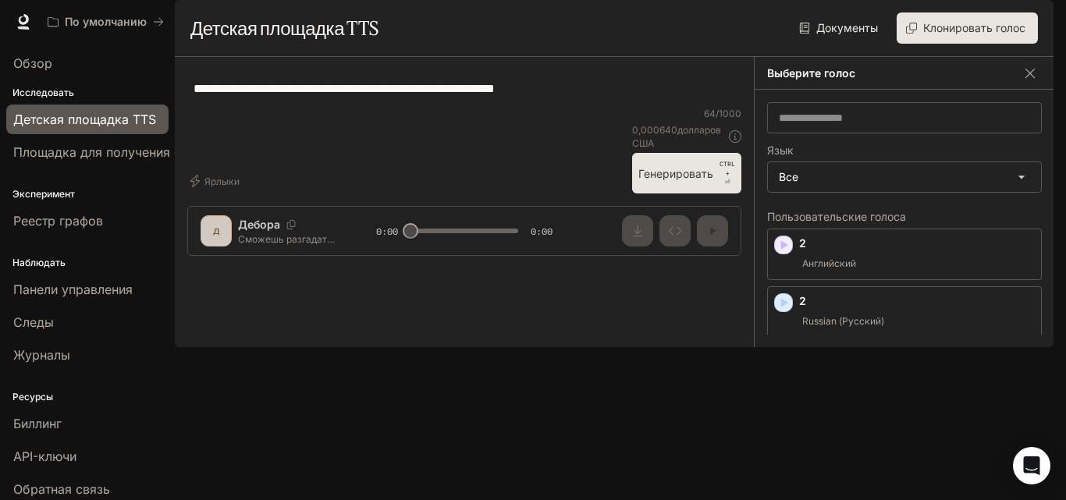
click at [826, 183] on div "**********" at bounding box center [905, 219] width 300 height 258
click at [931, 34] on font "Клонировать голос" at bounding box center [975, 27] width 102 height 13
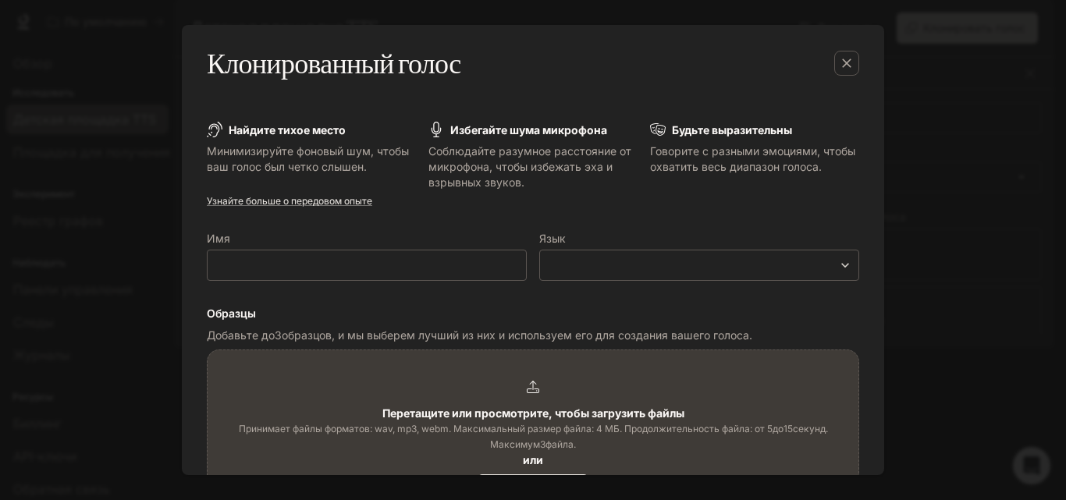
click at [846, 55] on icon "button" at bounding box center [847, 63] width 16 height 16
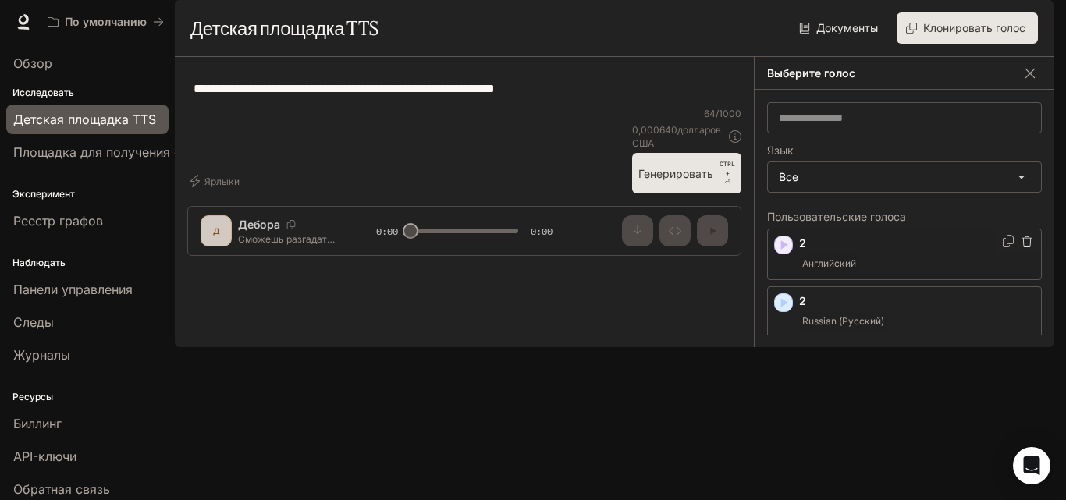
click at [1023, 247] on icon "button" at bounding box center [1027, 242] width 9 height 11
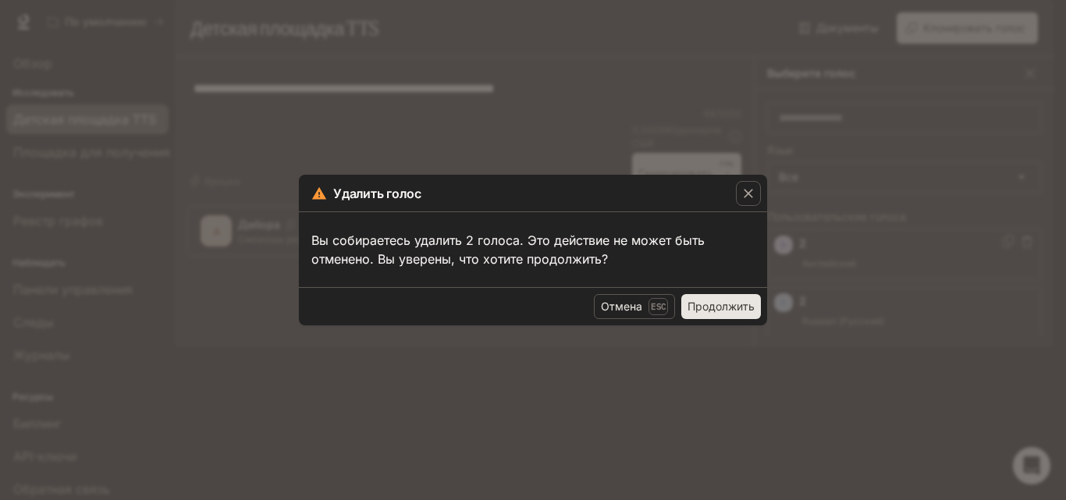
click at [743, 305] on font "Продолжить" at bounding box center [721, 306] width 67 height 13
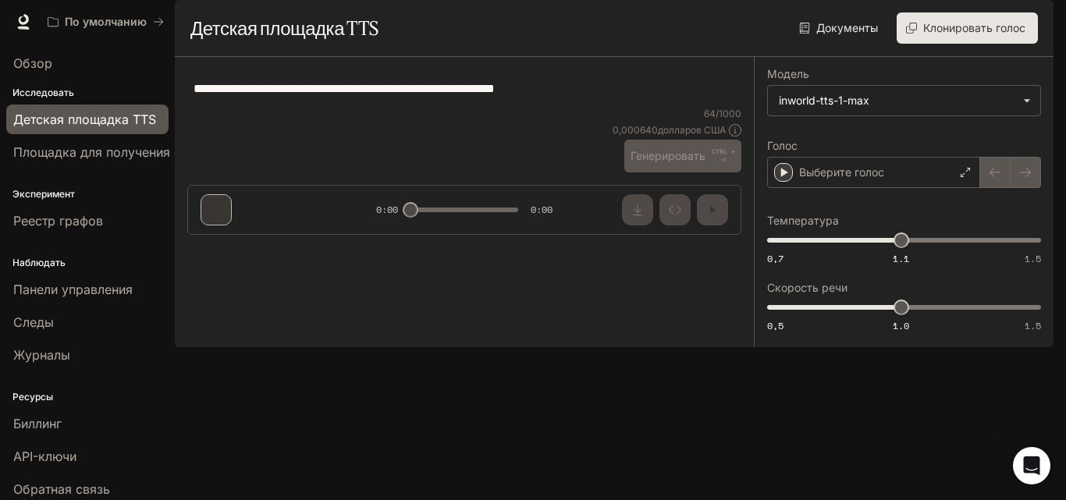
click at [924, 34] on font "Клонировать голос" at bounding box center [975, 27] width 102 height 13
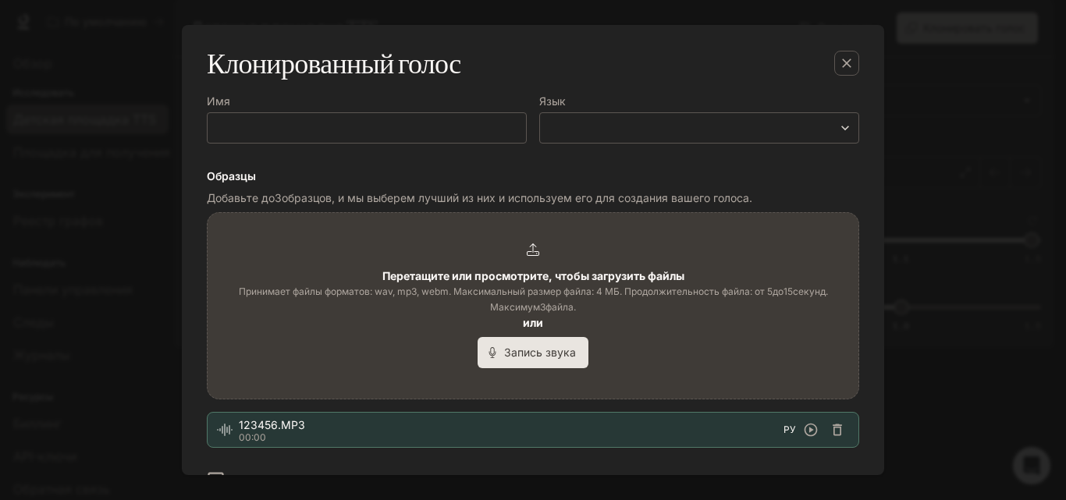
scroll to position [47, 0]
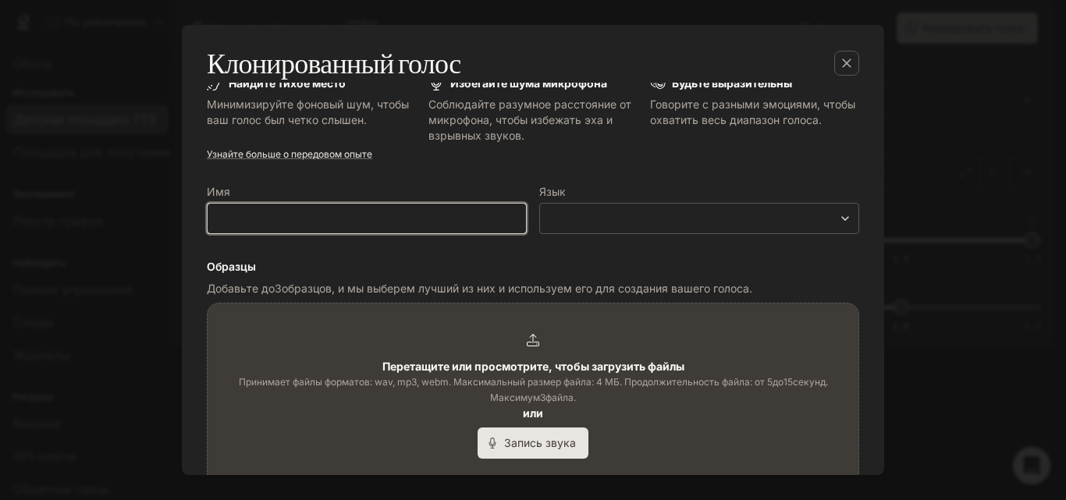
click at [361, 216] on input "text" at bounding box center [367, 219] width 319 height 16
type input "**"
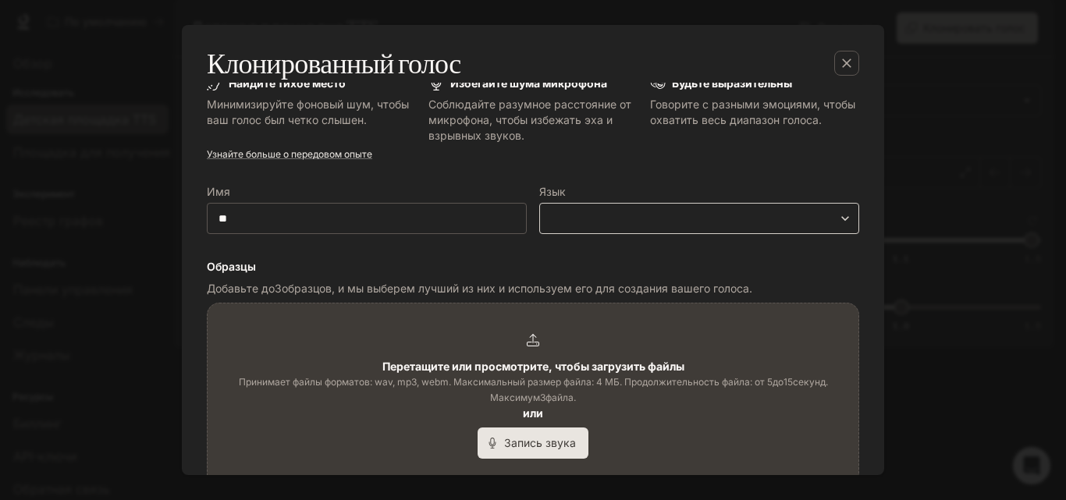
click at [572, 214] on body "Исходный текст Оцените этот перевод Ваш отзыв поможет нам улучшить Google Перев…" at bounding box center [533, 250] width 1066 height 500
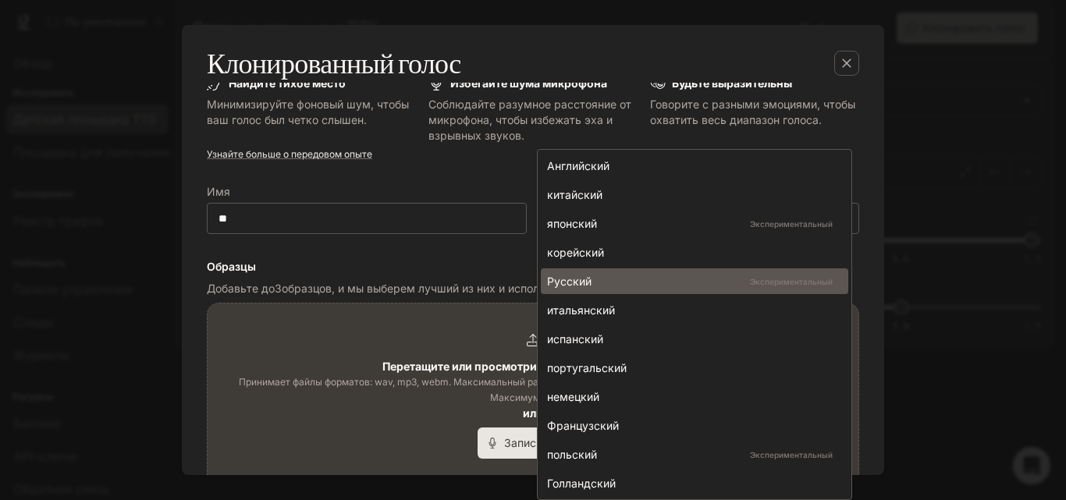
click at [589, 293] on li "Русский Экспериментальный" at bounding box center [695, 282] width 308 height 26
type input "*****"
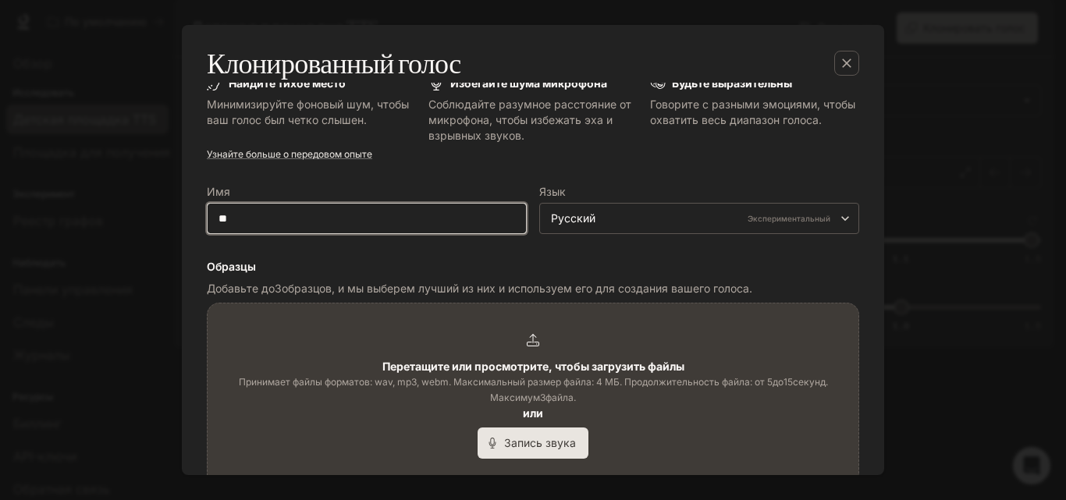
click at [304, 218] on input "**" at bounding box center [367, 219] width 319 height 16
click at [277, 226] on input "**" at bounding box center [367, 219] width 319 height 16
type input "*"
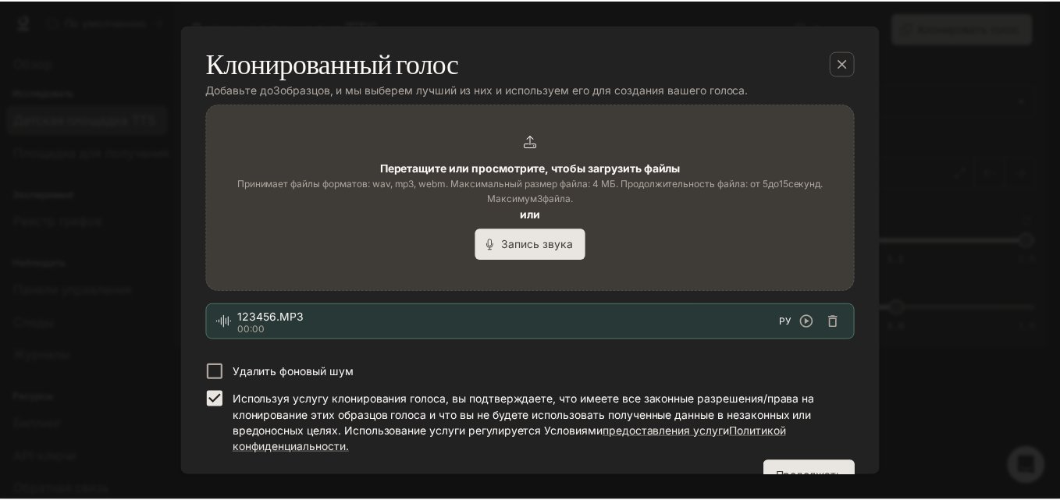
scroll to position [281, 0]
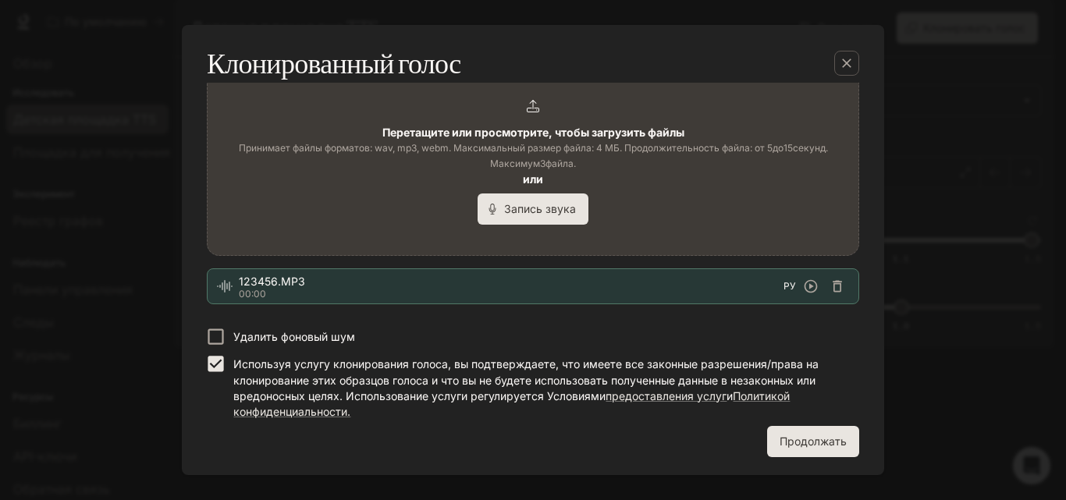
type input "*****"
click at [806, 442] on font "Продолжать" at bounding box center [813, 441] width 67 height 13
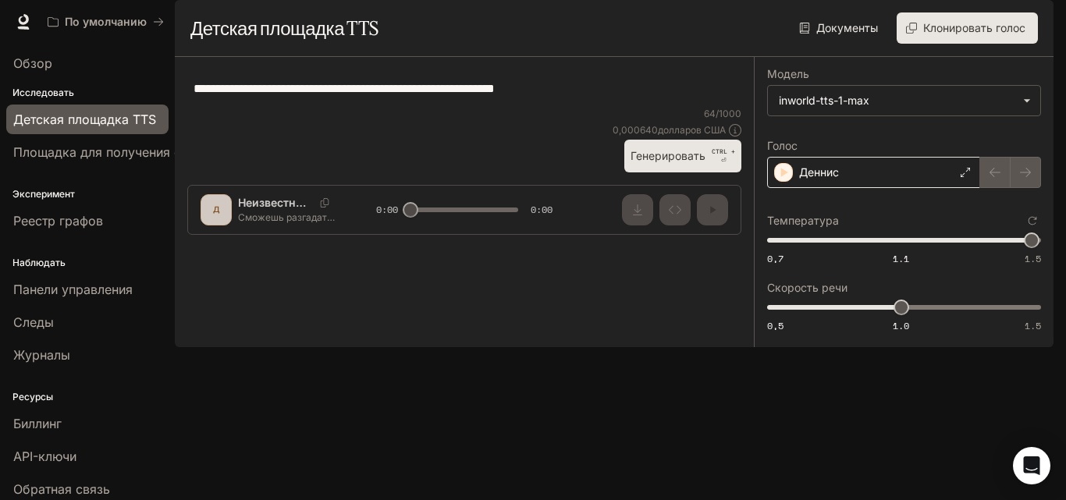
click at [849, 188] on div "Деннис" at bounding box center [873, 172] width 213 height 31
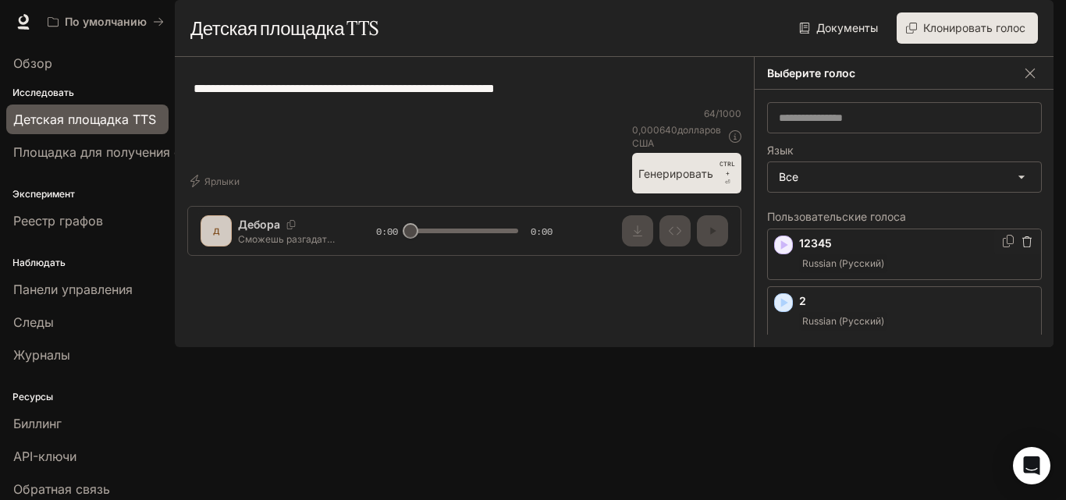
click at [853, 269] on font "Russian (Русский)" at bounding box center [844, 264] width 82 height 12
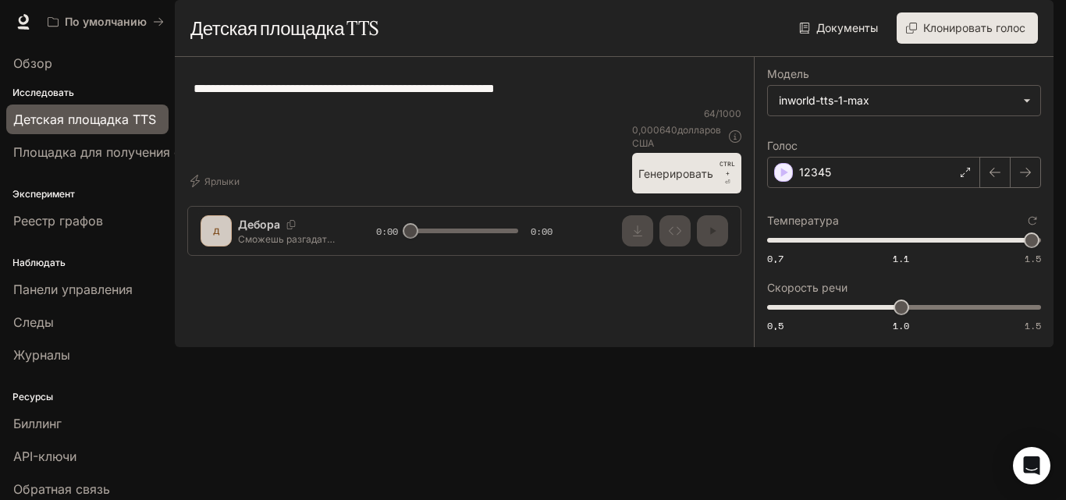
click at [695, 180] on font "Генерировать" at bounding box center [676, 173] width 75 height 13
click at [718, 237] on icon "button" at bounding box center [713, 231] width 12 height 12
click at [680, 180] on font "Генерировать" at bounding box center [676, 173] width 75 height 13
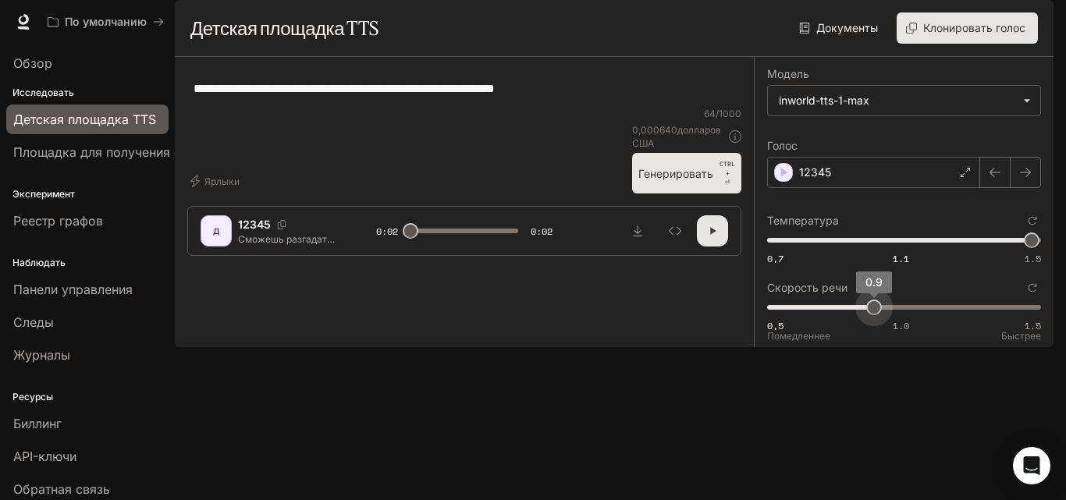
drag, startPoint x: 899, startPoint y: 344, endPoint x: 883, endPoint y: 345, distance: 15.6
click at [882, 315] on span "0.9" at bounding box center [875, 308] width 16 height 16
click at [707, 183] on font "Генерировать" at bounding box center [676, 174] width 75 height 20
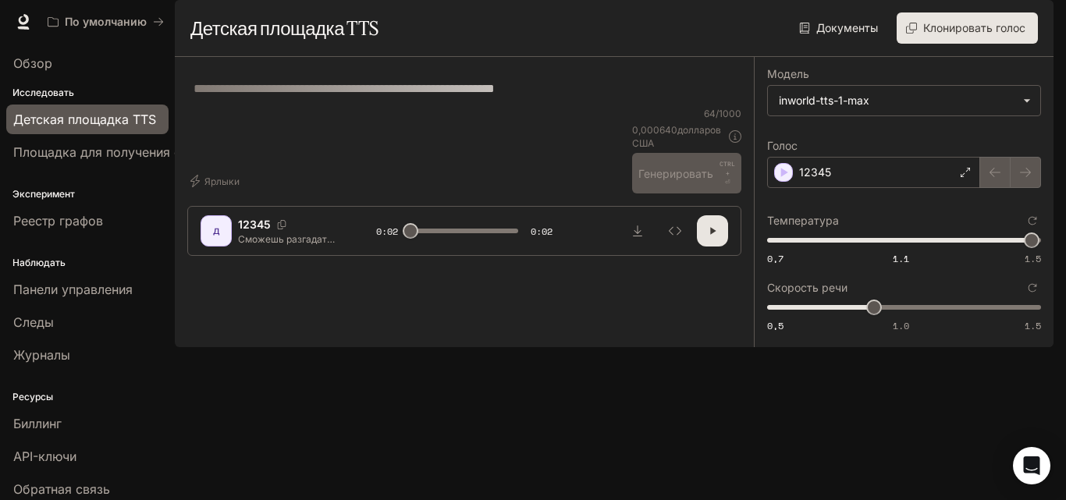
click at [717, 237] on icon "button" at bounding box center [713, 231] width 12 height 12
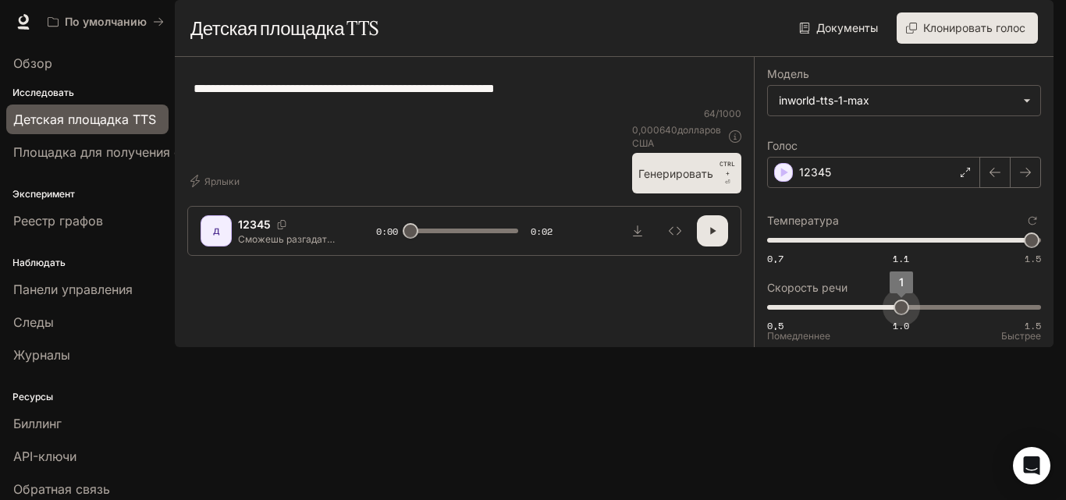
click at [894, 315] on span "1" at bounding box center [902, 308] width 16 height 16
click at [700, 183] on font "Генерировать" at bounding box center [676, 174] width 75 height 20
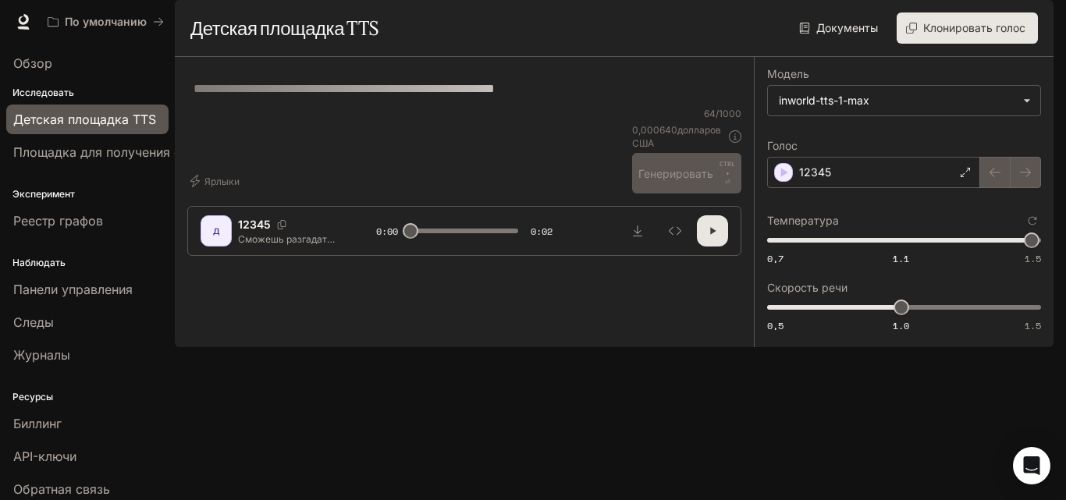
click at [714, 237] on icon "button" at bounding box center [713, 231] width 12 height 12
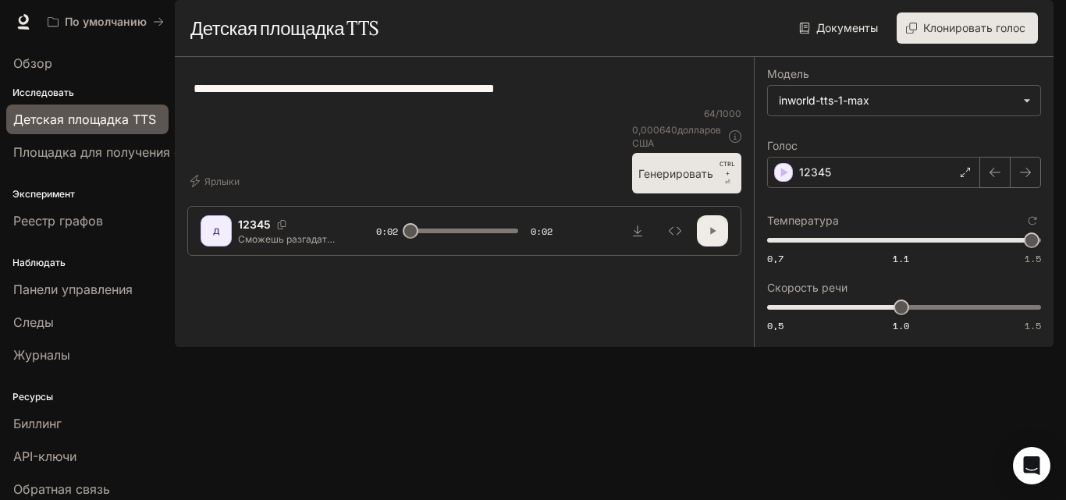
click at [714, 237] on icon "button" at bounding box center [713, 231] width 12 height 12
click at [712, 235] on icon "button" at bounding box center [712, 231] width 5 height 7
drag, startPoint x: 486, startPoint y: 131, endPoint x: 161, endPoint y: 130, distance: 324.8
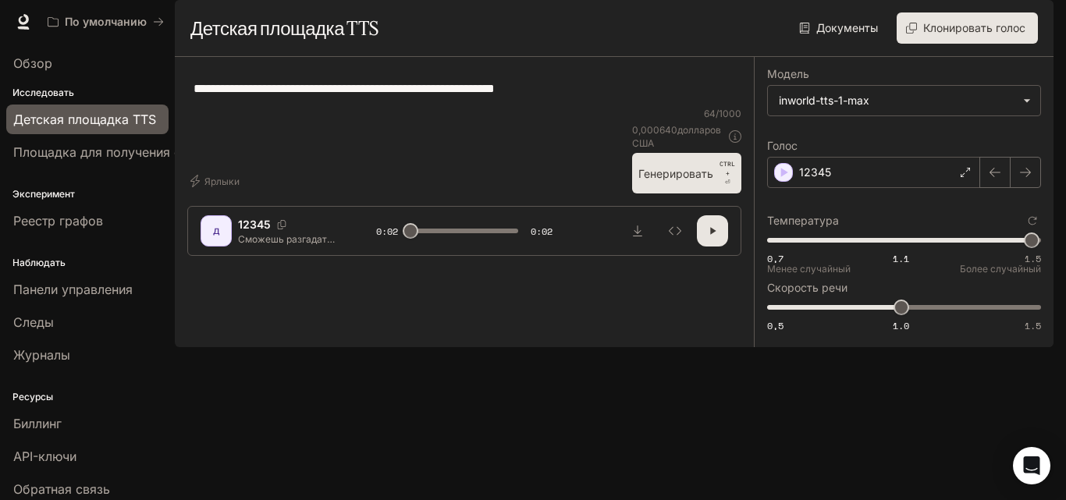
click at [175, 130] on main "**********" at bounding box center [614, 173] width 879 height 347
drag, startPoint x: 270, startPoint y: 148, endPoint x: 511, endPoint y: 123, distance: 241.7
click at [511, 98] on textarea "**********" at bounding box center [465, 89] width 542 height 18
drag, startPoint x: 311, startPoint y: 155, endPoint x: 251, endPoint y: 145, distance: 60.8
paste textarea "**********"
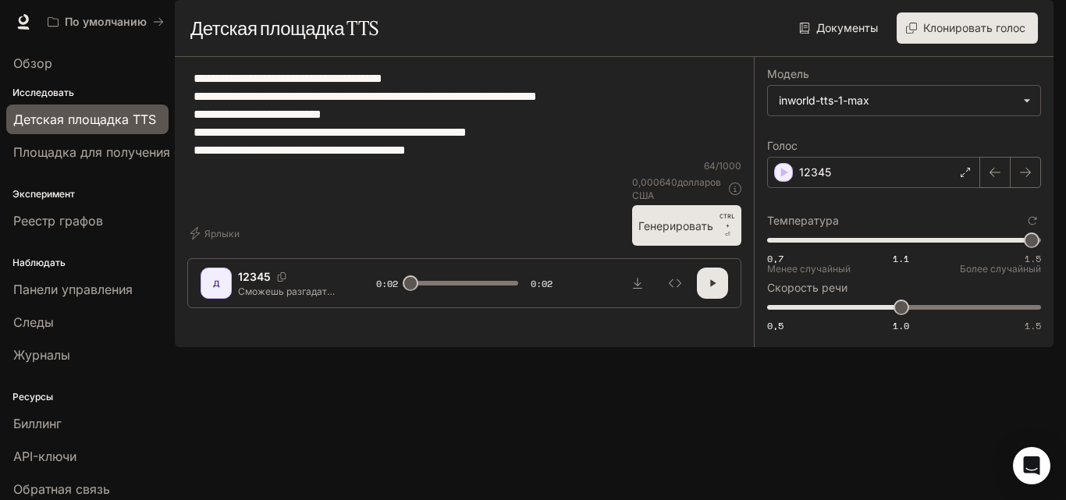
click at [675, 236] on font "Генерировать" at bounding box center [676, 226] width 75 height 20
click at [693, 233] on font "Генерировать" at bounding box center [676, 225] width 75 height 13
click at [678, 233] on font "Генерировать" at bounding box center [676, 225] width 75 height 13
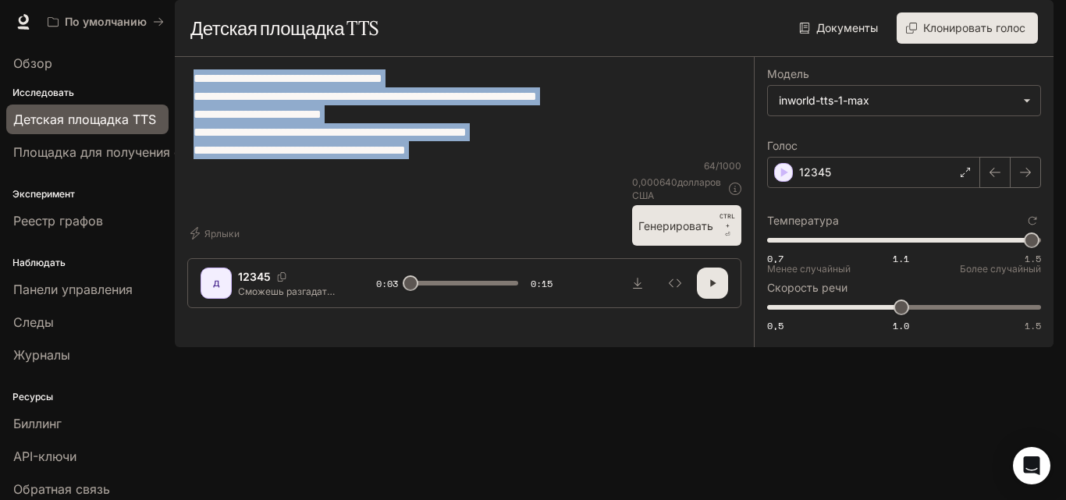
drag, startPoint x: 569, startPoint y: 240, endPoint x: 224, endPoint y: 106, distance: 370.3
click at [224, 106] on div "**********" at bounding box center [464, 189] width 579 height 264
drag, startPoint x: 374, startPoint y: 158, endPoint x: 322, endPoint y: 134, distance: 56.9
drag, startPoint x: 322, startPoint y: 134, endPoint x: 268, endPoint y: 159, distance: 60.1
click at [268, 159] on textarea "**********" at bounding box center [465, 114] width 542 height 90
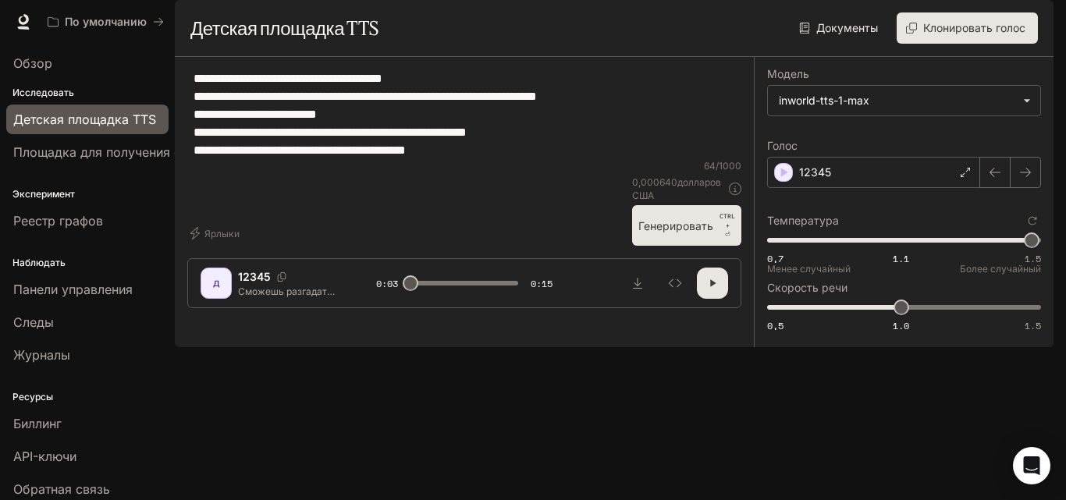
type textarea "**********"
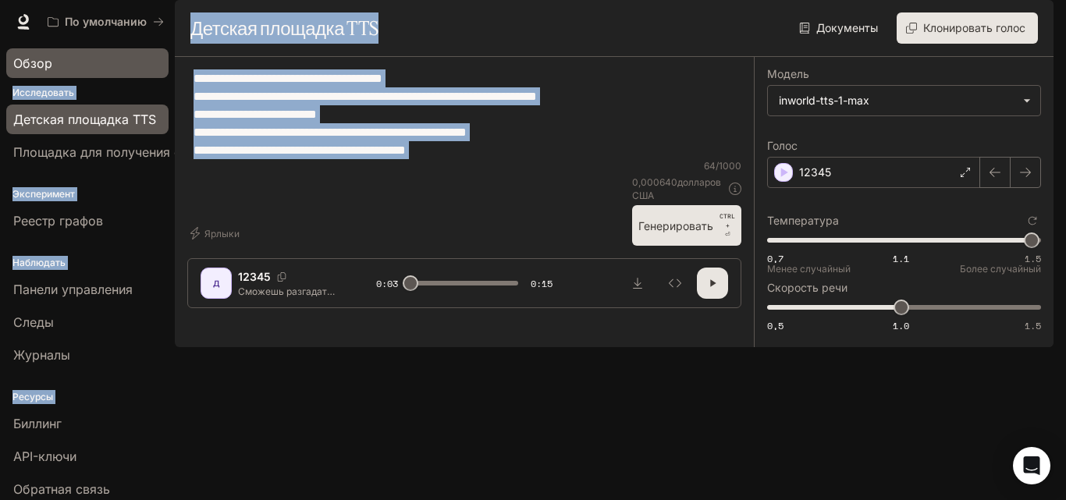
drag, startPoint x: 409, startPoint y: 184, endPoint x: 89, endPoint y: 54, distance: 345.6
click at [175, 54] on main "Портал Обзор Исследовать Детская площадка TTS Площадка для получения степени ма…" at bounding box center [614, 173] width 879 height 347
click at [303, 159] on textarea "**********" at bounding box center [465, 114] width 542 height 90
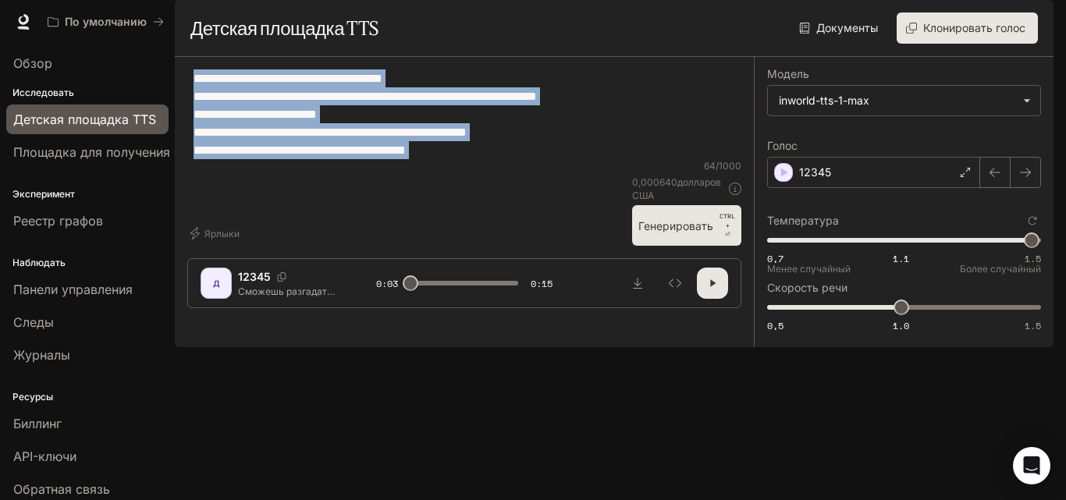
drag, startPoint x: 519, startPoint y: 218, endPoint x: 405, endPoint y: 168, distance: 124.4
click at [260, 131] on div "**********" at bounding box center [464, 114] width 554 height 90
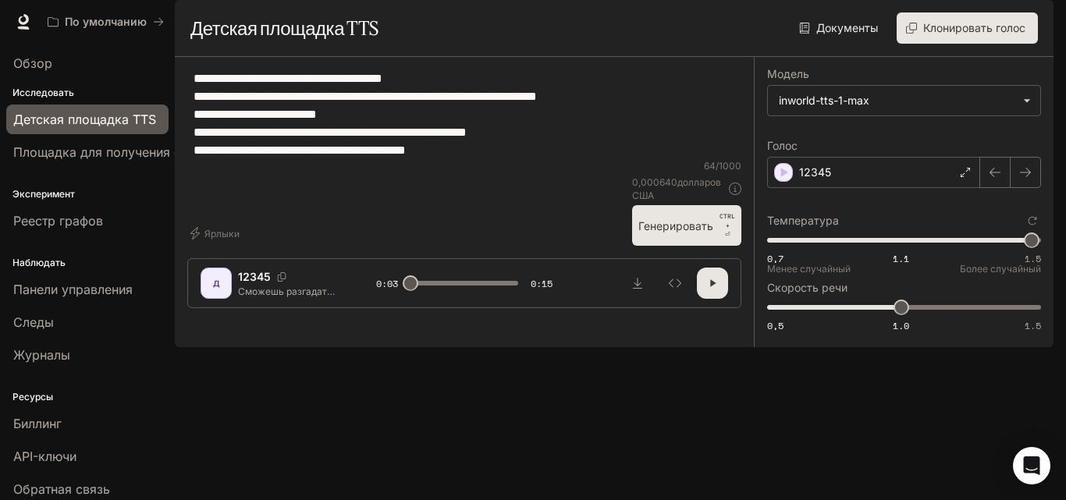
drag, startPoint x: 434, startPoint y: 181, endPoint x: 196, endPoint y: 117, distance: 246.6
click at [196, 117] on textarea "**********" at bounding box center [465, 114] width 542 height 90
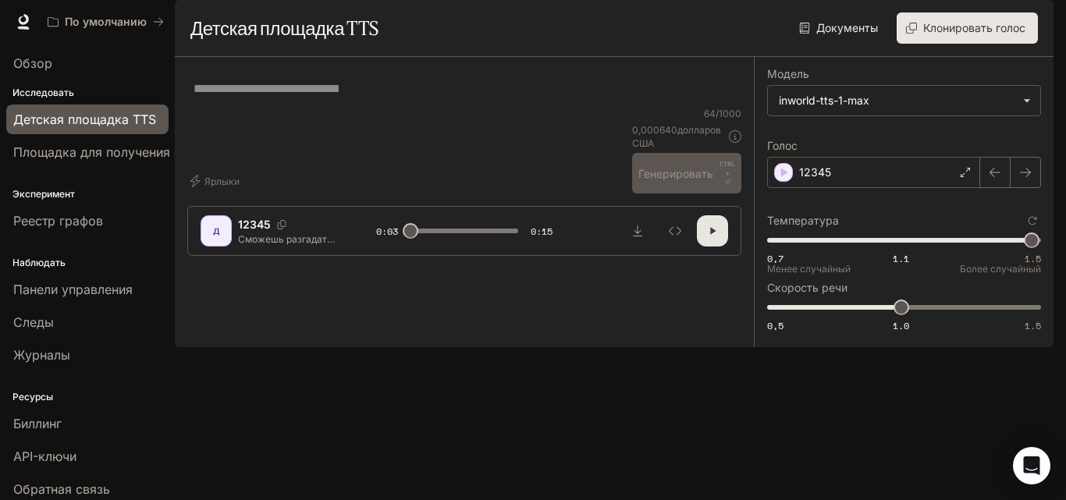
paste textarea "**********"
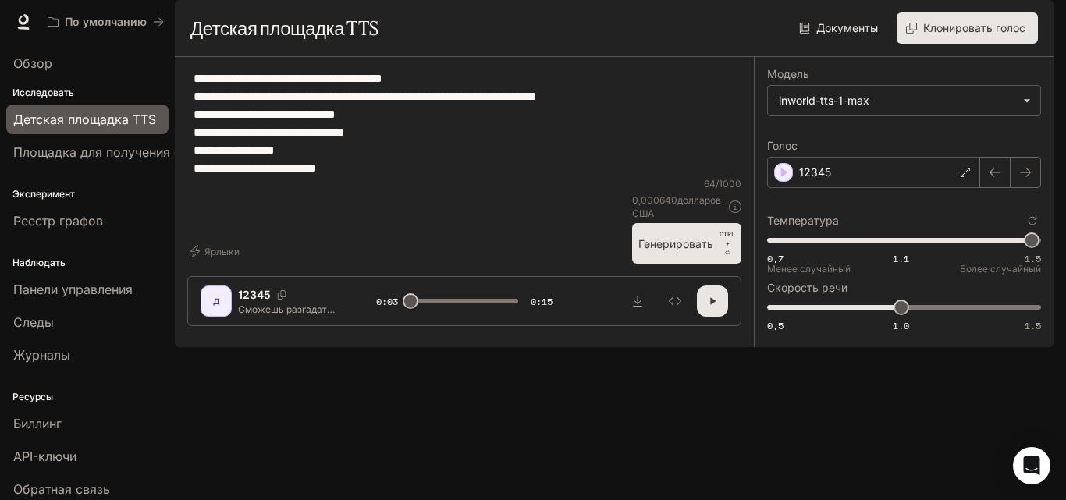
click at [707, 251] on font "Генерировать" at bounding box center [676, 243] width 75 height 13
click at [336, 177] on textarea "**********" at bounding box center [465, 123] width 542 height 108
click at [677, 251] on font "Генерировать" at bounding box center [676, 243] width 75 height 13
click at [329, 177] on textarea "**********" at bounding box center [465, 123] width 542 height 108
click at [677, 251] on font "Генерировать" at bounding box center [676, 243] width 75 height 13
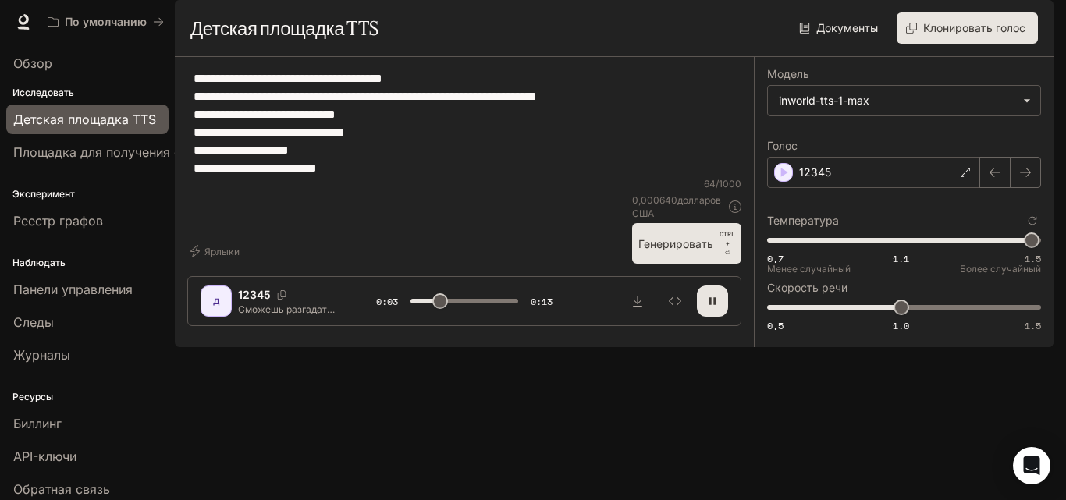
click at [470, 113] on textarea "**********" at bounding box center [465, 123] width 542 height 108
click at [679, 254] on font "Генерировать" at bounding box center [676, 244] width 75 height 20
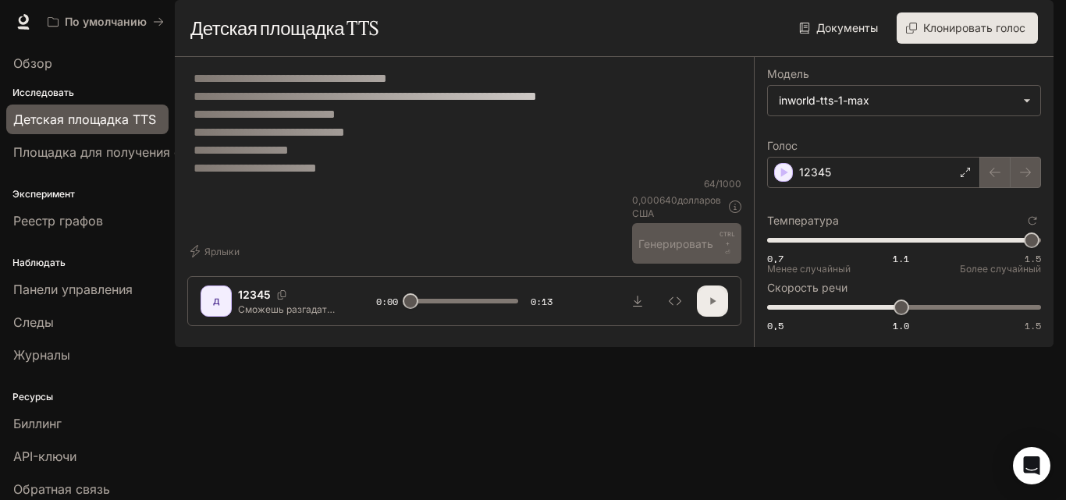
click at [710, 308] on icon "button" at bounding box center [713, 301] width 12 height 12
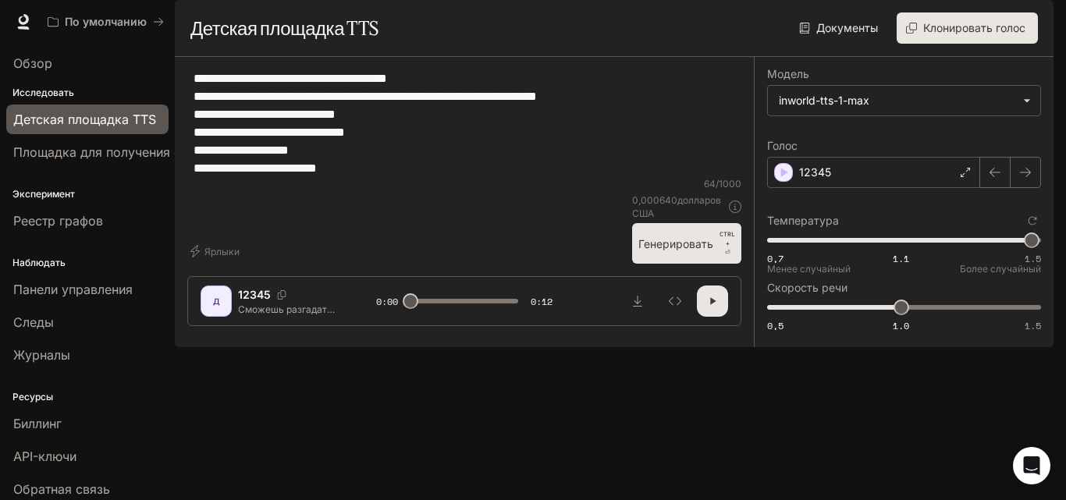
click at [344, 177] on textarea "**********" at bounding box center [465, 123] width 542 height 108
click at [699, 251] on font "Генерировать" at bounding box center [676, 243] width 75 height 13
click at [337, 177] on textarea "**********" at bounding box center [465, 123] width 542 height 108
click at [708, 317] on button "button" at bounding box center [712, 301] width 31 height 31
click at [361, 177] on textarea "**********" at bounding box center [465, 123] width 542 height 108
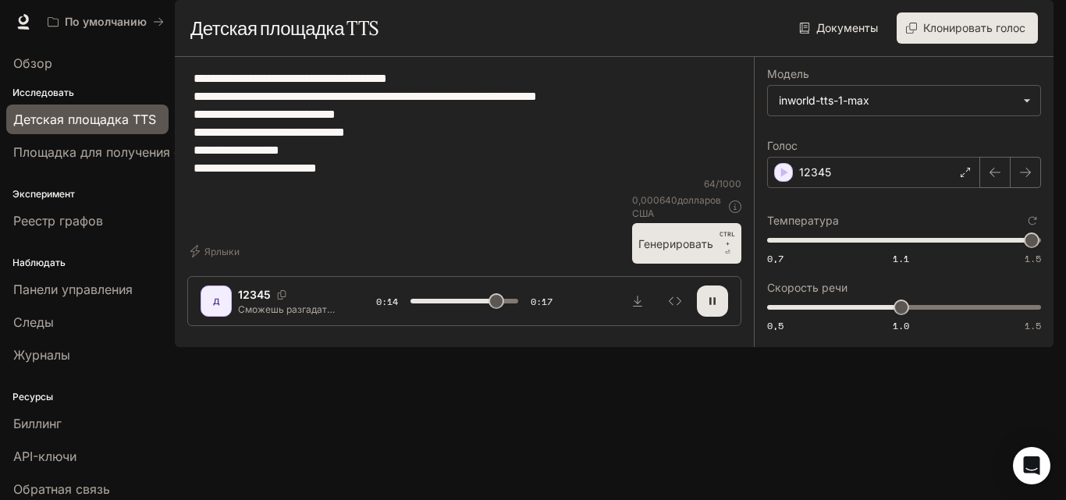
click at [339, 177] on textarea "**********" at bounding box center [465, 123] width 542 height 108
type textarea "**********"
click at [678, 254] on font "Генерировать" at bounding box center [676, 244] width 75 height 20
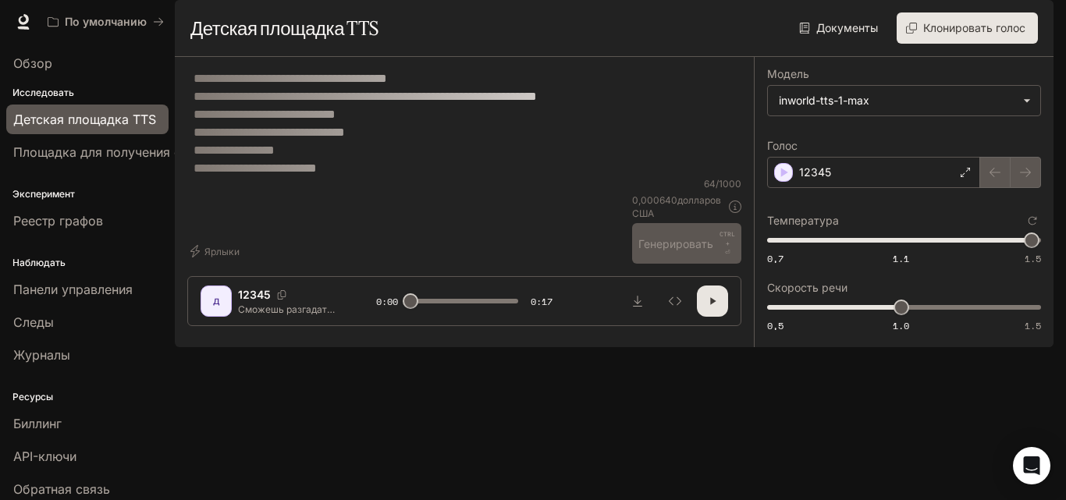
click at [710, 317] on button "button" at bounding box center [712, 301] width 31 height 31
click at [715, 305] on icon "button" at bounding box center [713, 301] width 6 height 7
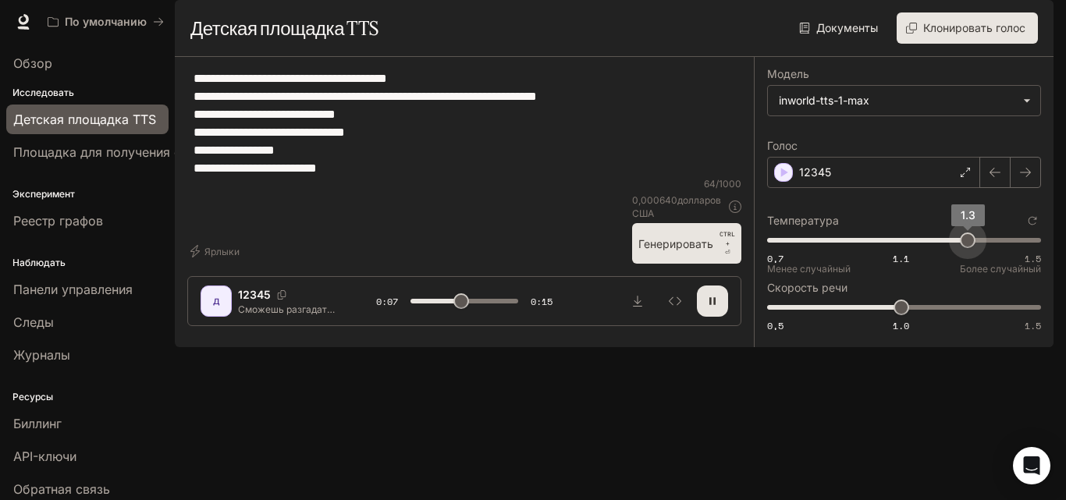
drag, startPoint x: 1030, startPoint y: 279, endPoint x: 970, endPoint y: 285, distance: 61.1
click at [970, 248] on span "1.3" at bounding box center [968, 241] width 16 height 16
click at [705, 251] on font "Генерировать" at bounding box center [676, 243] width 75 height 13
drag, startPoint x: 965, startPoint y: 287, endPoint x: 1045, endPoint y: 280, distance: 80.7
click at [1043, 248] on span "1.5" at bounding box center [1035, 241] width 16 height 16
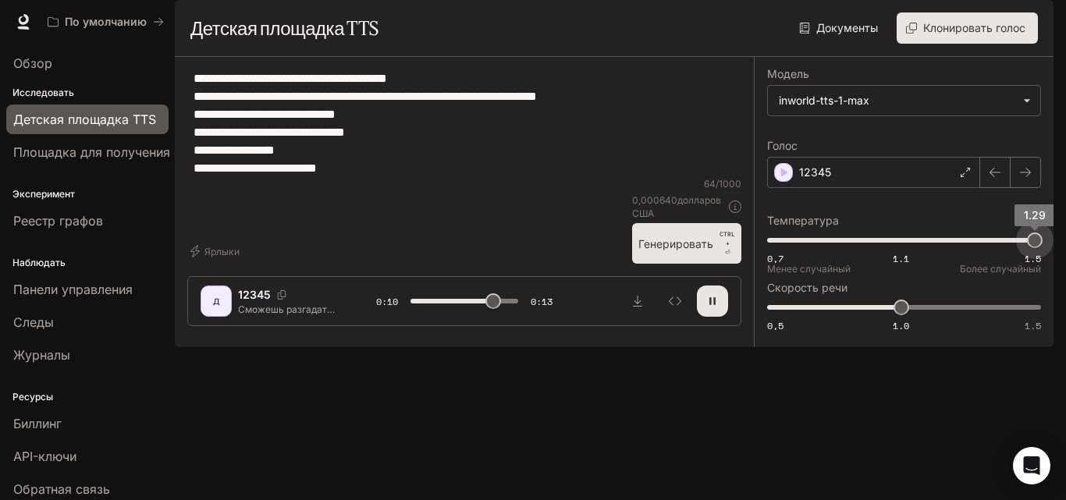
drag, startPoint x: 1034, startPoint y: 283, endPoint x: 1044, endPoint y: 280, distance: 9.9
click at [1043, 248] on span "1.29" at bounding box center [1035, 241] width 16 height 16
click at [1040, 248] on span "1.29" at bounding box center [1035, 241] width 16 height 16
click at [1042, 248] on span "1.29" at bounding box center [1035, 241] width 16 height 16
click at [699, 251] on font "Генерировать" at bounding box center [676, 243] width 75 height 13
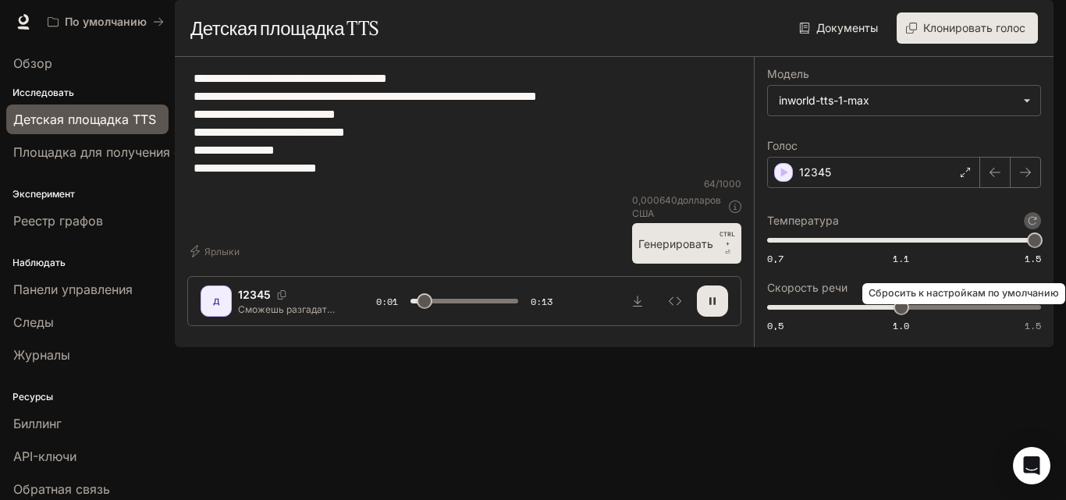
click at [1029, 226] on icon "Сбросить к настройкам по умолчанию" at bounding box center [1032, 220] width 9 height 9
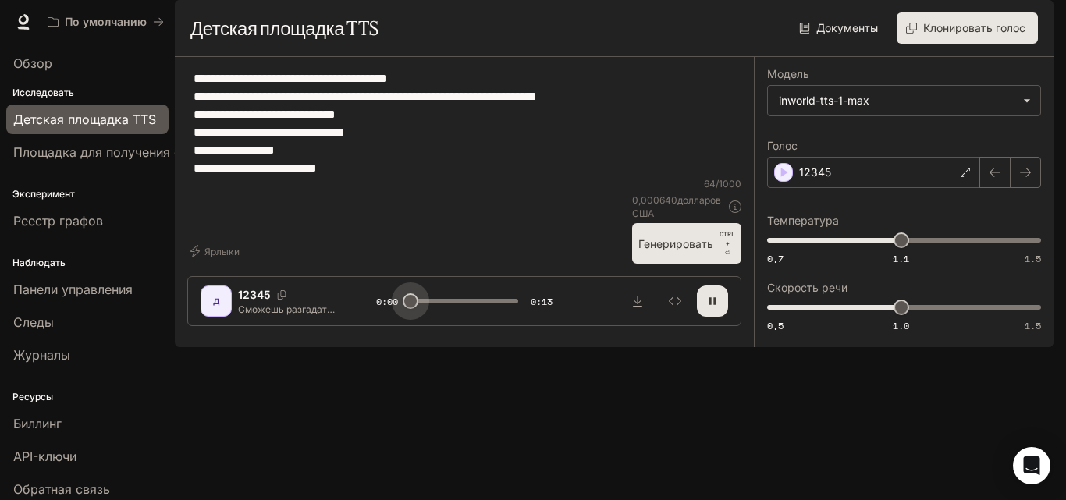
drag, startPoint x: 472, startPoint y: 451, endPoint x: 387, endPoint y: 454, distance: 84.4
click at [387, 313] on div "0:00 0:13" at bounding box center [464, 301] width 176 height 23
click at [719, 264] on button "Генерировать CTRL + ⏎" at bounding box center [686, 243] width 109 height 41
drag, startPoint x: 390, startPoint y: 455, endPoint x: 381, endPoint y: 455, distance: 8.6
click at [383, 313] on div "0:00 0:15" at bounding box center [464, 301] width 176 height 23
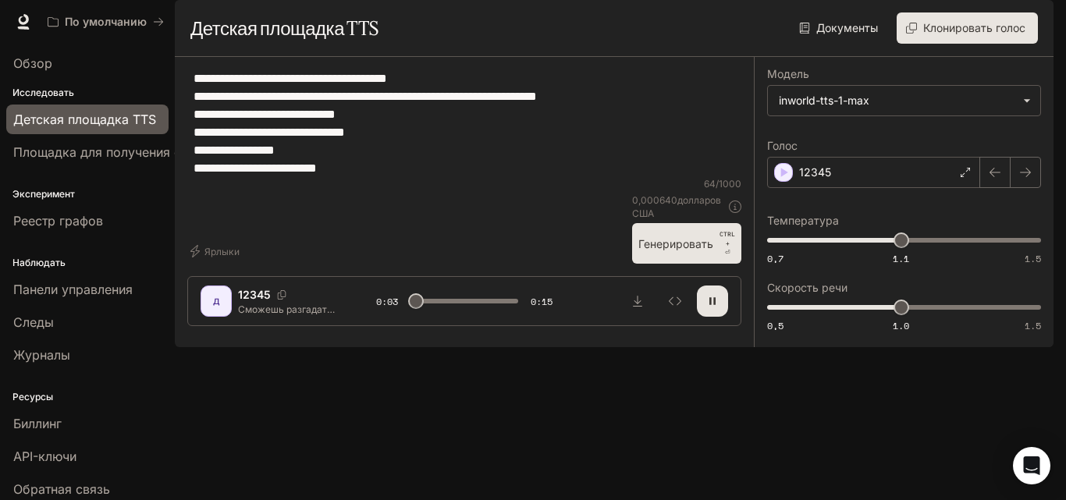
click at [681, 254] on font "Генерировать" at bounding box center [676, 244] width 75 height 20
click at [643, 308] on icon "Скачать аудио" at bounding box center [638, 301] width 12 height 12
